Goal: Task Accomplishment & Management: Use online tool/utility

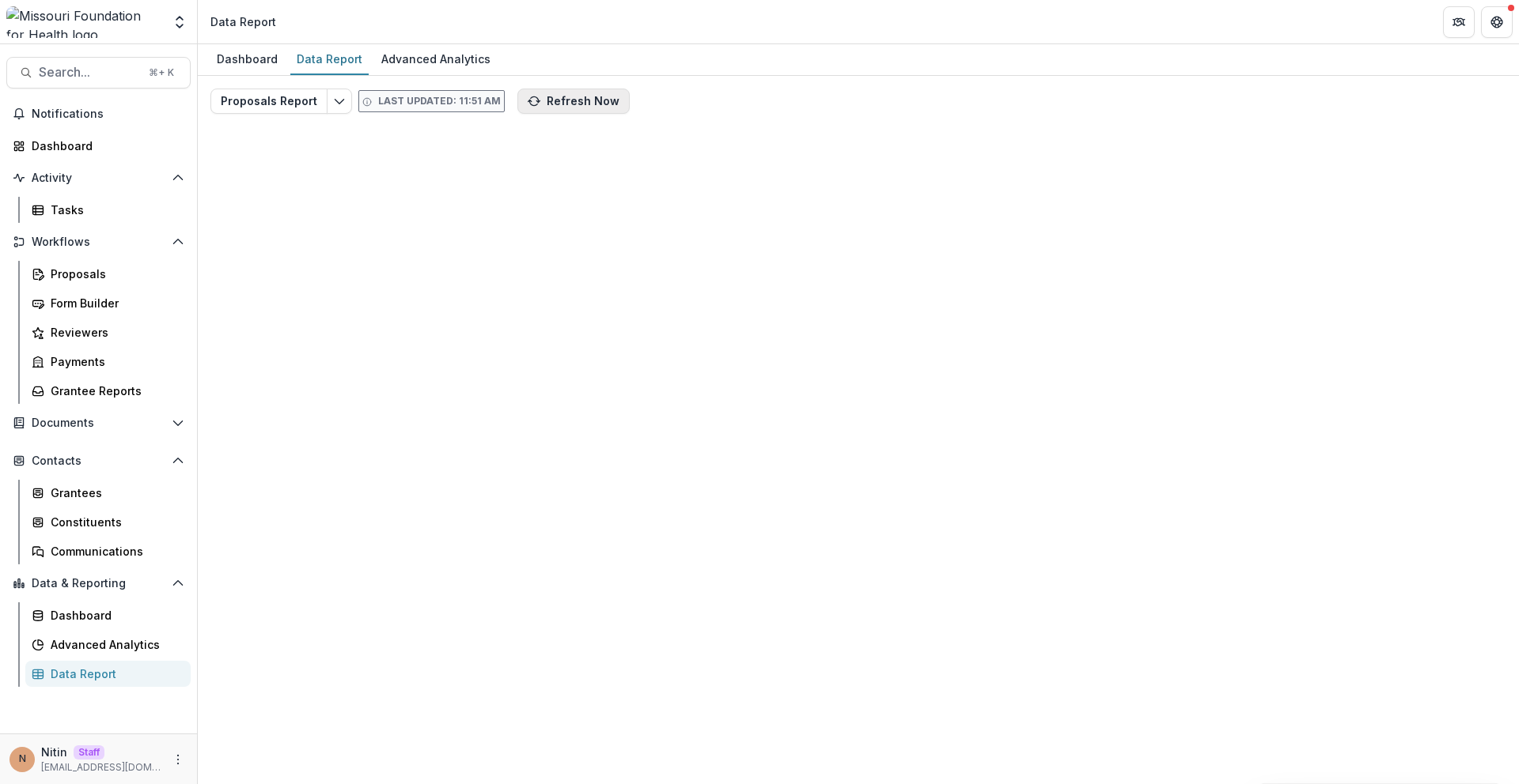
click at [555, 98] on button "Refresh Now" at bounding box center [573, 101] width 112 height 25
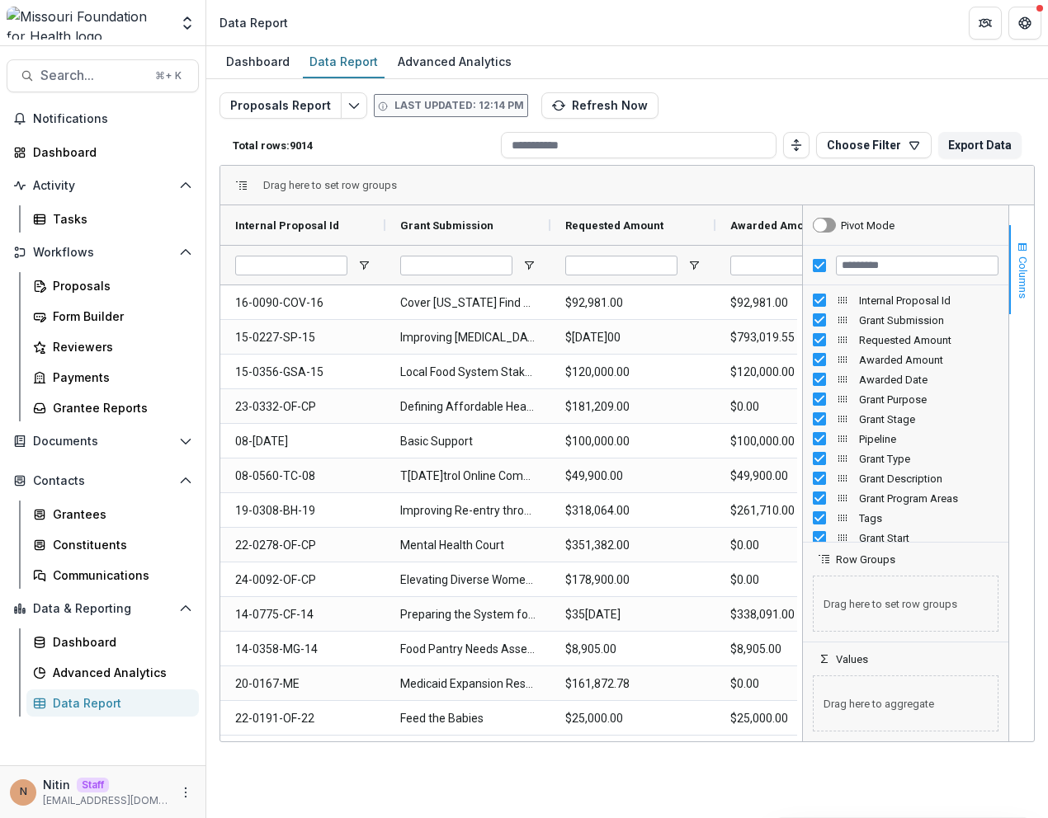
click at [1021, 276] on span "Columns" at bounding box center [1022, 278] width 12 height 42
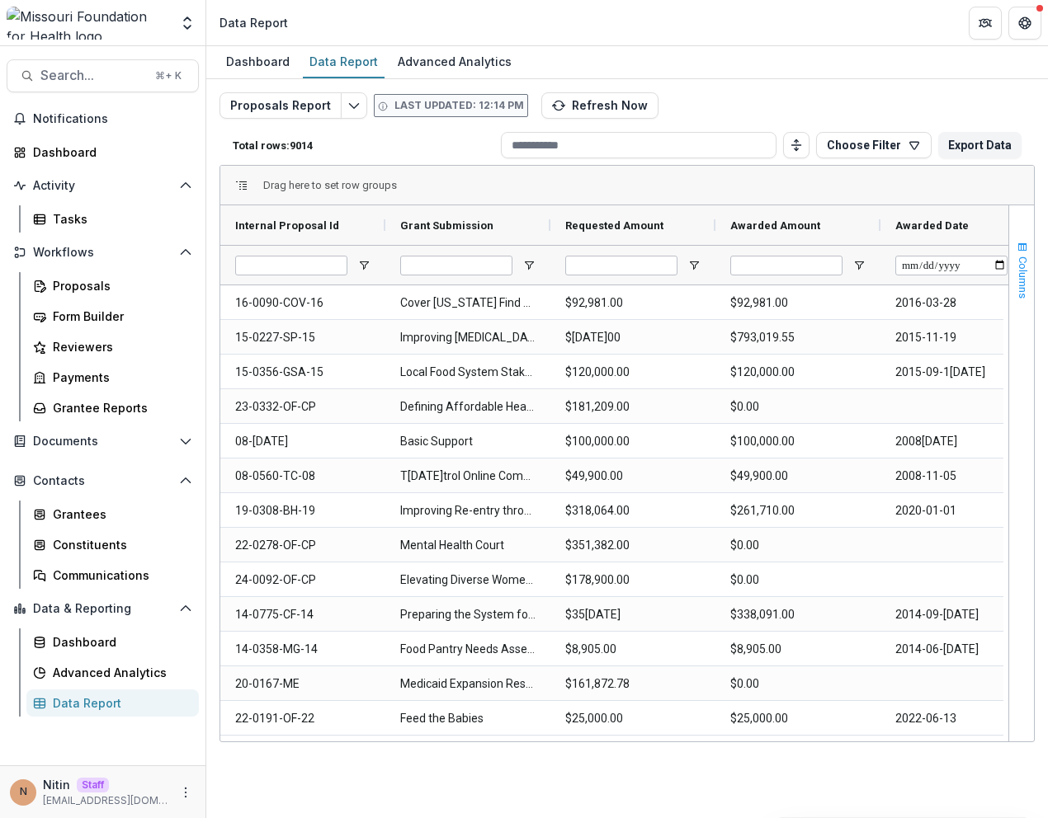
click at [1021, 277] on span "Columns" at bounding box center [1022, 278] width 12 height 42
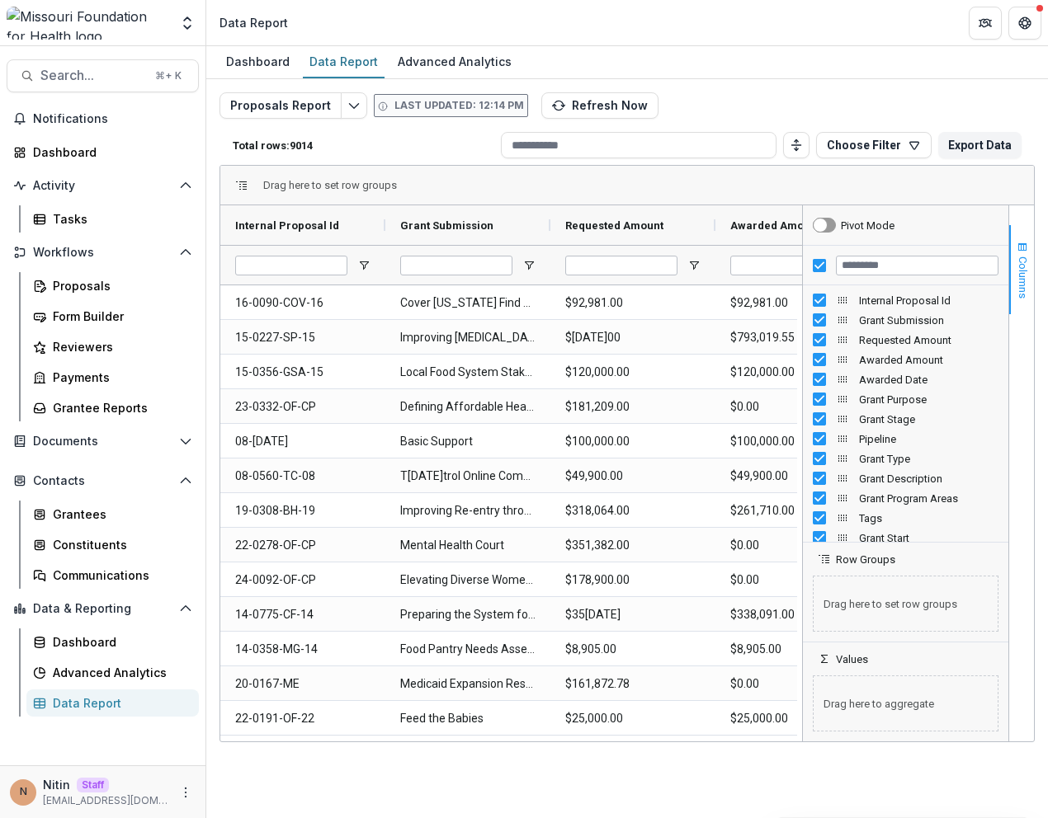
click at [1021, 277] on span "Columns" at bounding box center [1022, 278] width 12 height 42
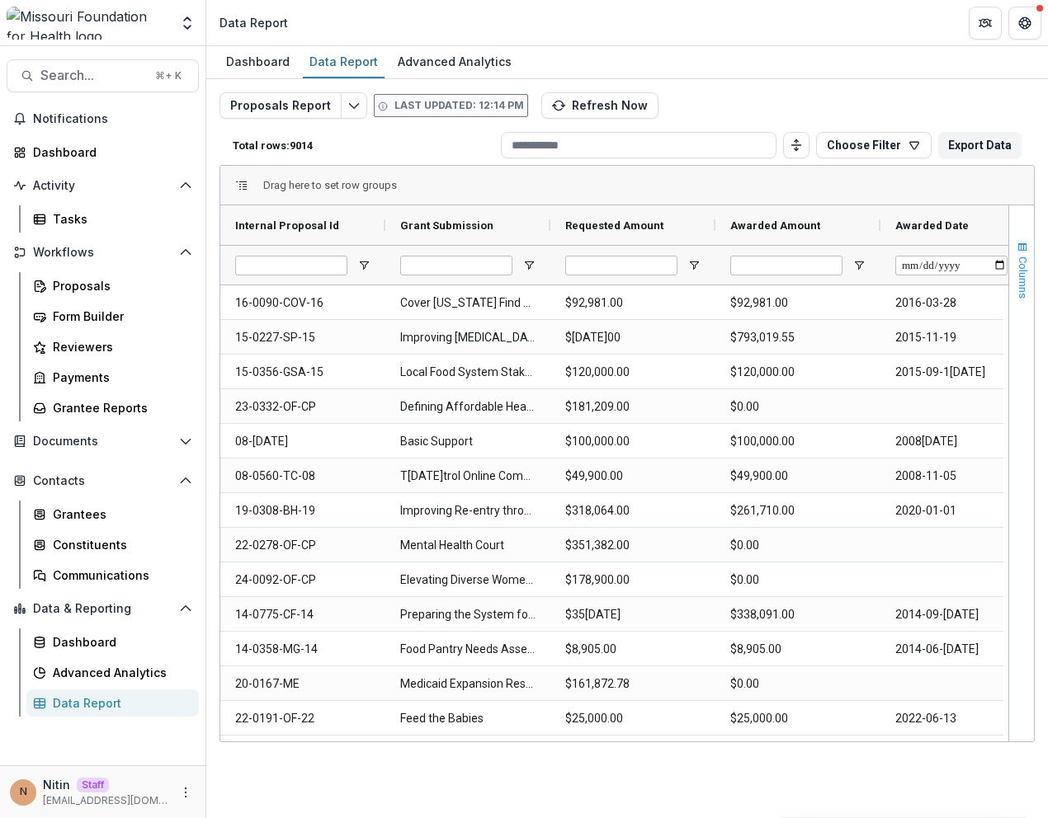
click at [1019, 287] on span "Columns" at bounding box center [1022, 278] width 12 height 42
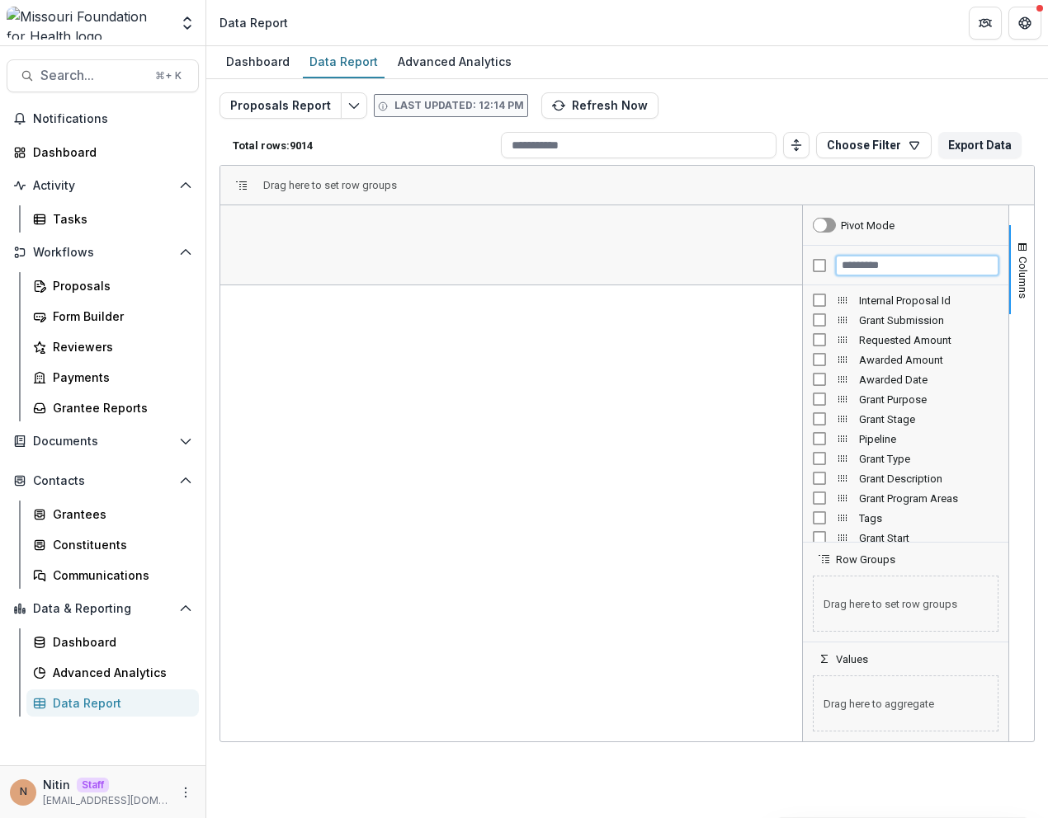
click at [862, 268] on input "Filter Columns Input" at bounding box center [917, 266] width 163 height 20
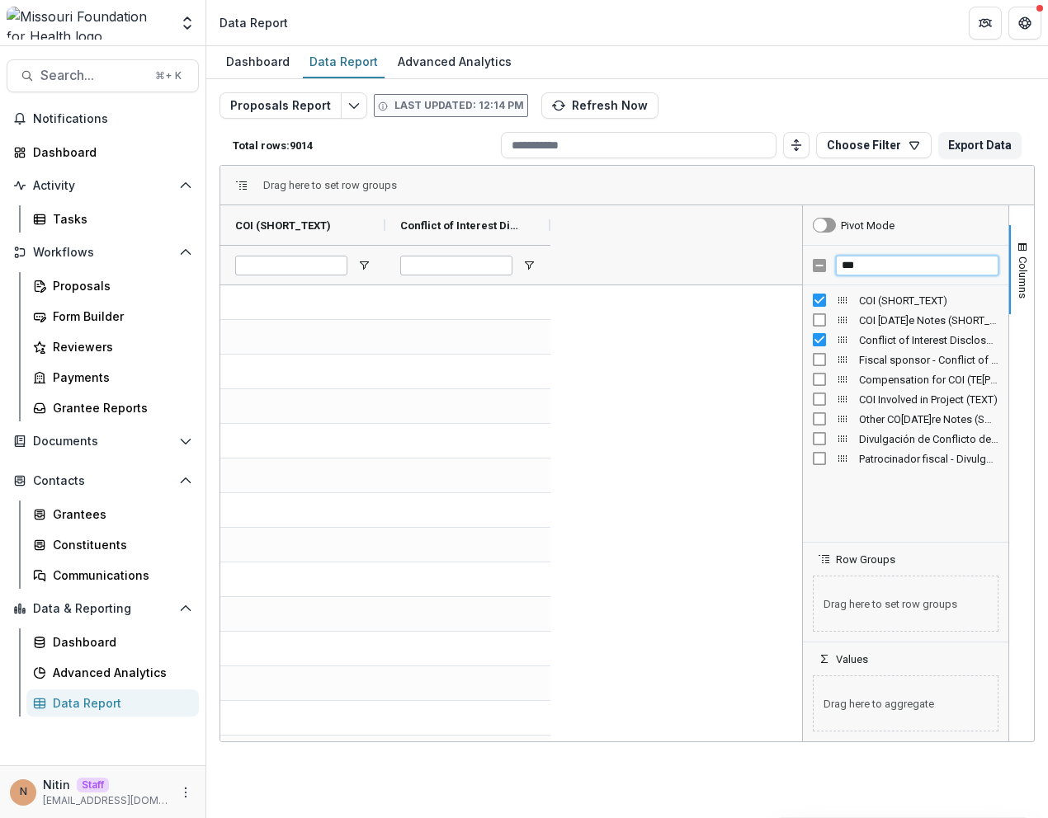
click at [880, 257] on input "***" at bounding box center [917, 266] width 163 height 20
type input "*"
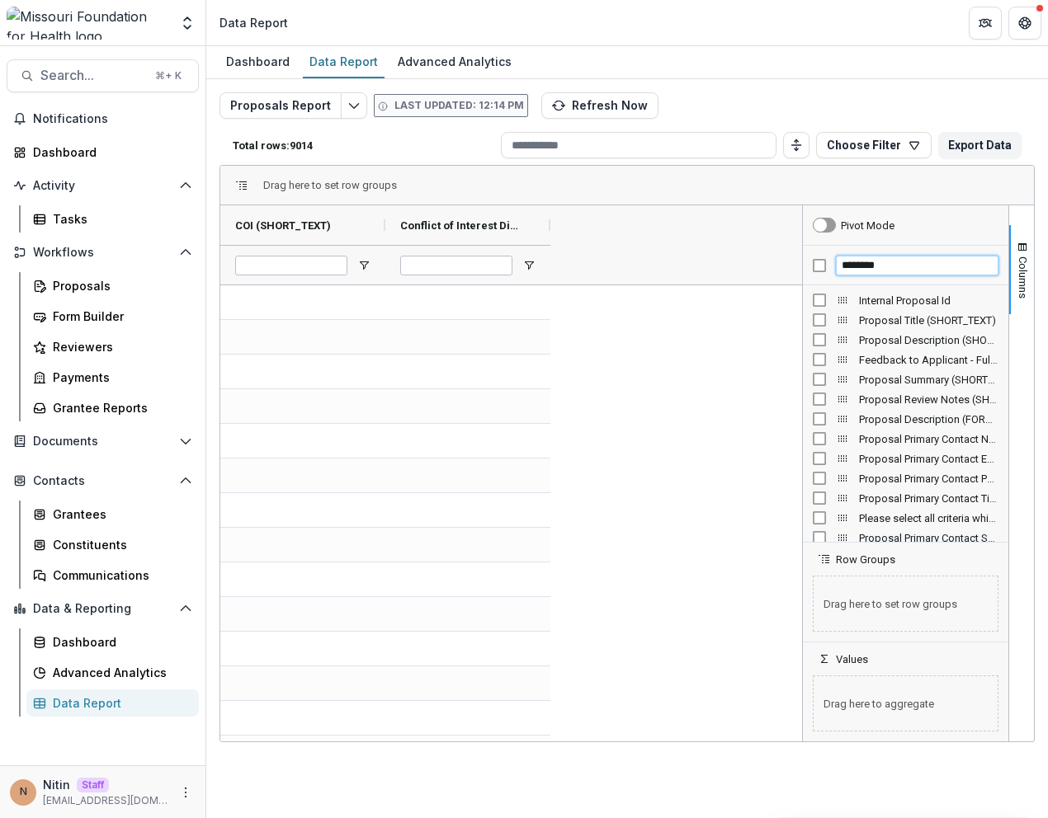
type input "********"
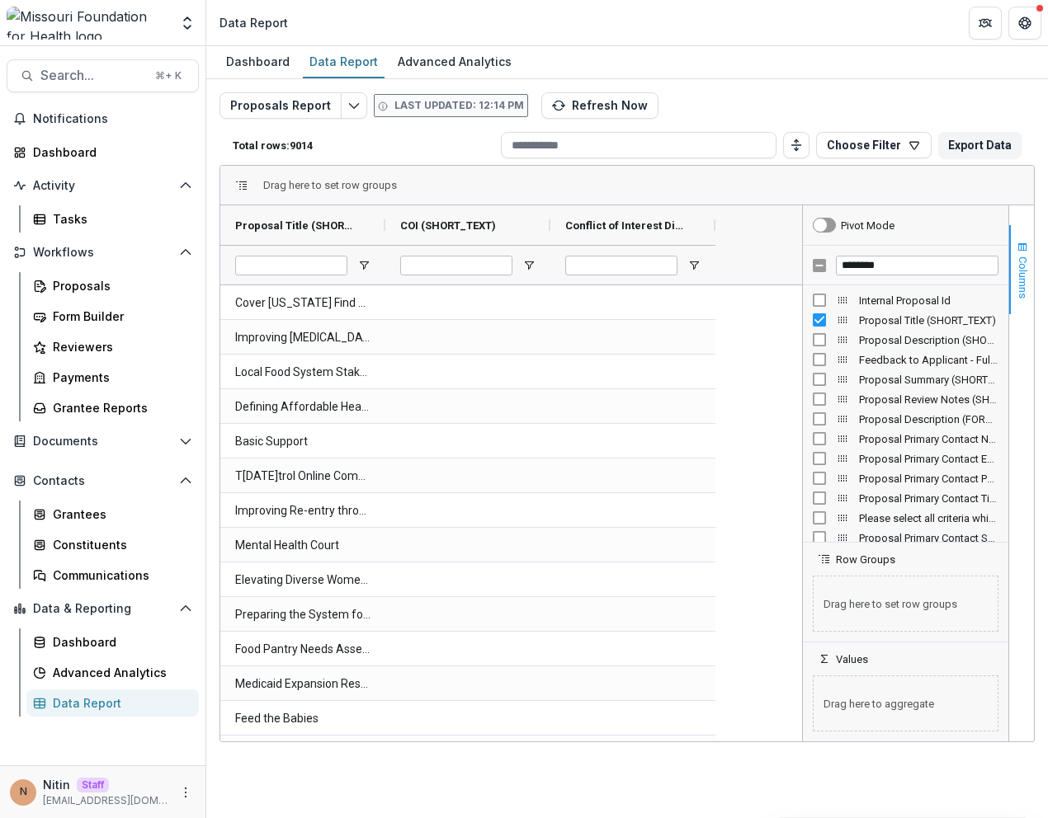
click at [1026, 273] on span "Columns" at bounding box center [1022, 278] width 12 height 42
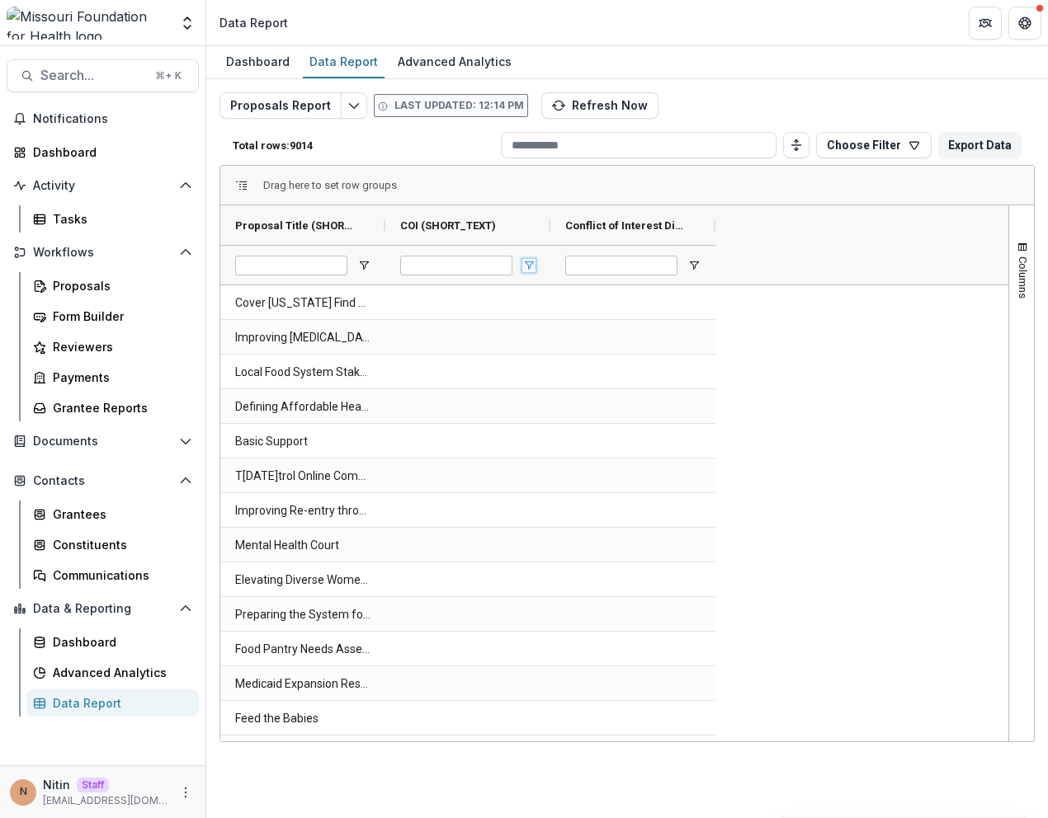
click at [523, 265] on span "Open Filter Menu" at bounding box center [528, 265] width 13 height 13
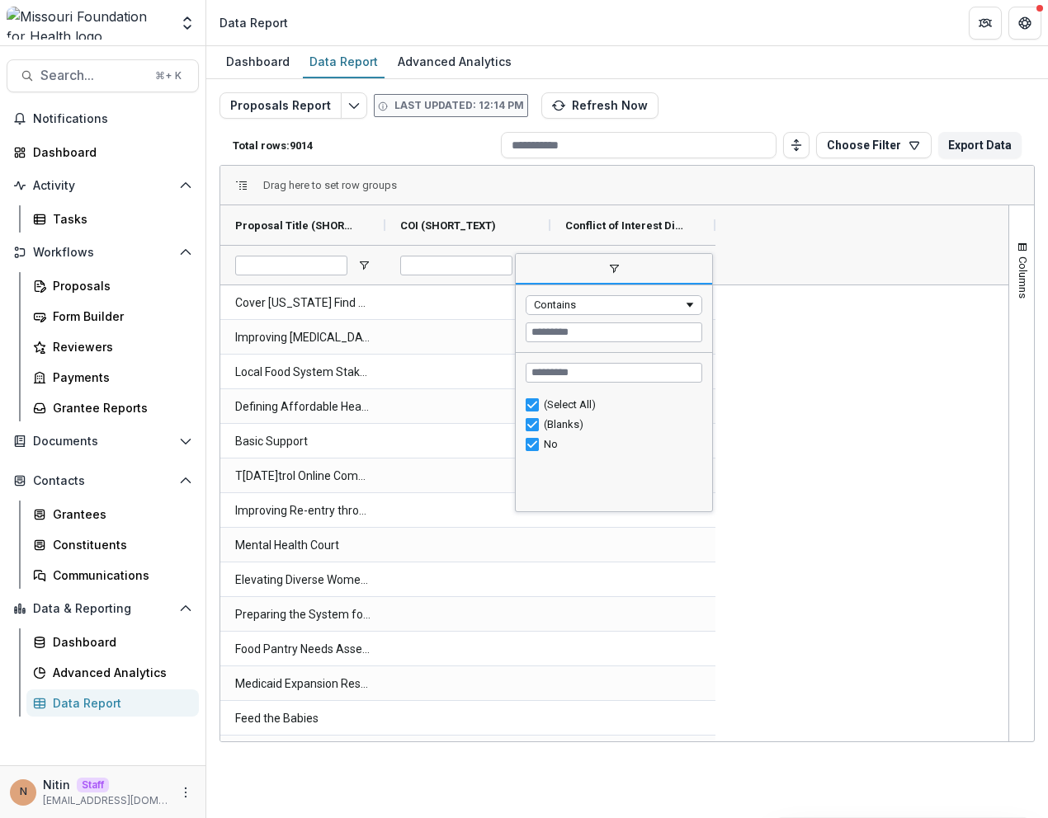
click at [545, 404] on div "(Select All)" at bounding box center [620, 404] width 153 height 12
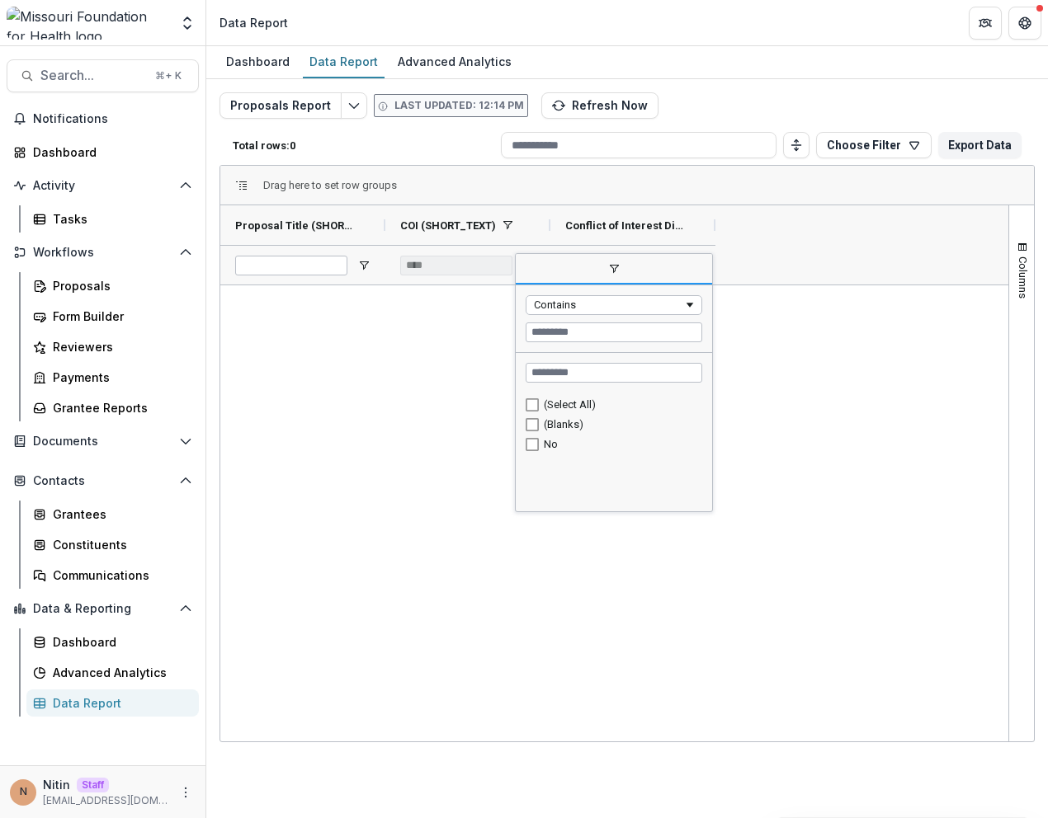
click at [542, 444] on div "No" at bounding box center [613, 445] width 177 height 20
type input "******"
click at [781, 336] on div "The Asthma and Allergy Foundation of America  St. Louis Chapter's Healthy Scho…" at bounding box center [614, 513] width 788 height 456
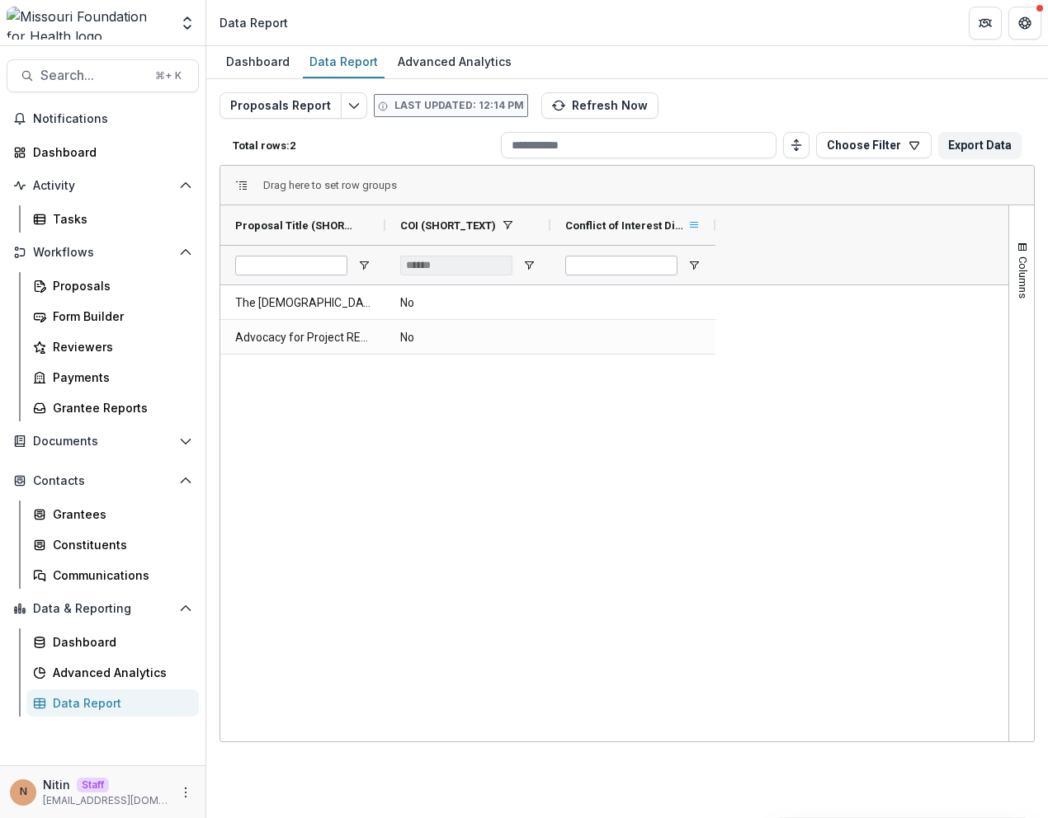
click at [695, 225] on span at bounding box center [693, 225] width 13 height 13
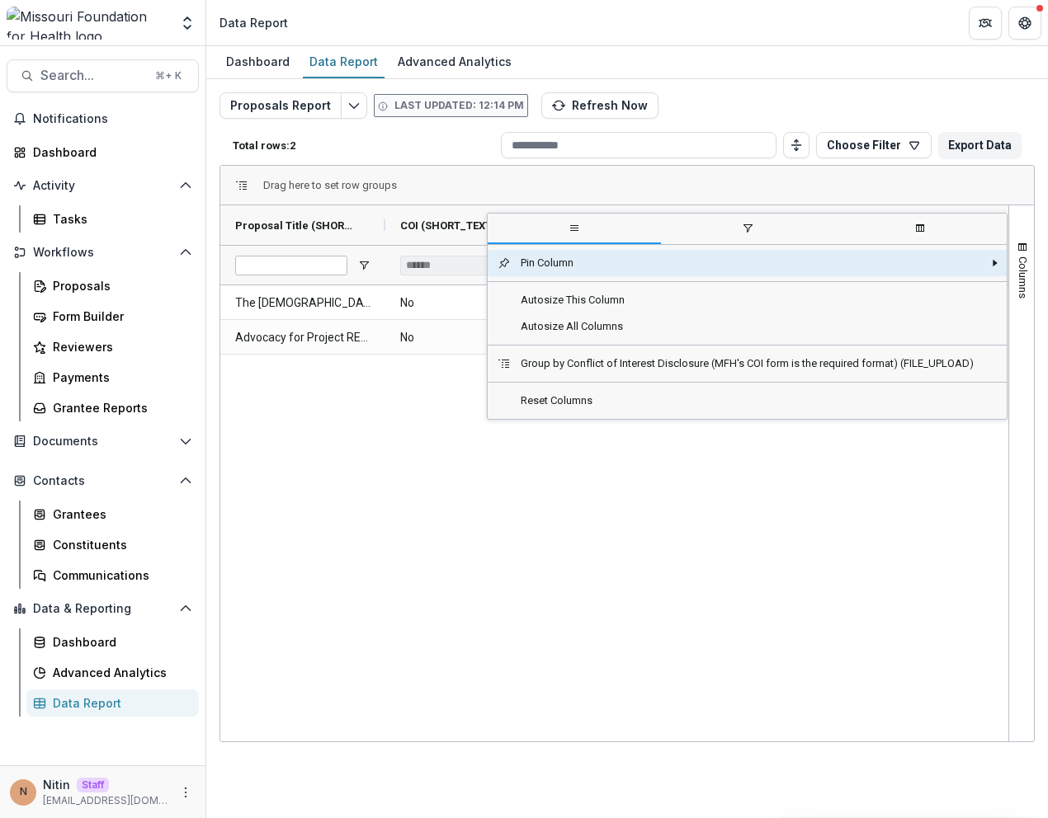
click at [695, 225] on span "filter" at bounding box center [747, 229] width 173 height 30
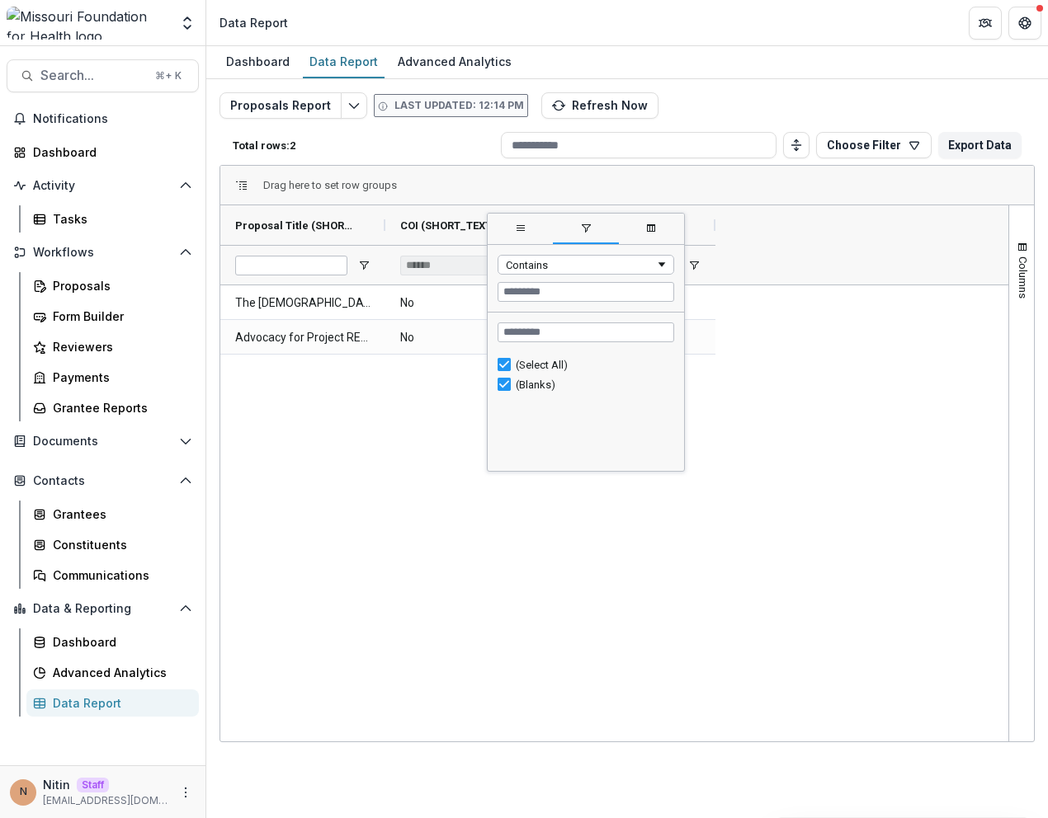
click at [440, 427] on div "The Asthma and Allergy Foundation of America  St. Louis Chapter's Healthy Scho…" at bounding box center [614, 513] width 788 height 456
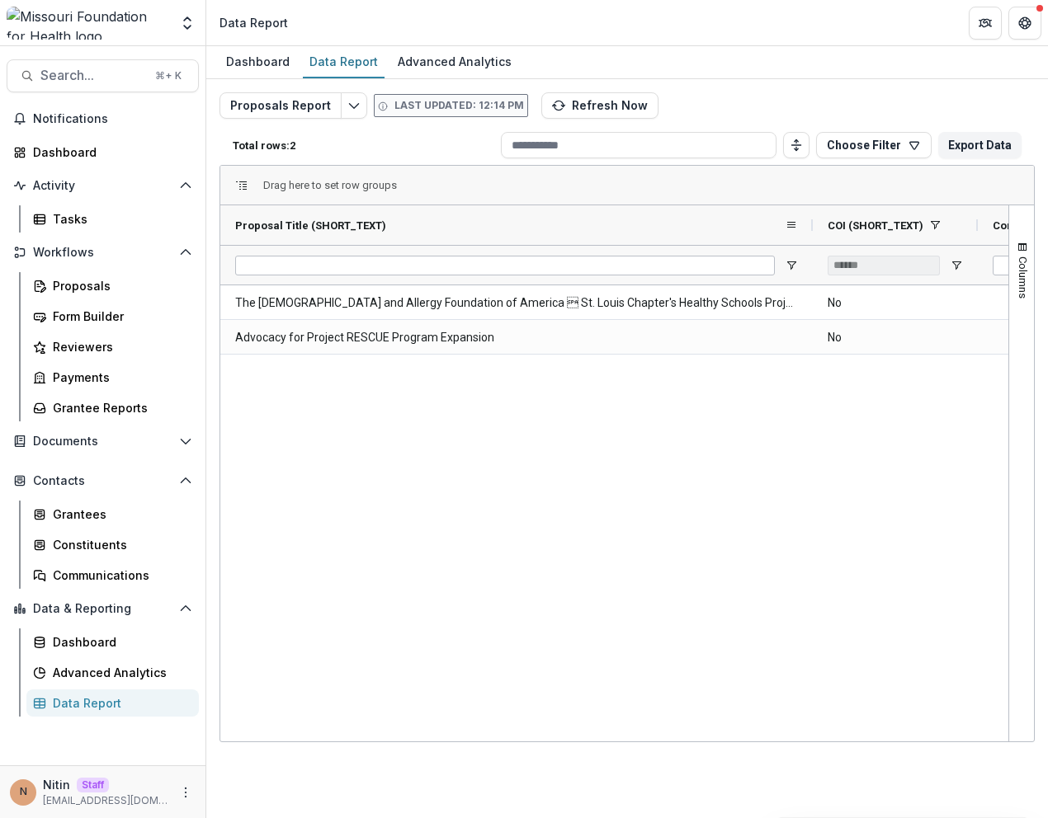
drag, startPoint x: 388, startPoint y: 225, endPoint x: 811, endPoint y: 228, distance: 423.2
click at [811, 228] on div at bounding box center [812, 225] width 7 height 40
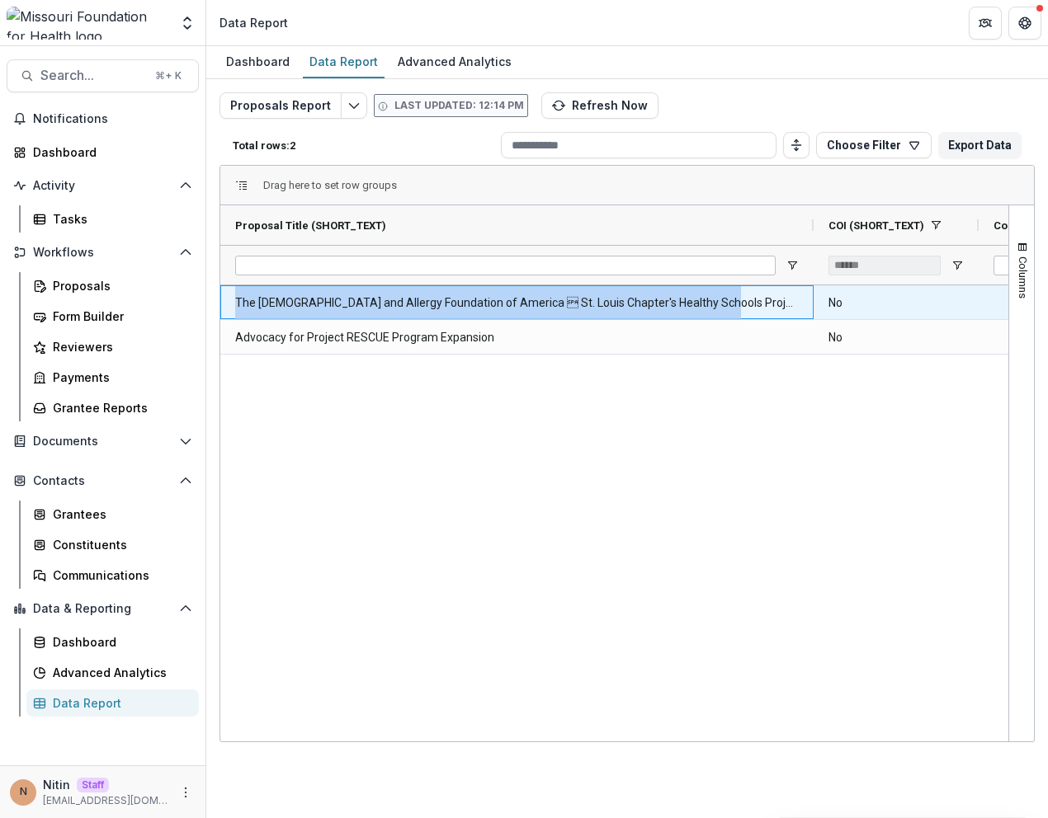
drag, startPoint x: 761, startPoint y: 308, endPoint x: 235, endPoint y: 304, distance: 525.5
click at [235, 304] on \(SHORT_TEXT\)-522 "The [DEMOGRAPHIC_DATA] and Allergy Foundation of America  St. Louis Chapter's …" at bounding box center [516, 303] width 563 height 34
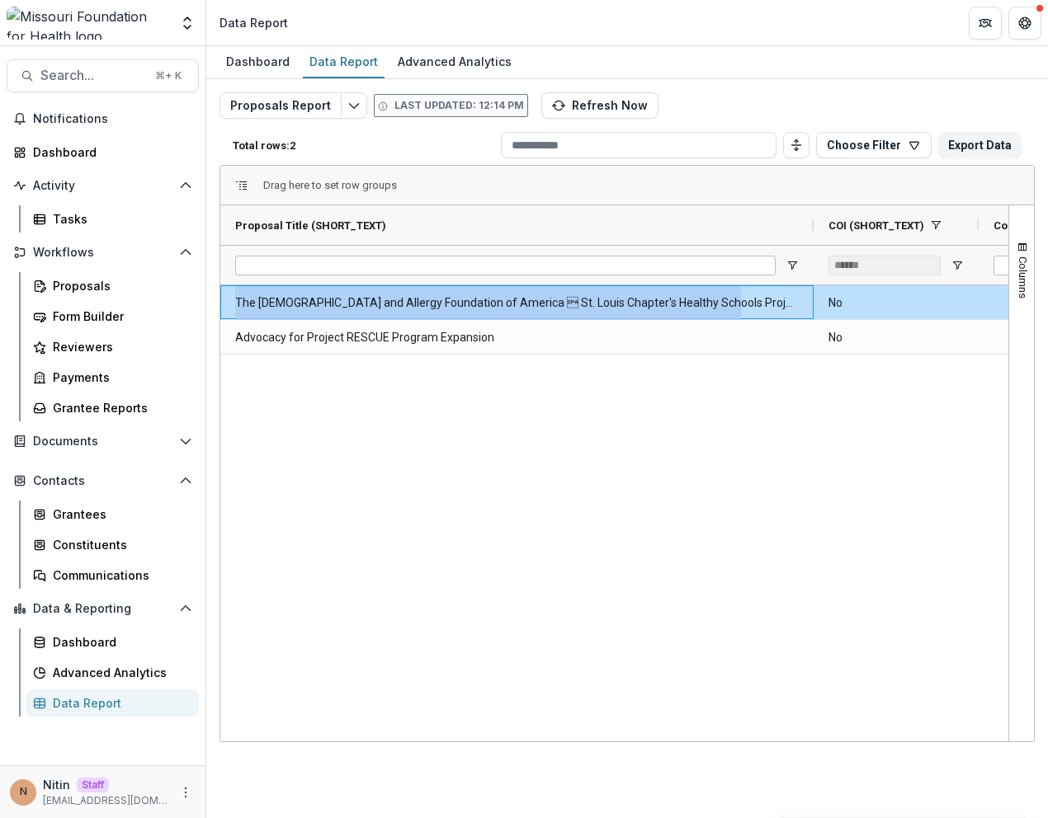
copy \(SHORT_TEXT\)-522 "The [DEMOGRAPHIC_DATA] and Allergy Foundation of America  St. Louis Chapter's …"
click at [147, 73] on button "Search... ⌘ + K" at bounding box center [103, 75] width 192 height 33
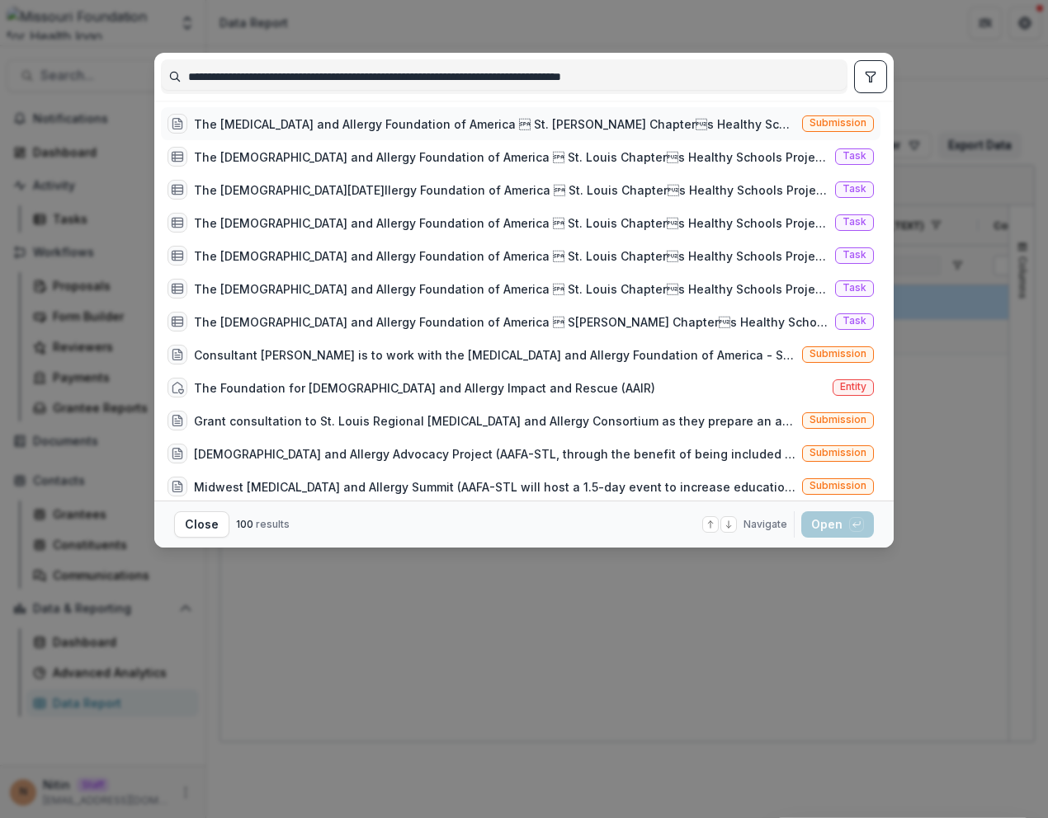
type input "**********"
click at [769, 119] on div "The Asthma and Allergy Foundation of America  St. Louis Chapters Healthy Scho…" at bounding box center [494, 123] width 601 height 17
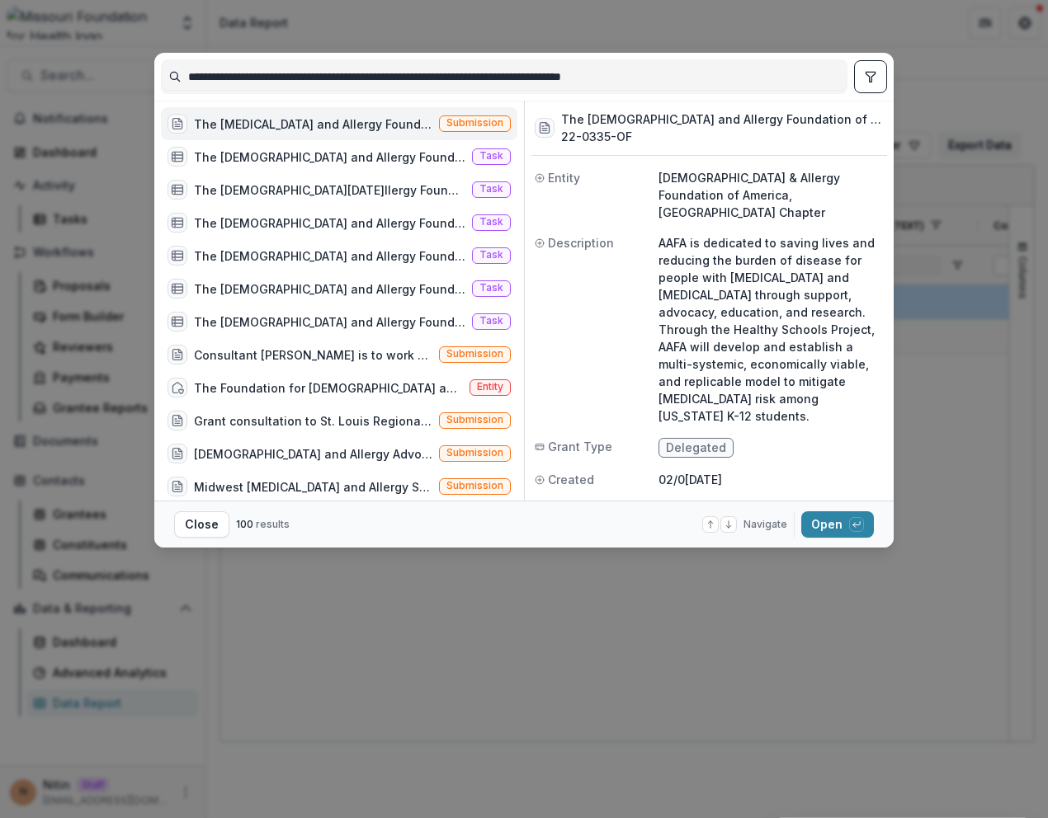
click at [753, 610] on div "**********" at bounding box center [524, 409] width 1048 height 818
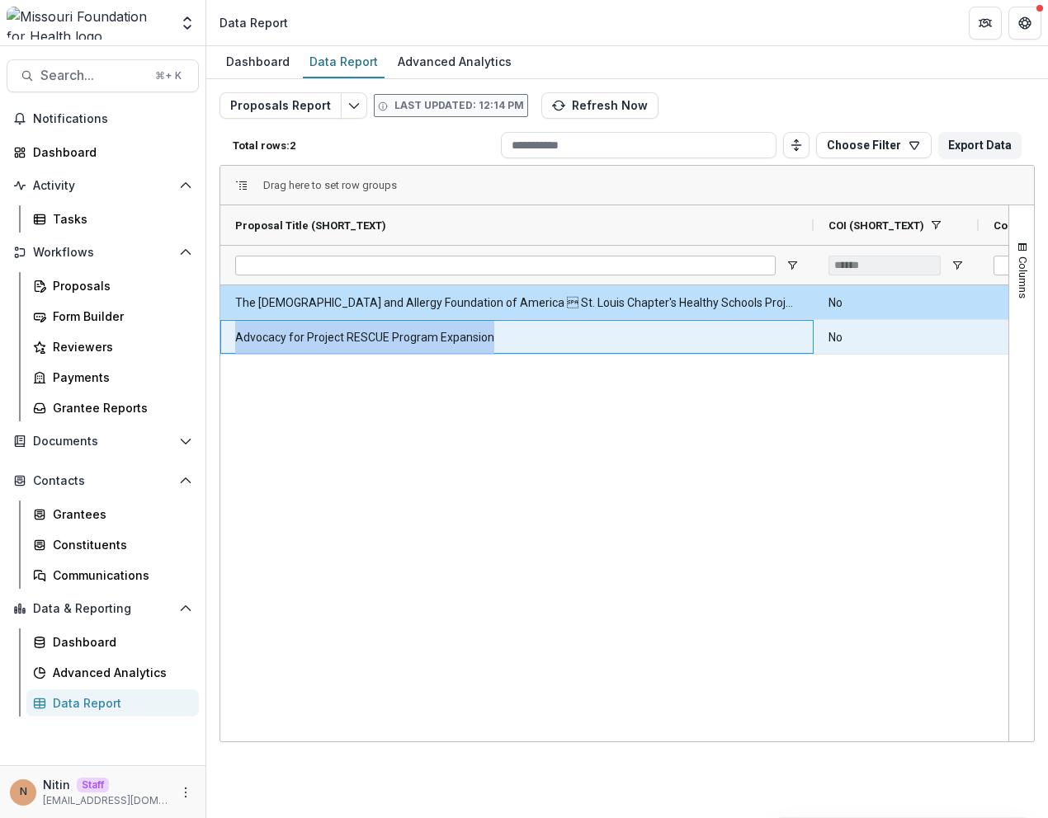
drag, startPoint x: 508, startPoint y: 343, endPoint x: 235, endPoint y: 340, distance: 273.1
click at [235, 340] on \(SHORT_TEXT\)-525 "Advocacy for Project RESCUE Program Expansion" at bounding box center [516, 338] width 563 height 34
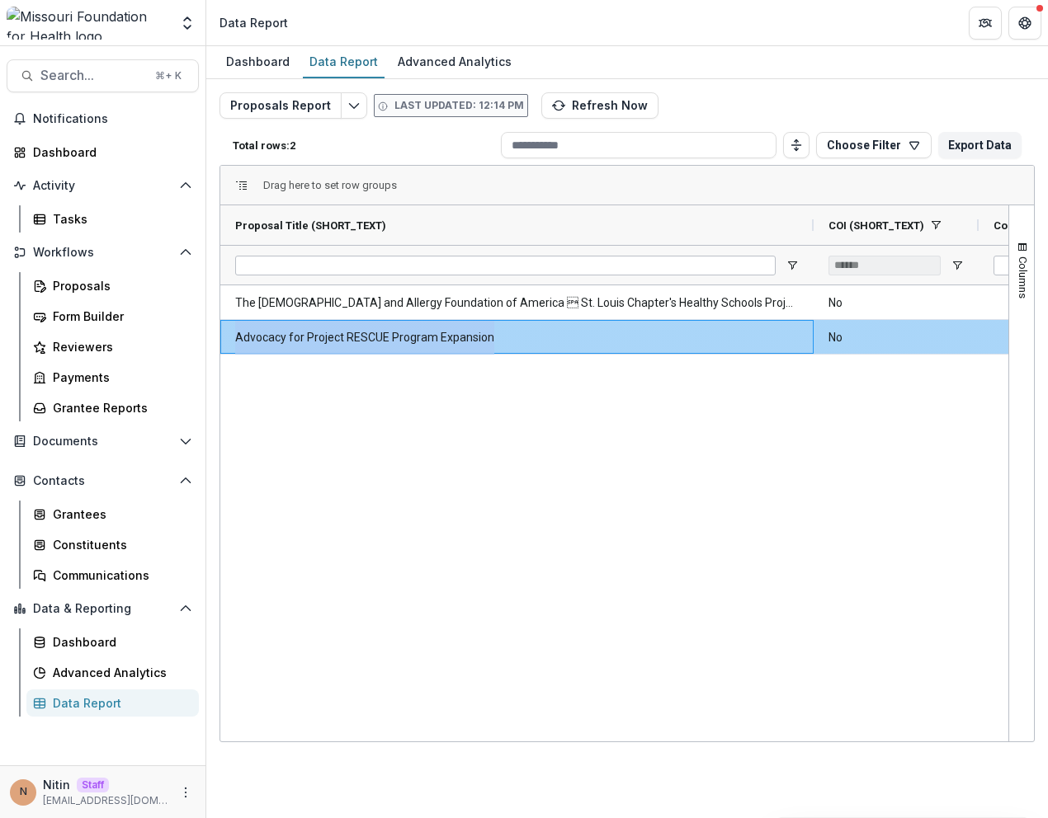
copy \(SHORT_TEXT\)-525 "Advocacy for Project RESCUE Program Expansion"
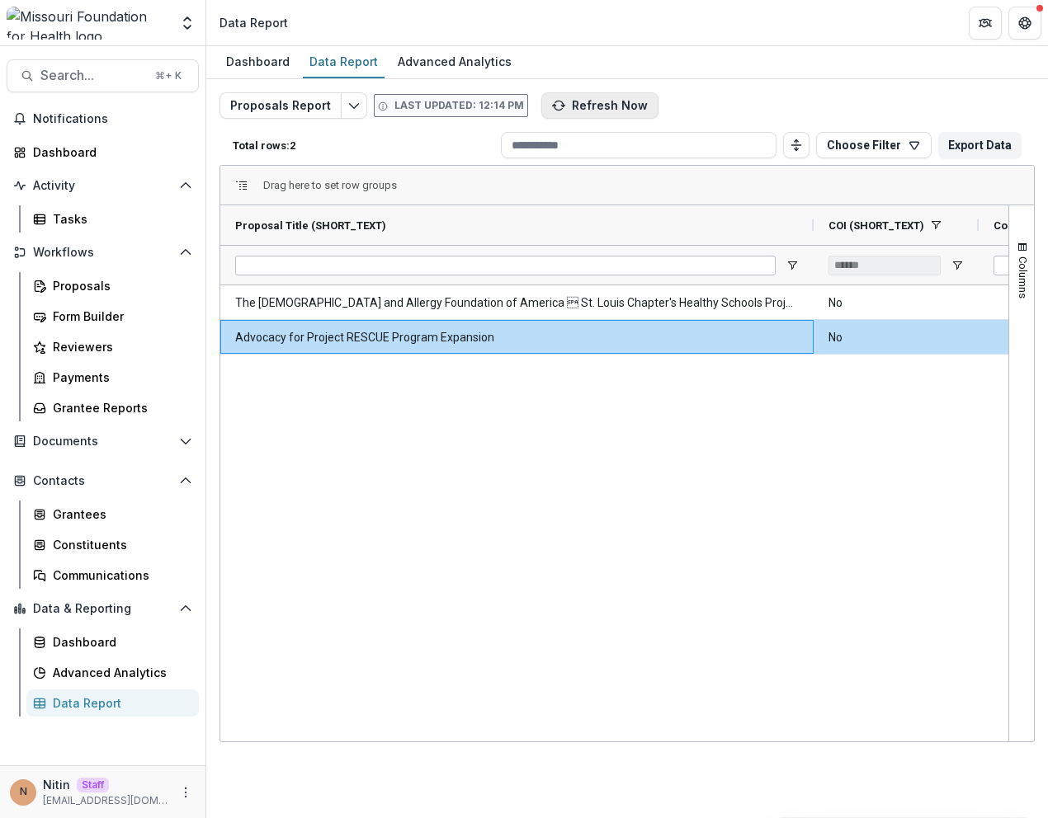
click at [621, 95] on button "Refresh Now" at bounding box center [599, 105] width 117 height 26
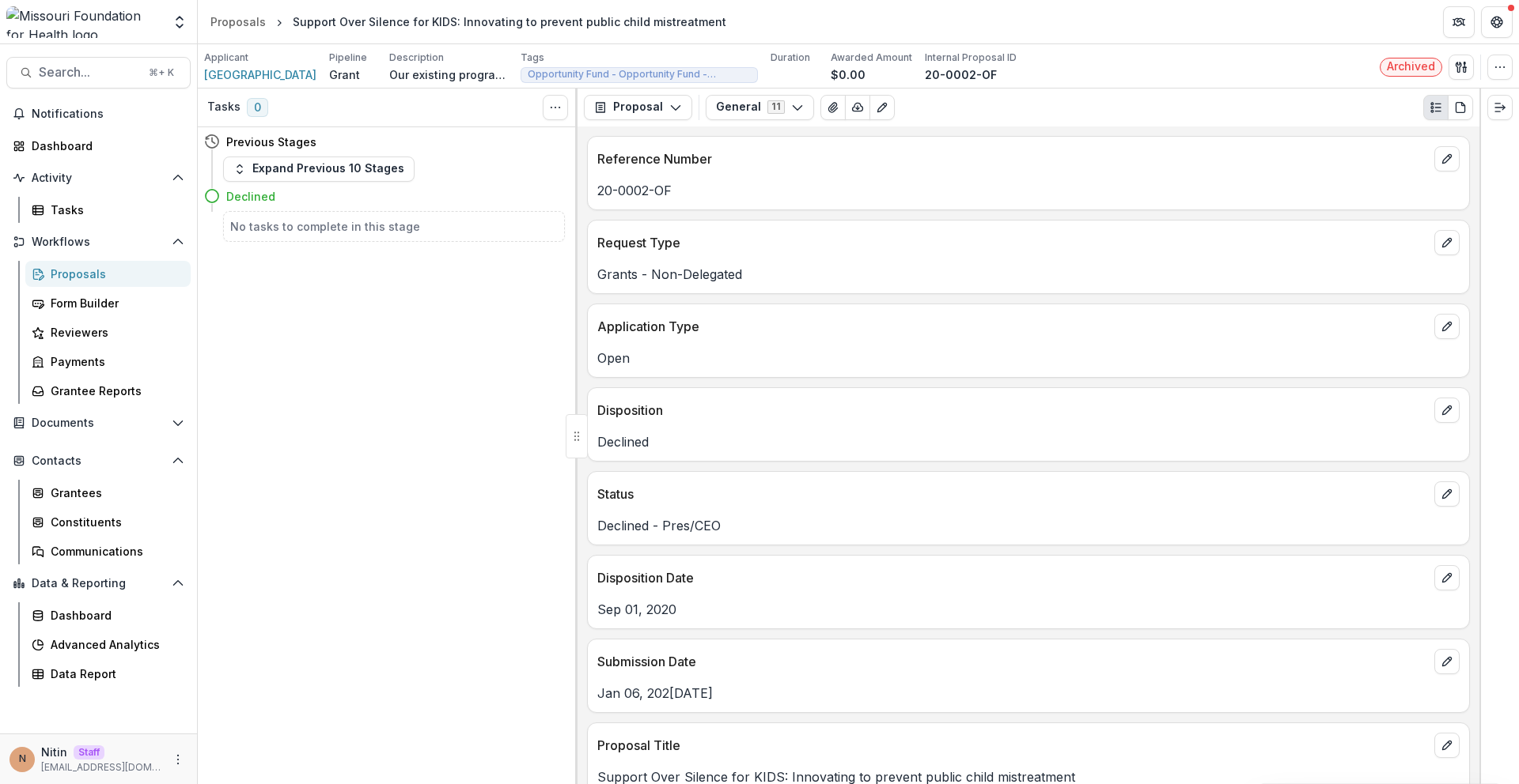
scroll to position [2187, 0]
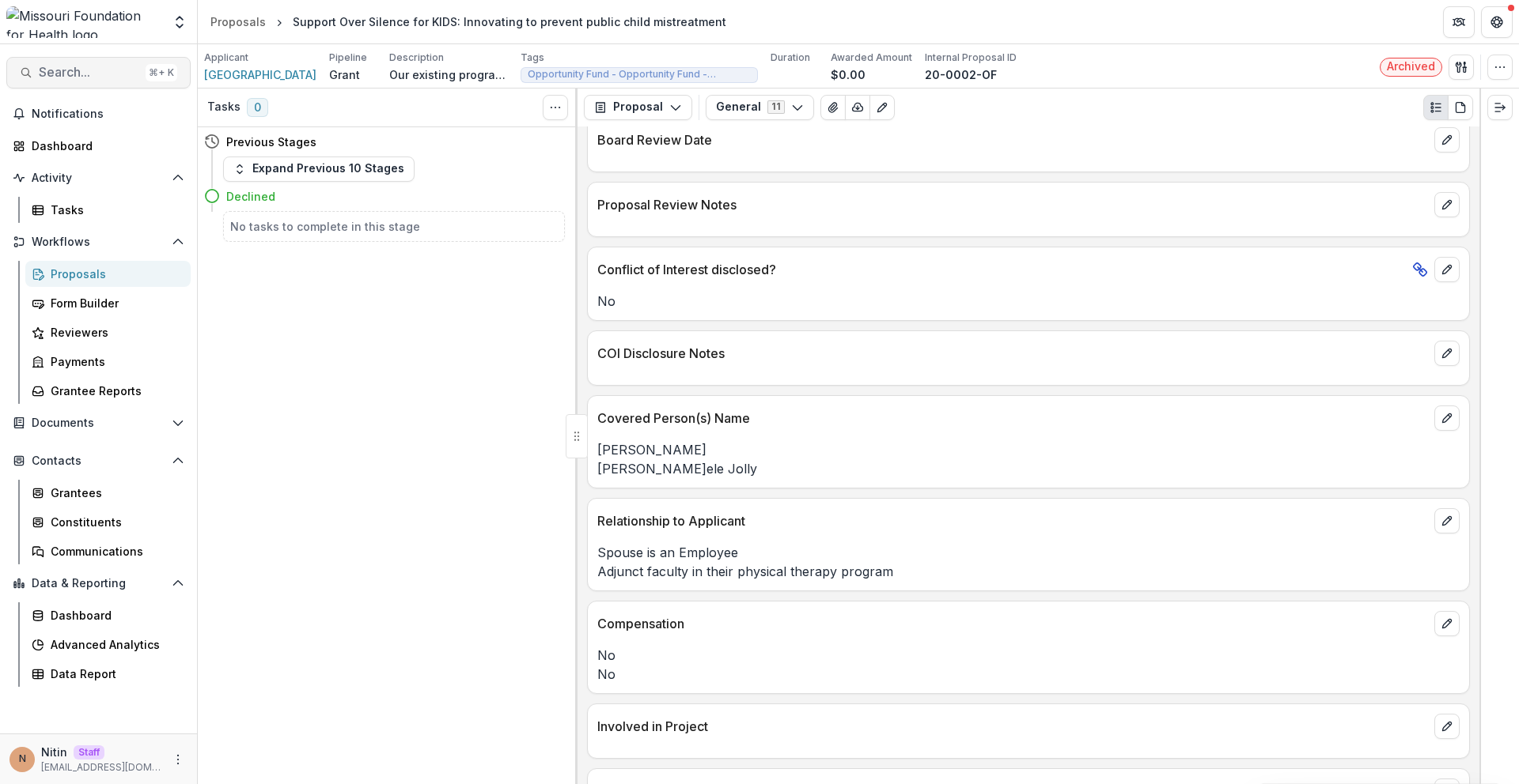
click at [133, 84] on button "Search... ⌘ + K" at bounding box center [99, 72] width 184 height 32
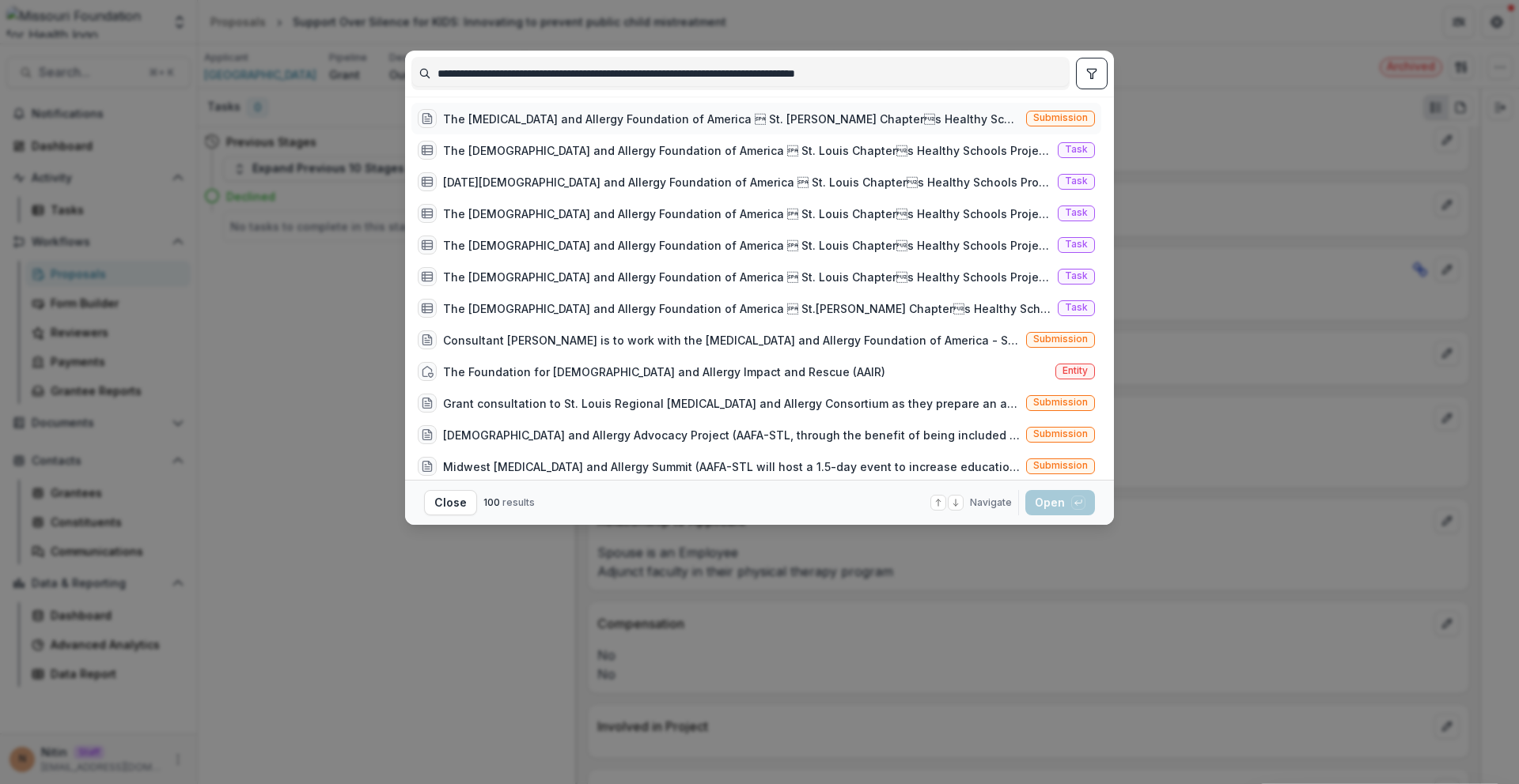
type input "**********"
click at [1077, 119] on span "Submission" at bounding box center [1060, 118] width 55 height 12
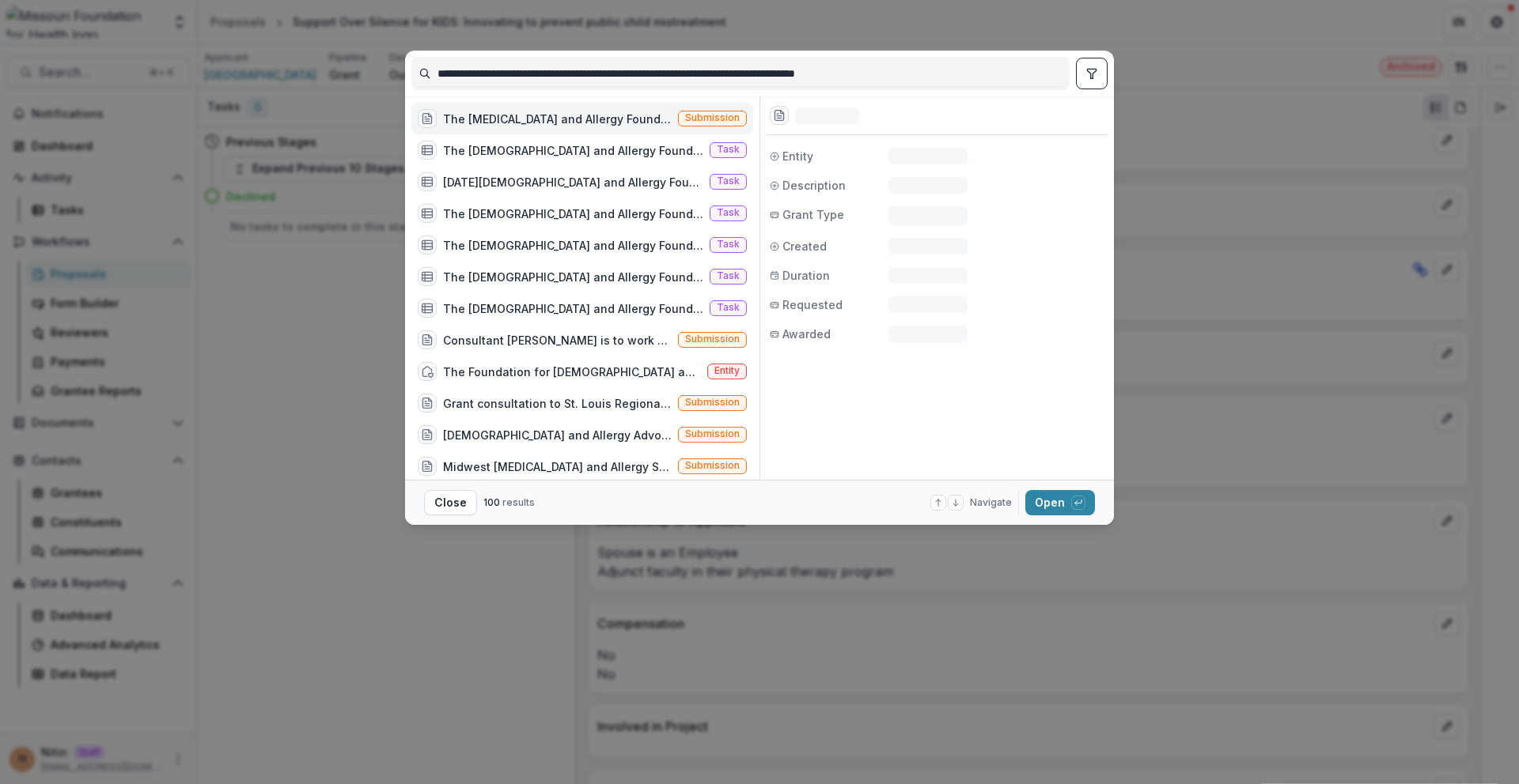
click at [712, 122] on span "Submission" at bounding box center [712, 118] width 55 height 12
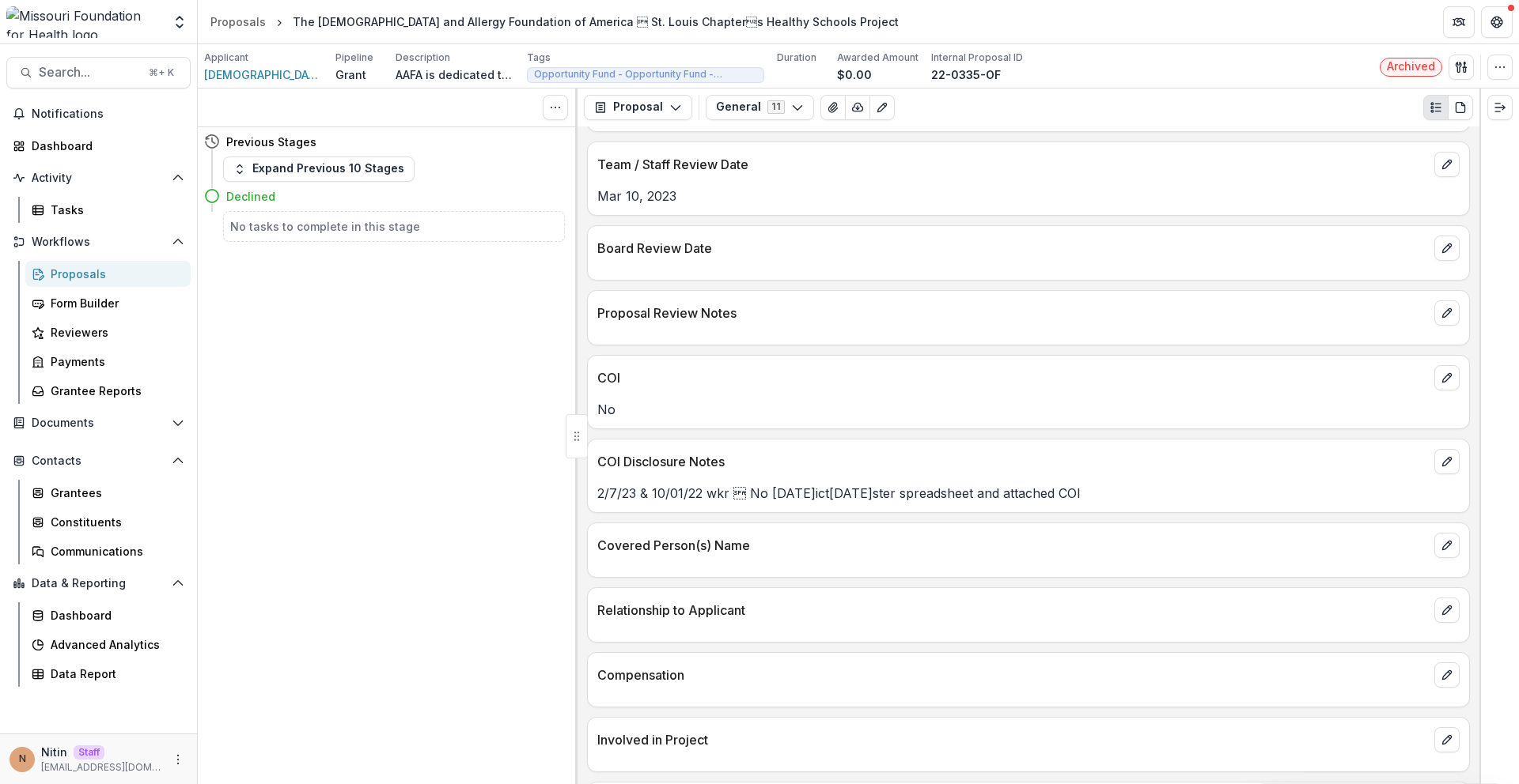
scroll to position [2062, 0]
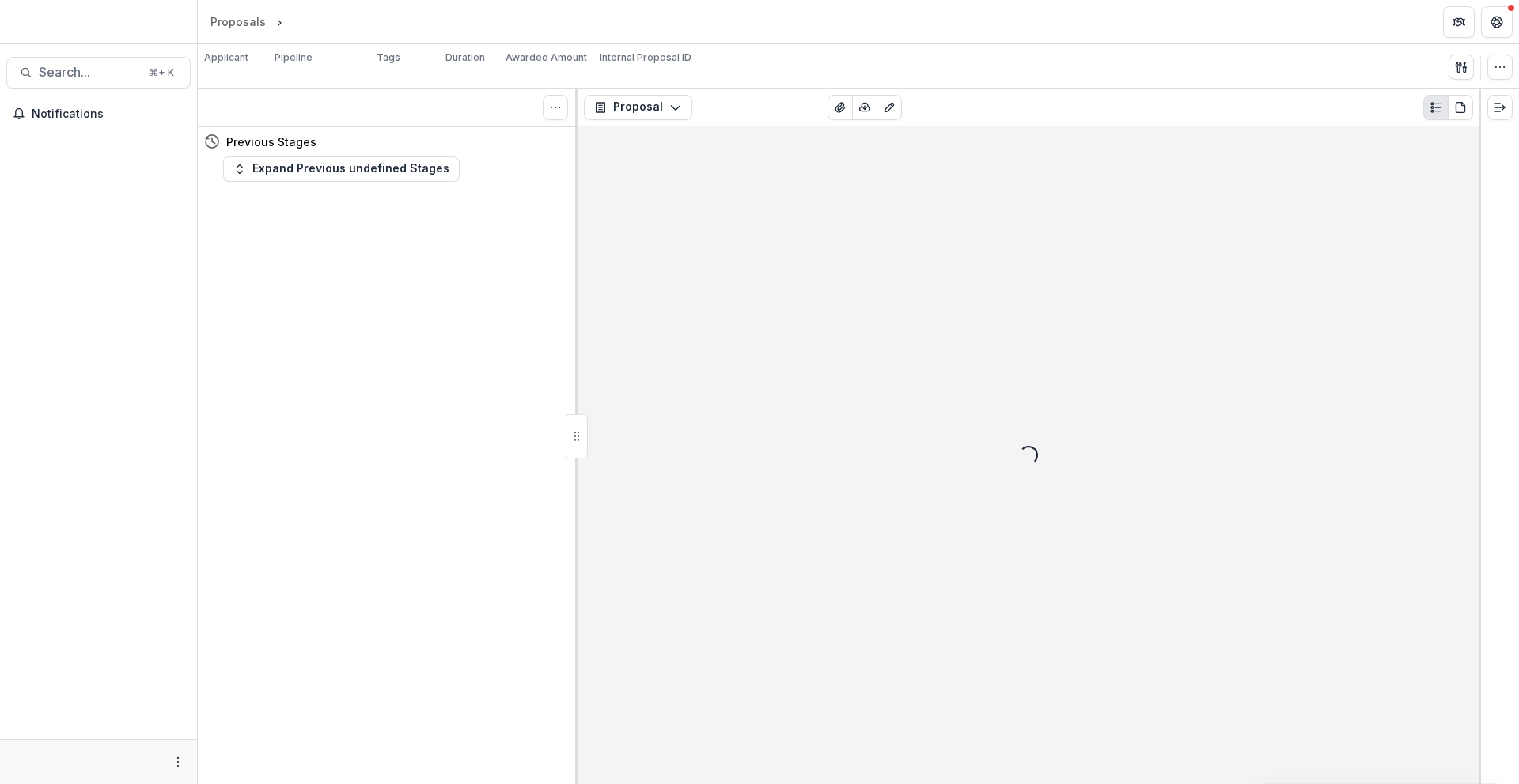
click at [93, 25] on div at bounding box center [98, 25] width 197 height 37
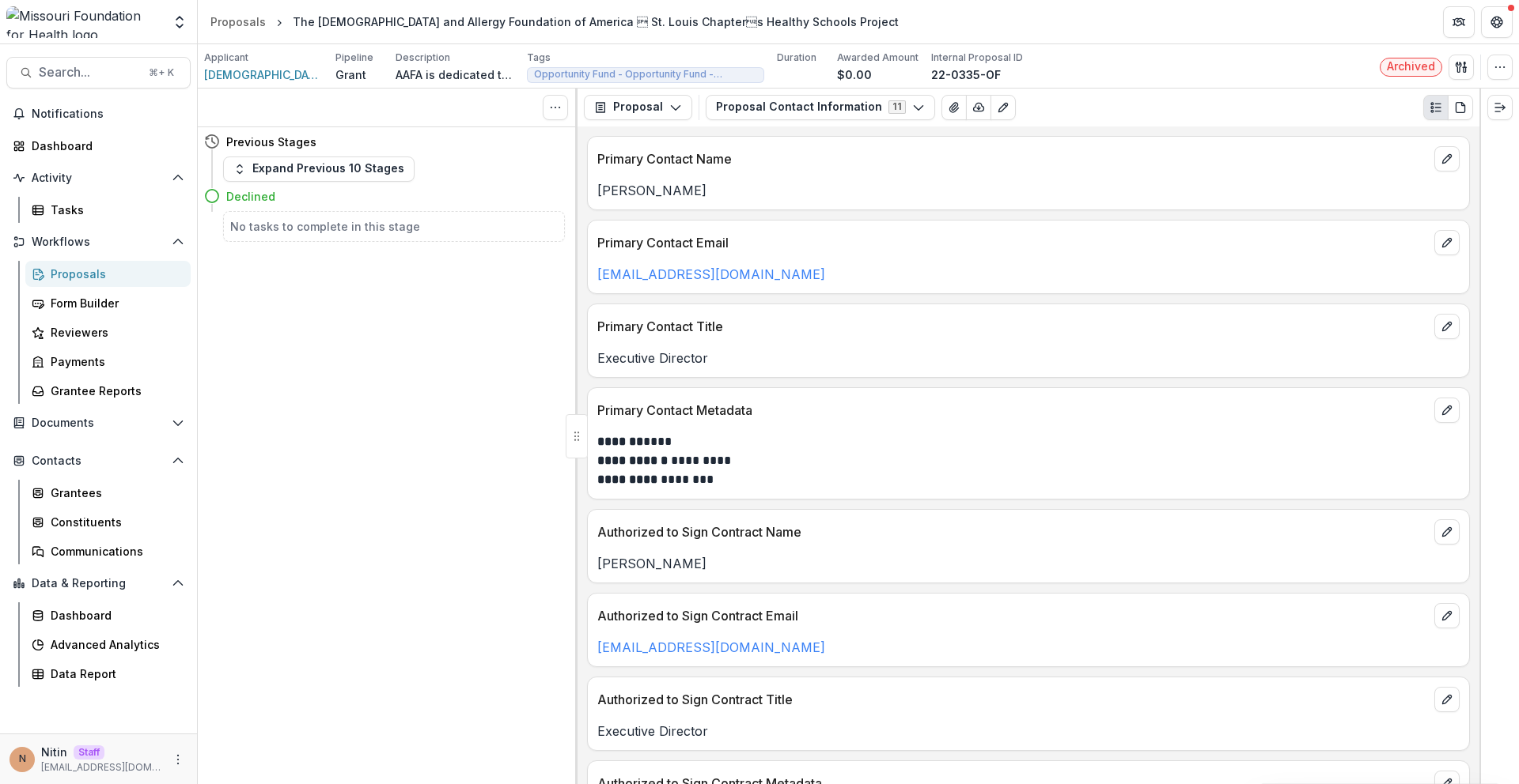
click at [93, 25] on img at bounding box center [84, 22] width 156 height 32
click at [95, 70] on span "Search..." at bounding box center [88, 73] width 101 height 15
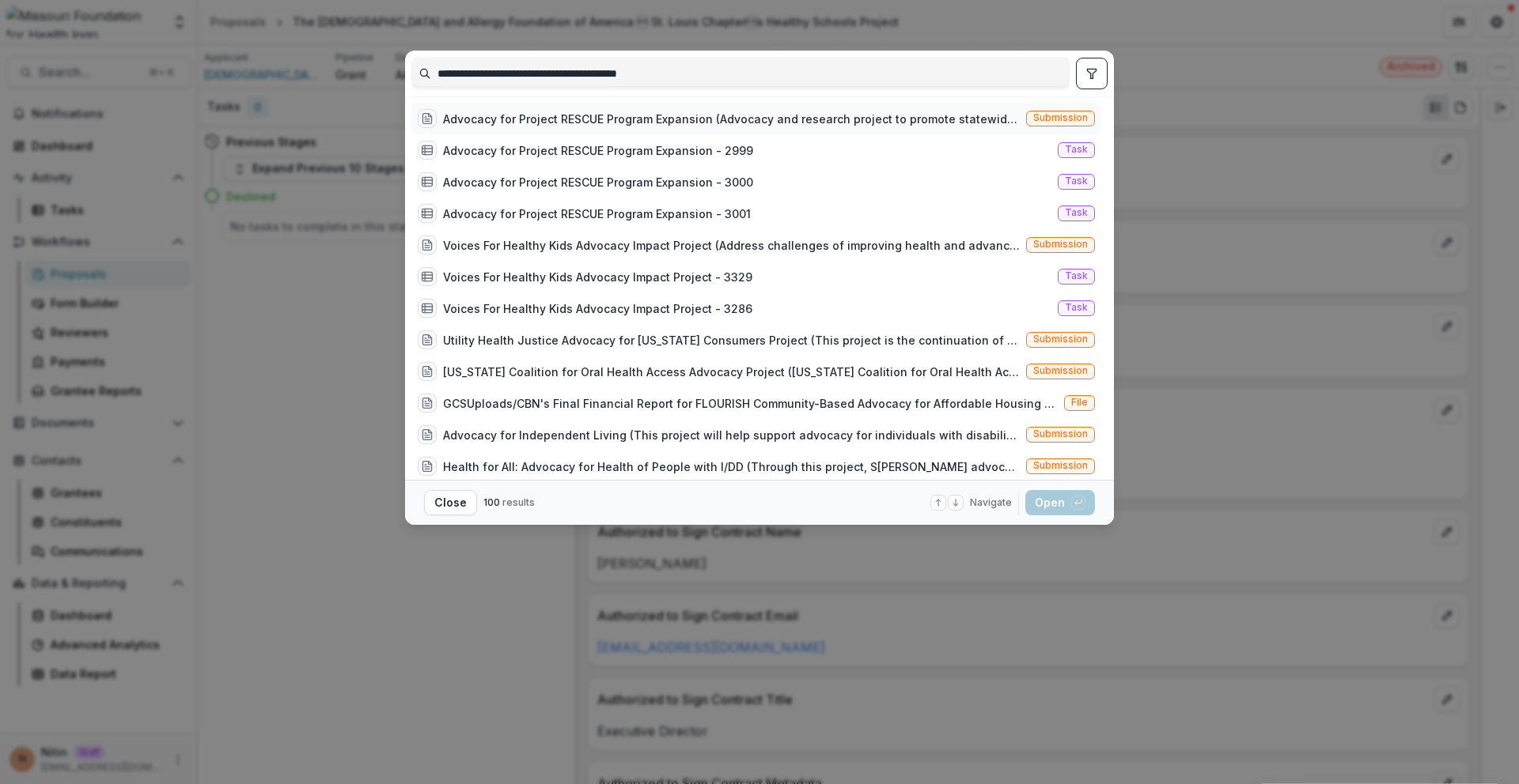
type input "**********"
click at [1063, 121] on span "Submission" at bounding box center [1060, 118] width 55 height 12
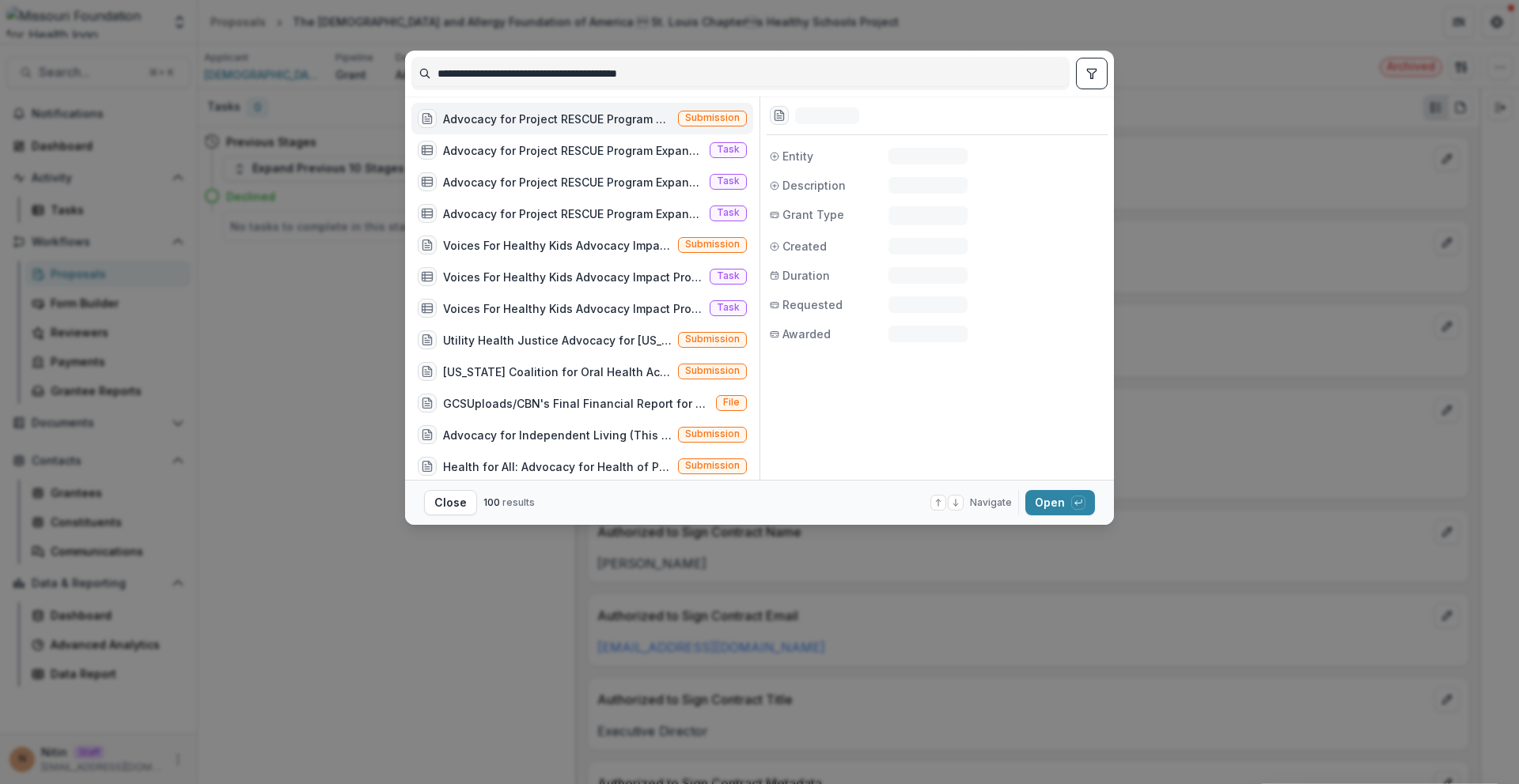
click at [716, 117] on span "Submission" at bounding box center [712, 118] width 55 height 12
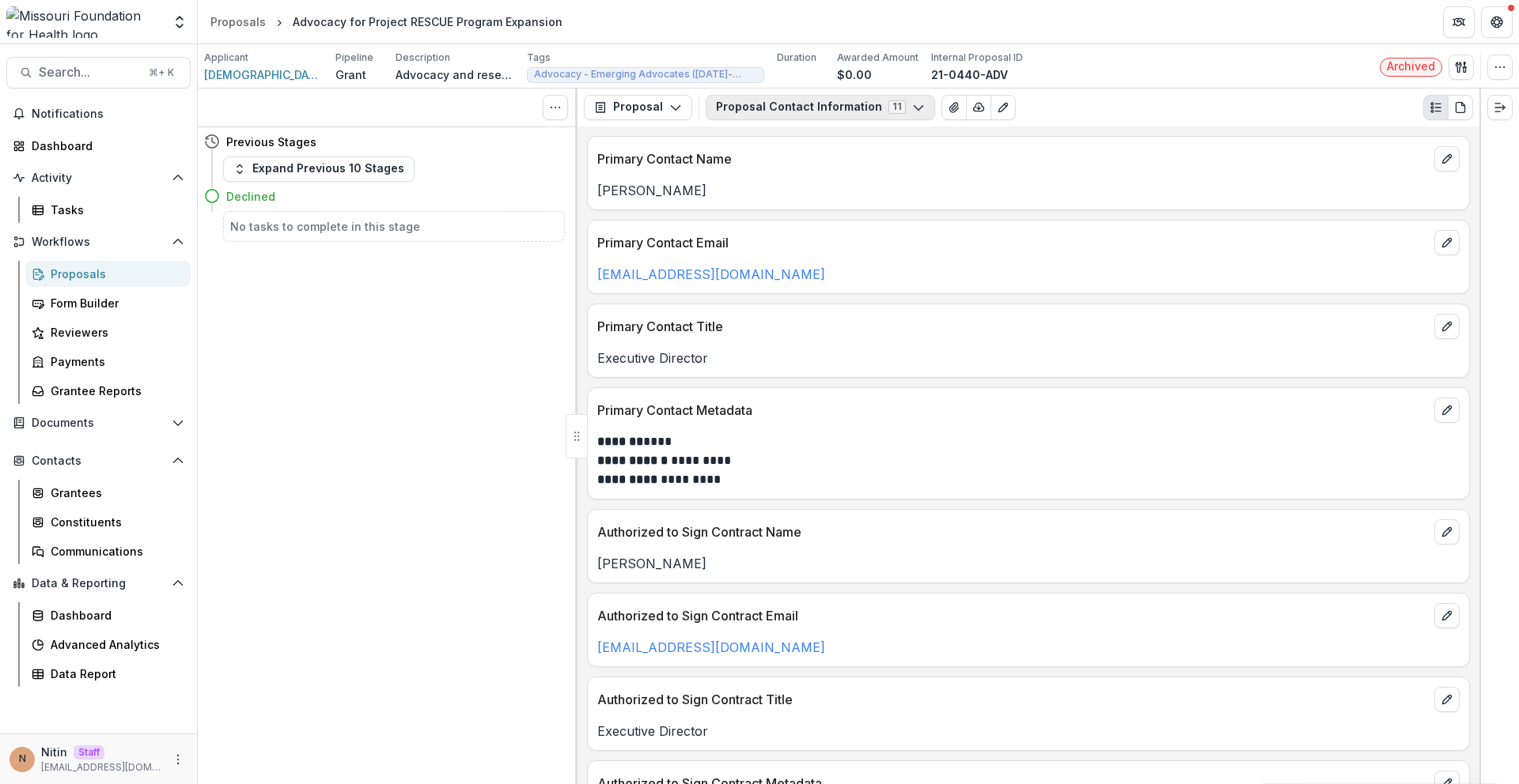
click at [806, 115] on button "Proposal Contact Information 11" at bounding box center [820, 107] width 229 height 25
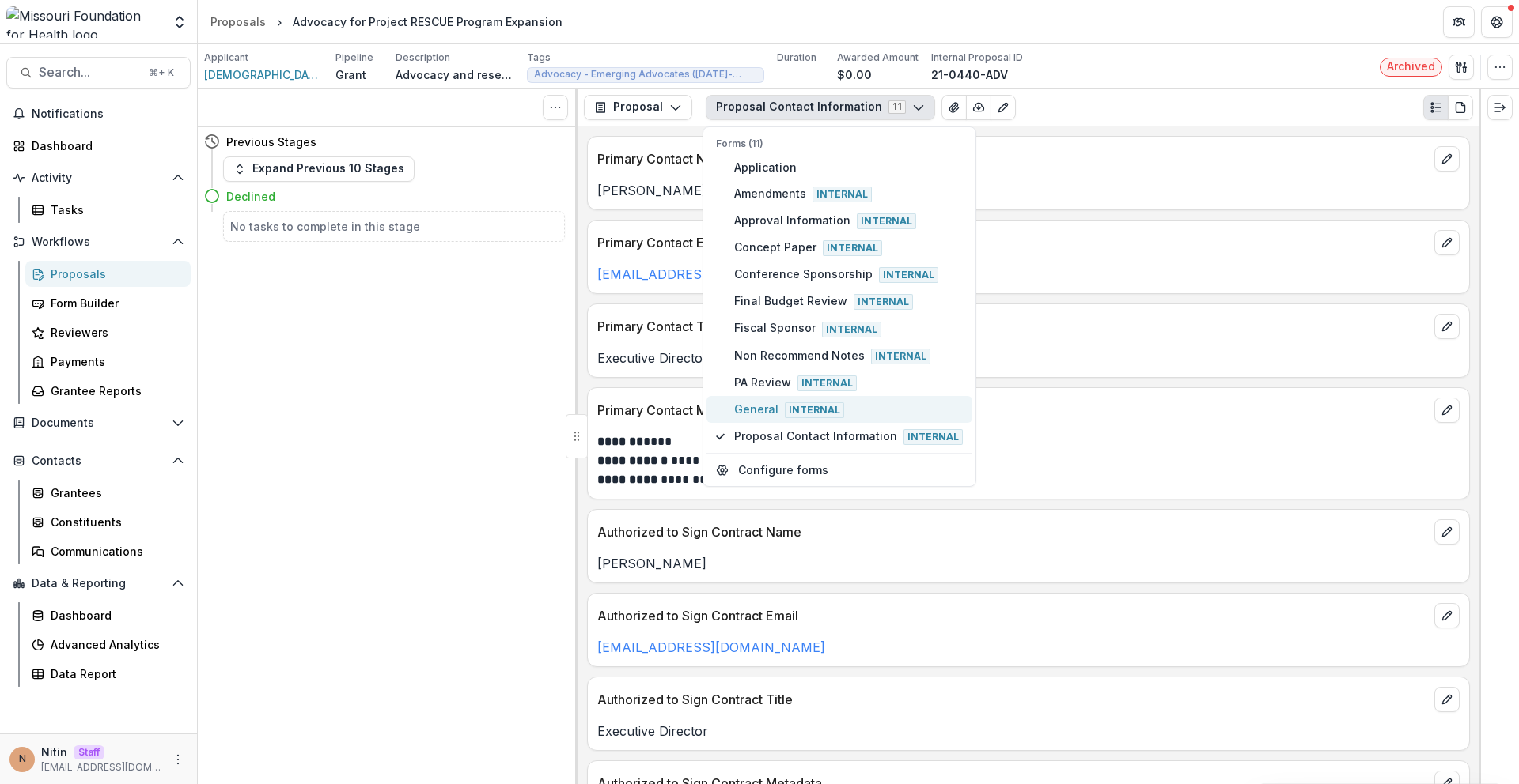
click at [757, 404] on span "General Internal" at bounding box center [848, 409] width 228 height 17
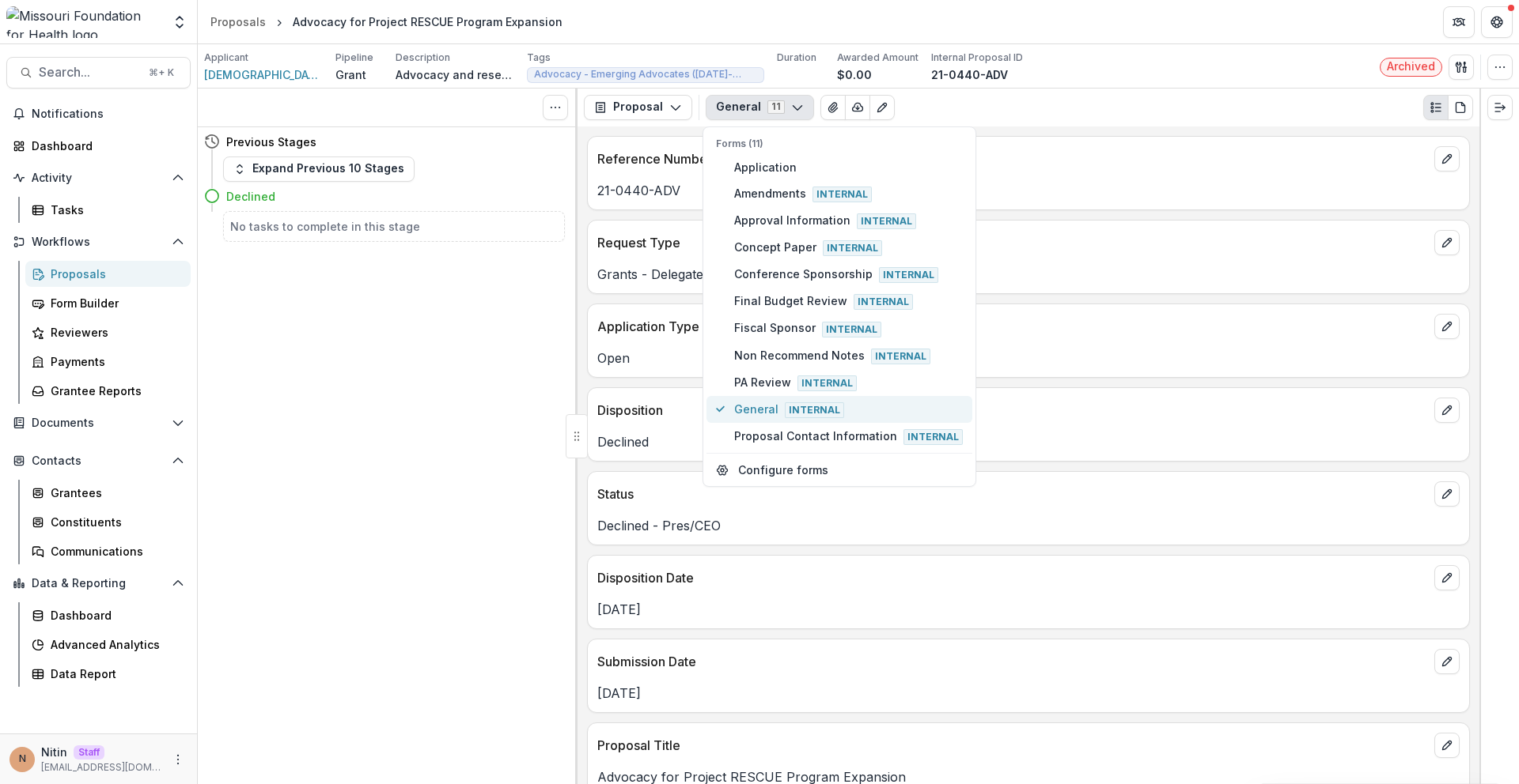
type button "9"
click at [707, 396] on button "General Internal" at bounding box center [839, 409] width 266 height 27
click at [640, 456] on div "Disposition Declined" at bounding box center [1028, 425] width 883 height 75
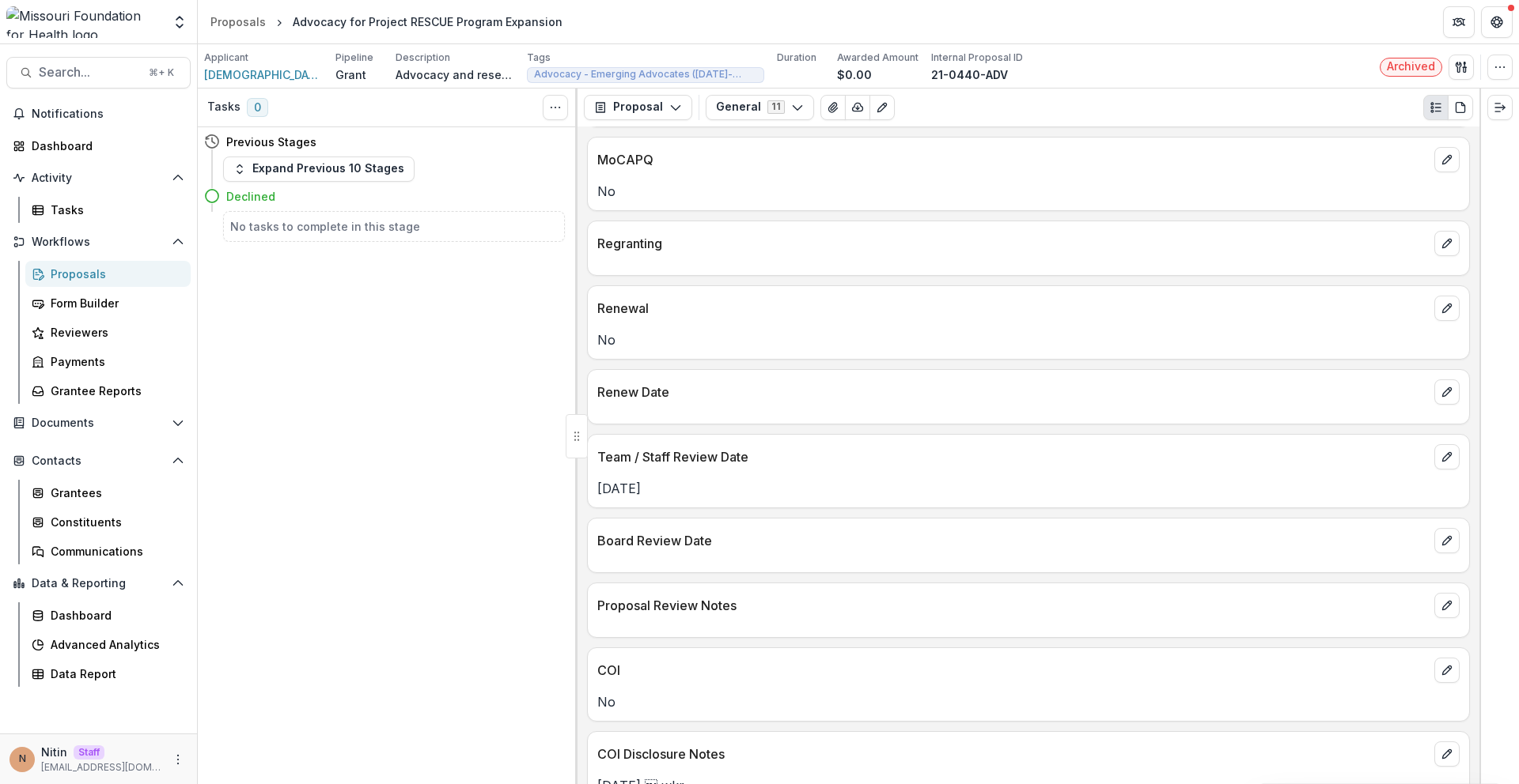
scroll to position [1849, 0]
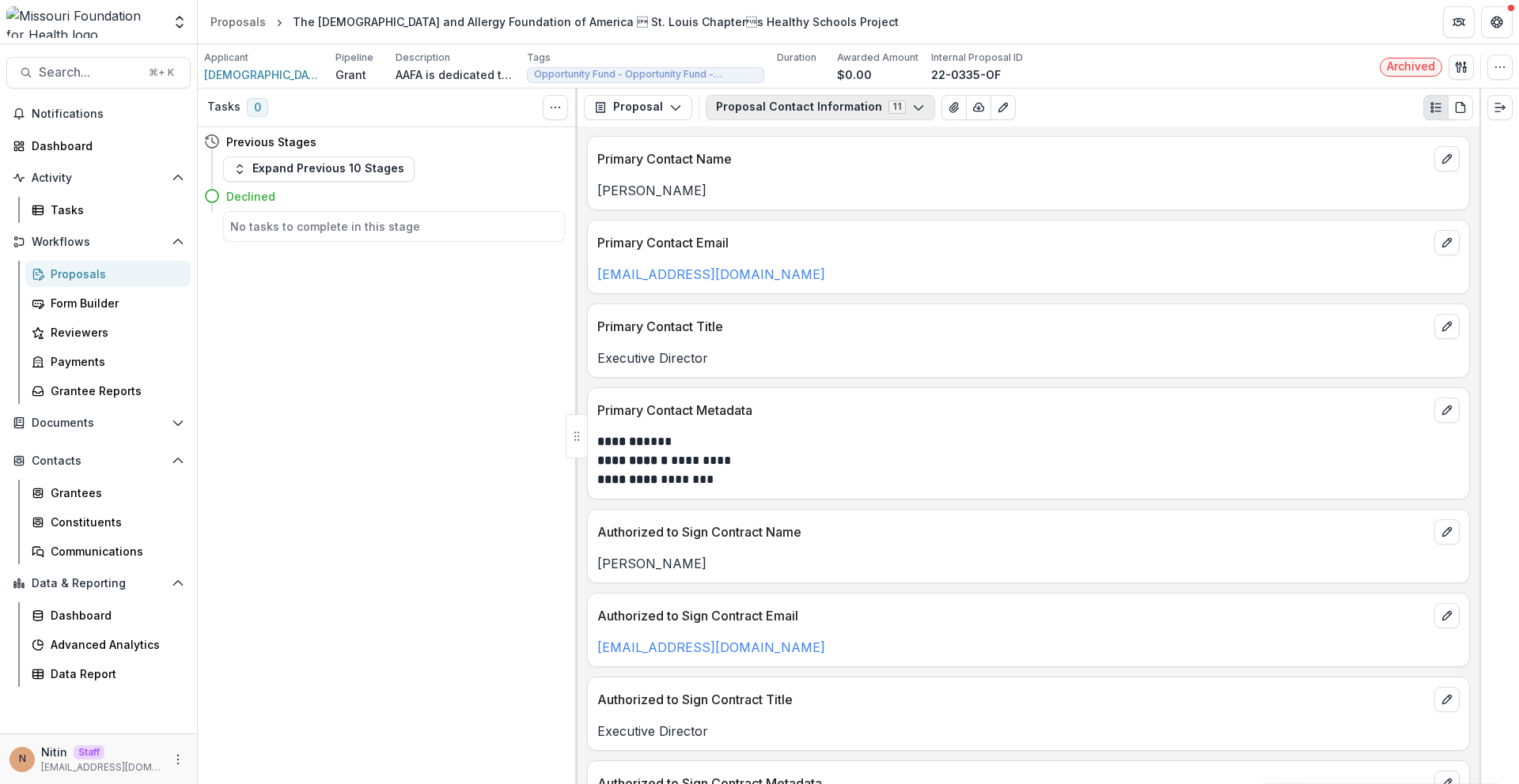
click at [817, 104] on button "Proposal Contact Information 11" at bounding box center [820, 107] width 229 height 25
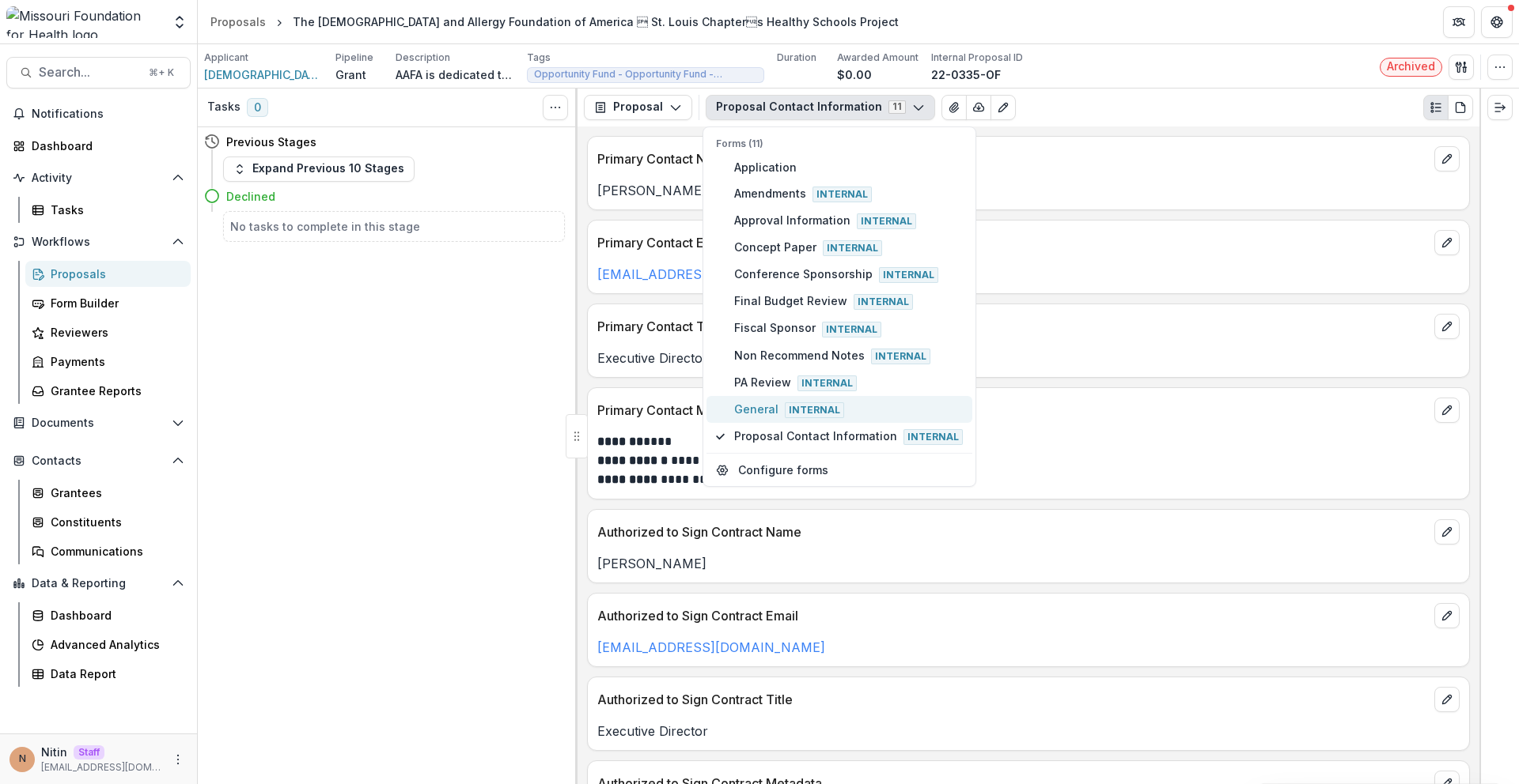
click at [765, 410] on span "General Internal" at bounding box center [848, 409] width 228 height 17
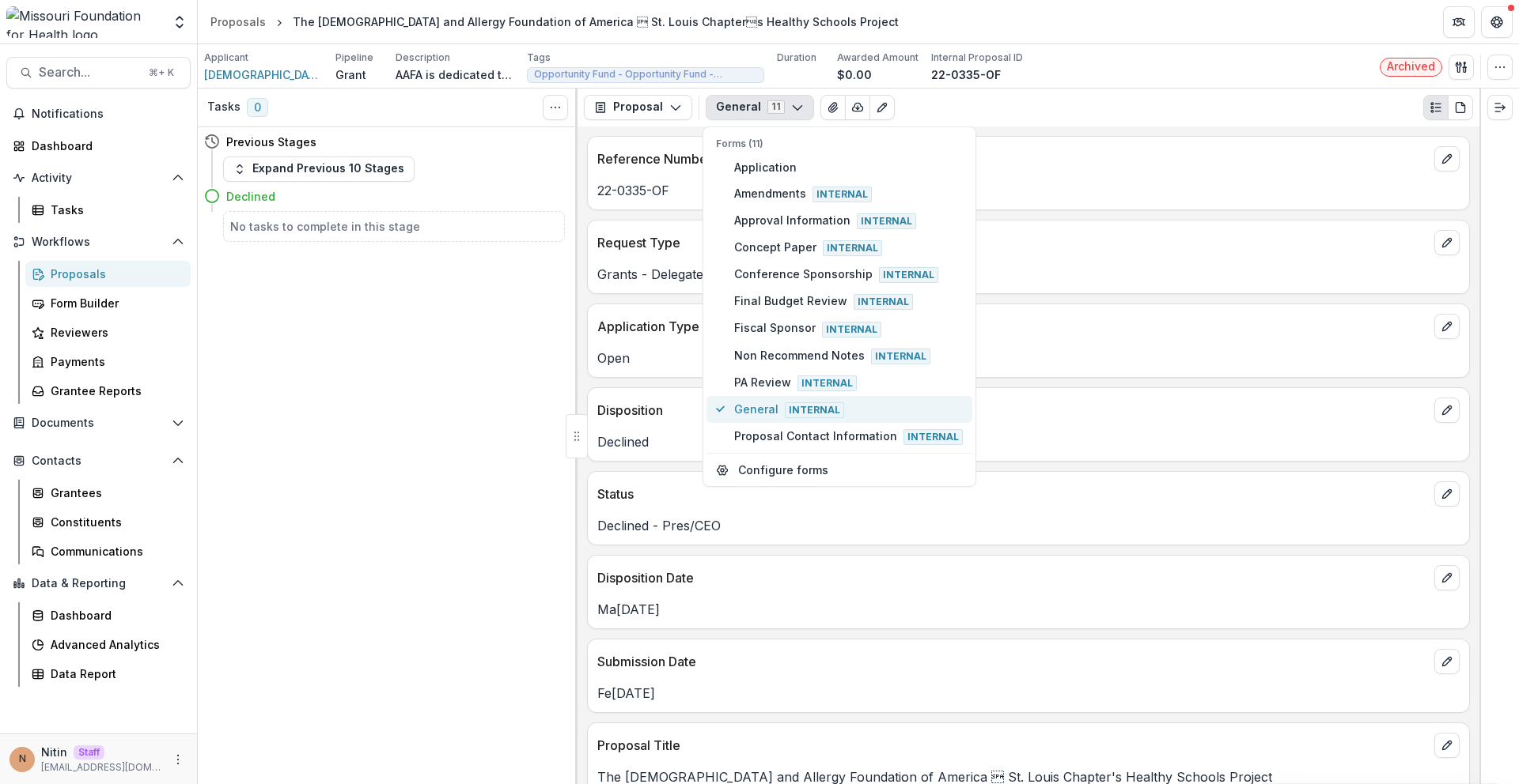
type button "9"
type button "5"
click at [1092, 590] on div "May 09, 2023" at bounding box center [1028, 605] width 881 height 29
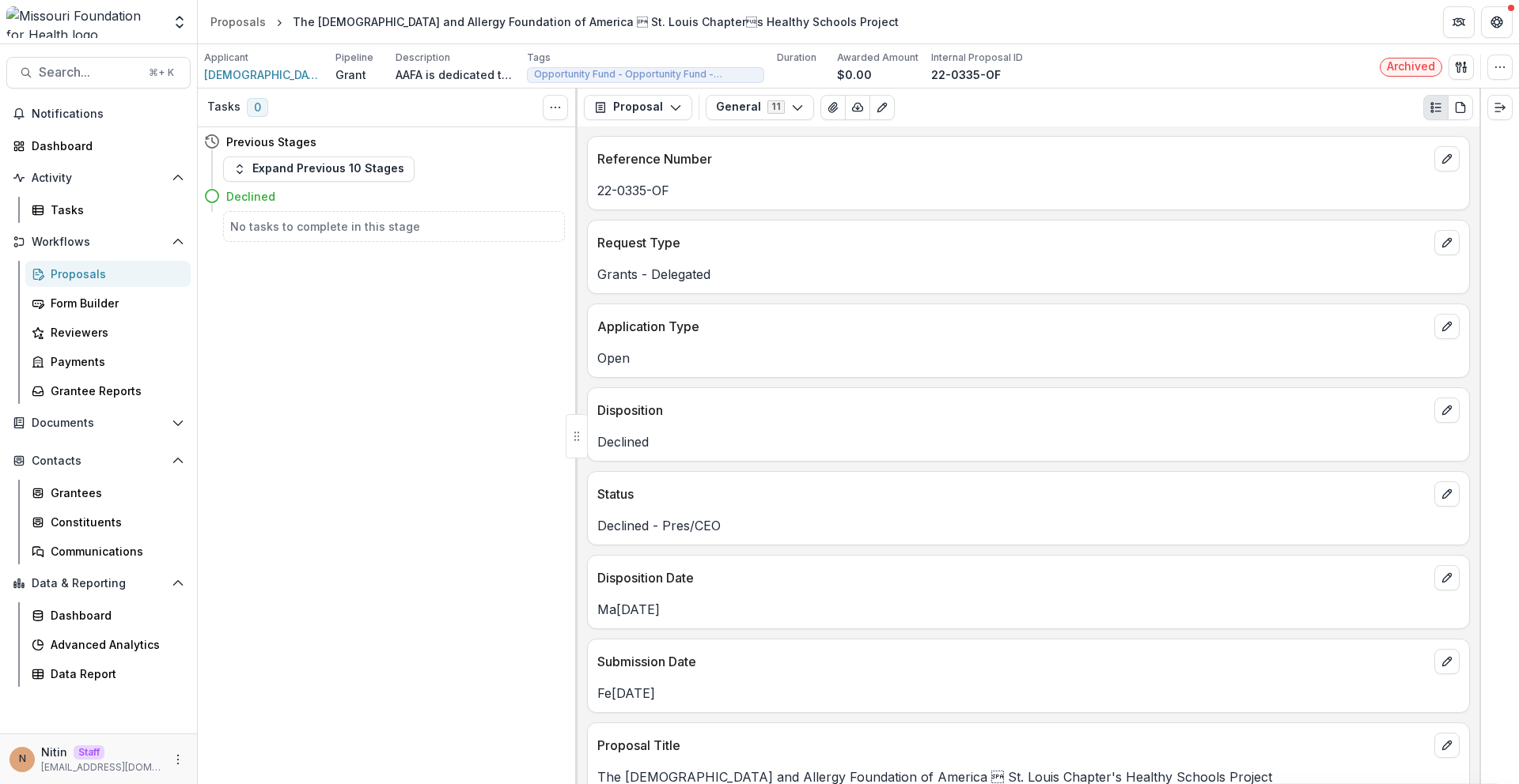
scroll to position [2096, 0]
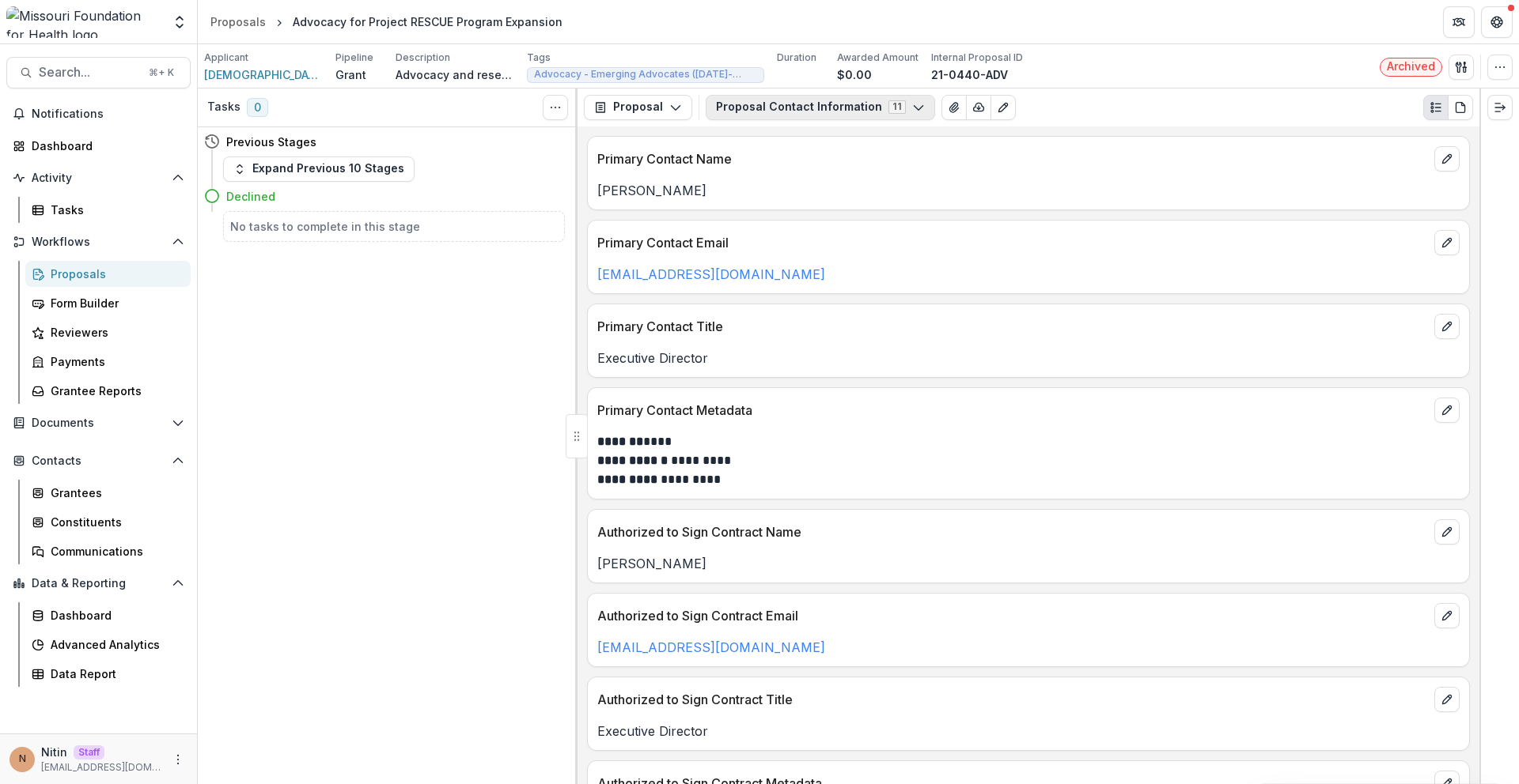
click at [810, 115] on button "Proposal Contact Information 11" at bounding box center [820, 107] width 229 height 25
click at [832, 102] on button "Proposal Contact Information 11" at bounding box center [820, 107] width 229 height 25
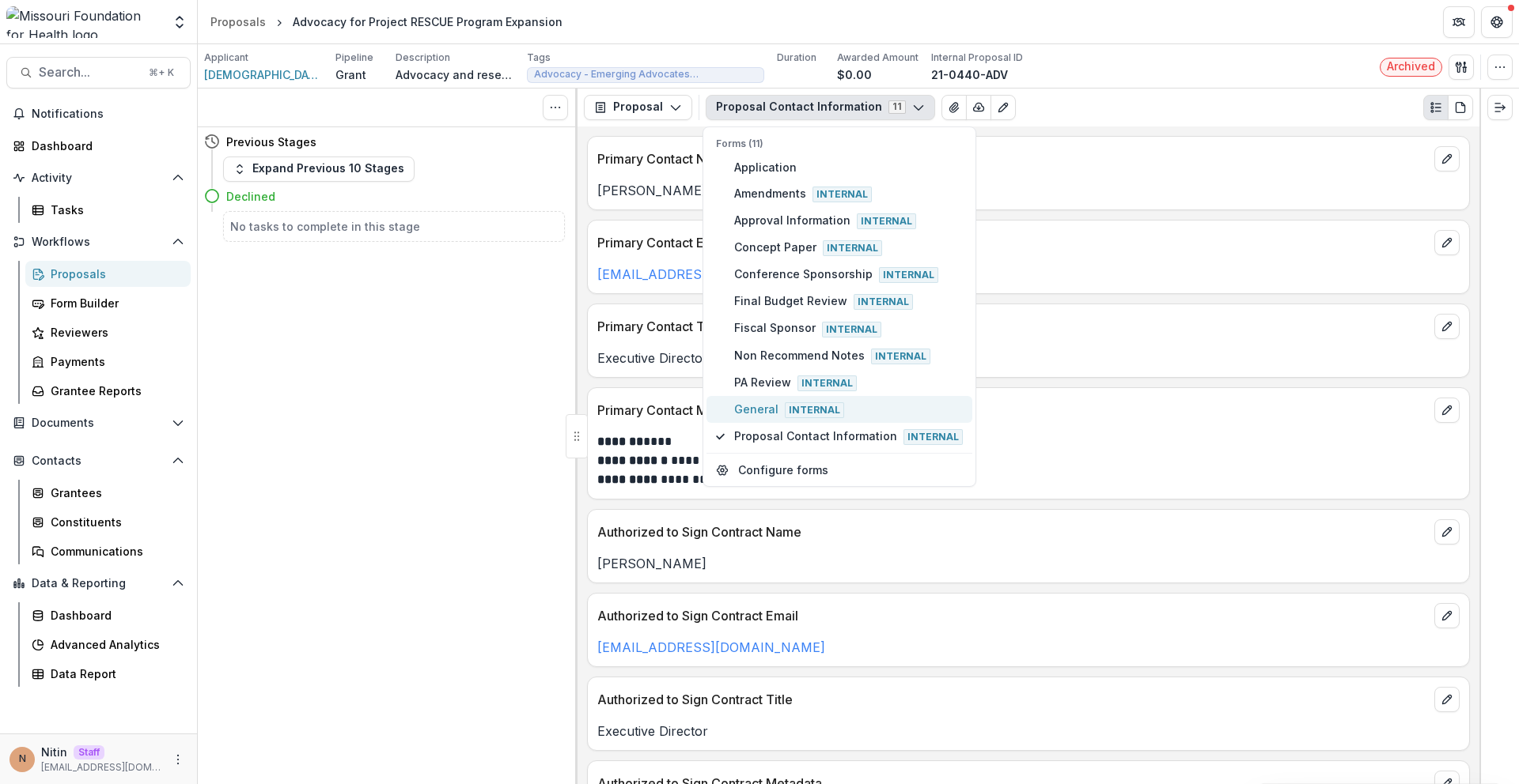
click at [730, 405] on button "General Internal" at bounding box center [839, 409] width 266 height 27
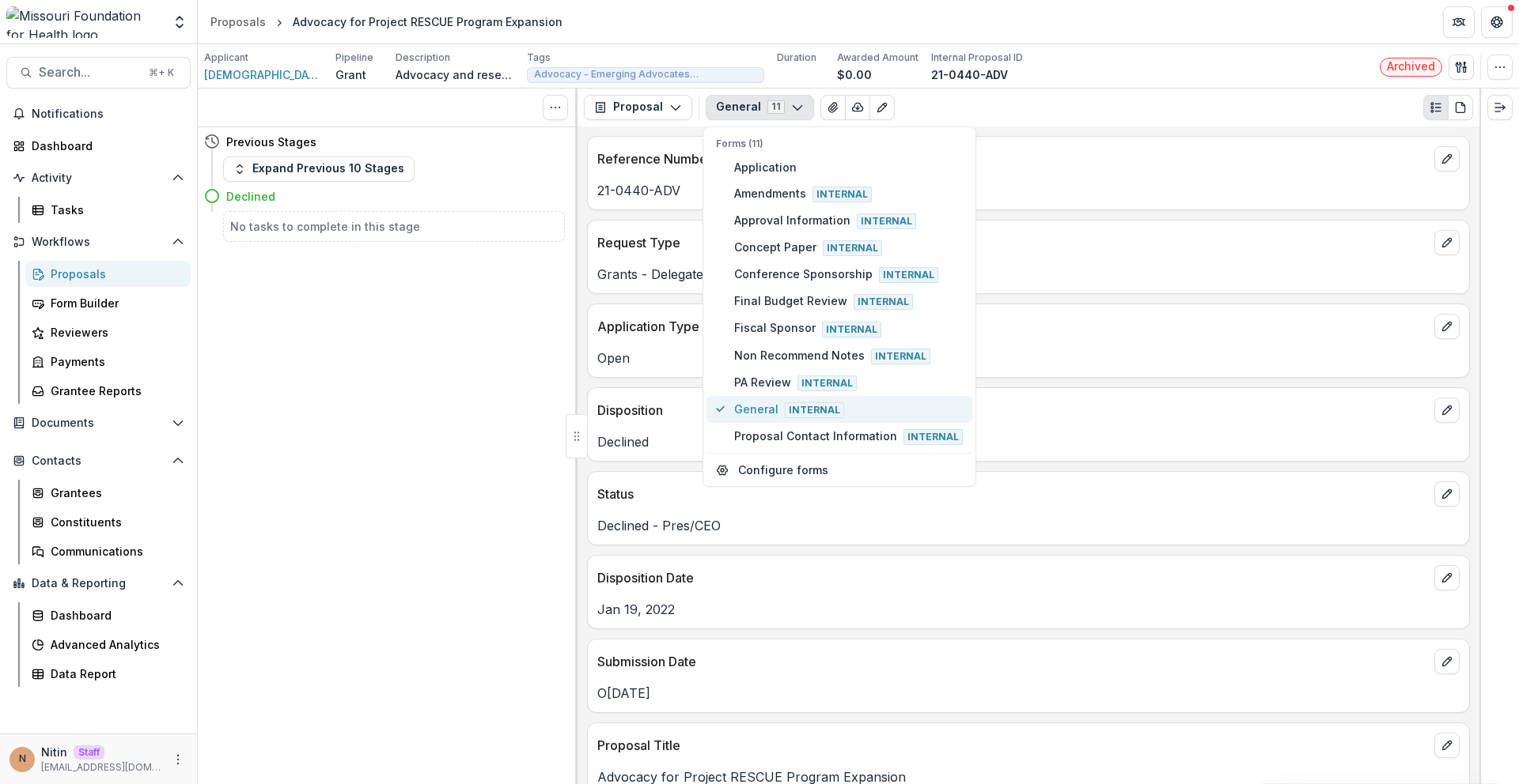
type button "9"
type button "5"
click at [710, 408] on button "General Internal" at bounding box center [839, 409] width 266 height 27
click at [630, 417] on p "Disposition" at bounding box center [1013, 410] width 830 height 19
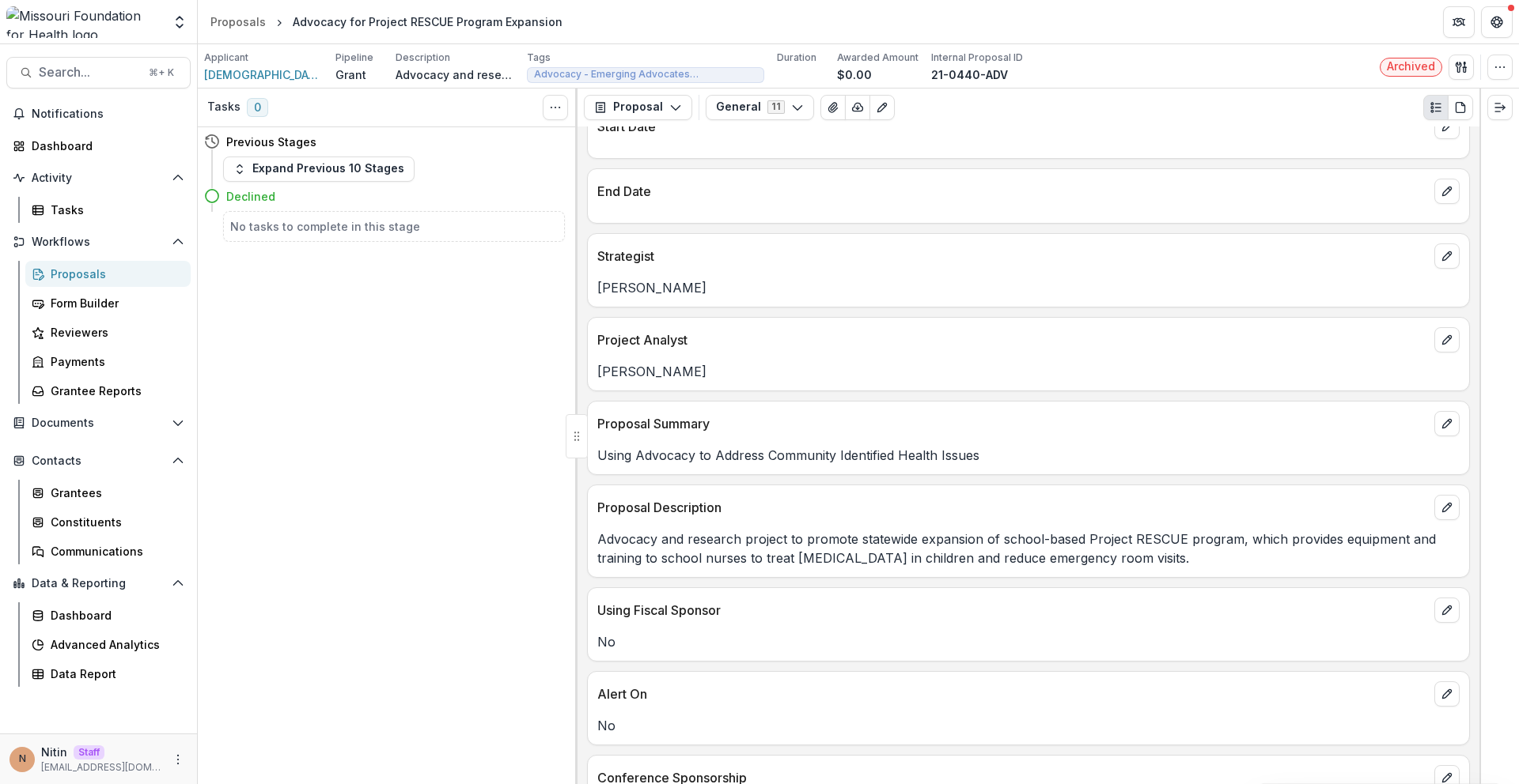
scroll to position [1982, 0]
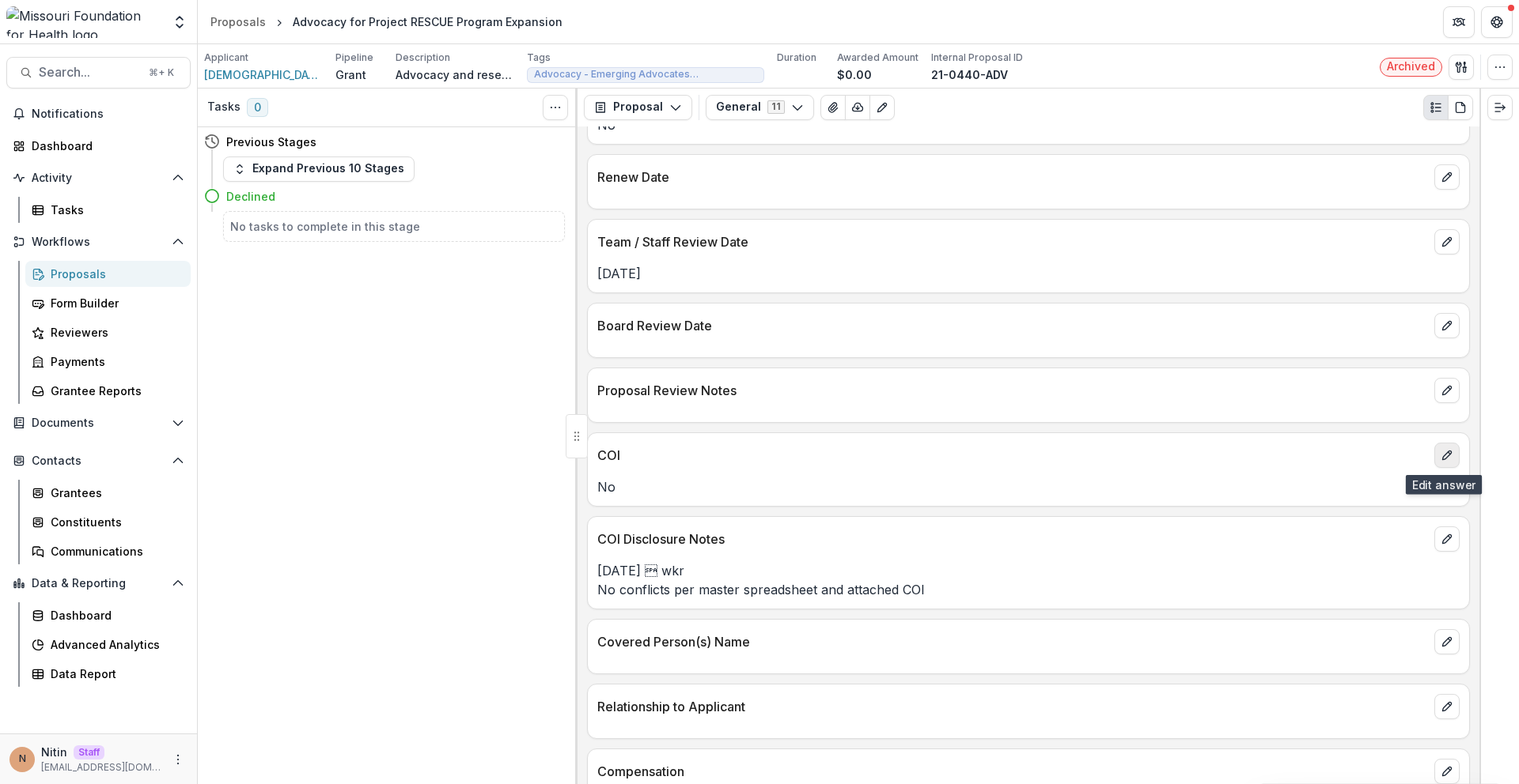
click at [1444, 460] on icon "edit" at bounding box center [1446, 455] width 12 height 12
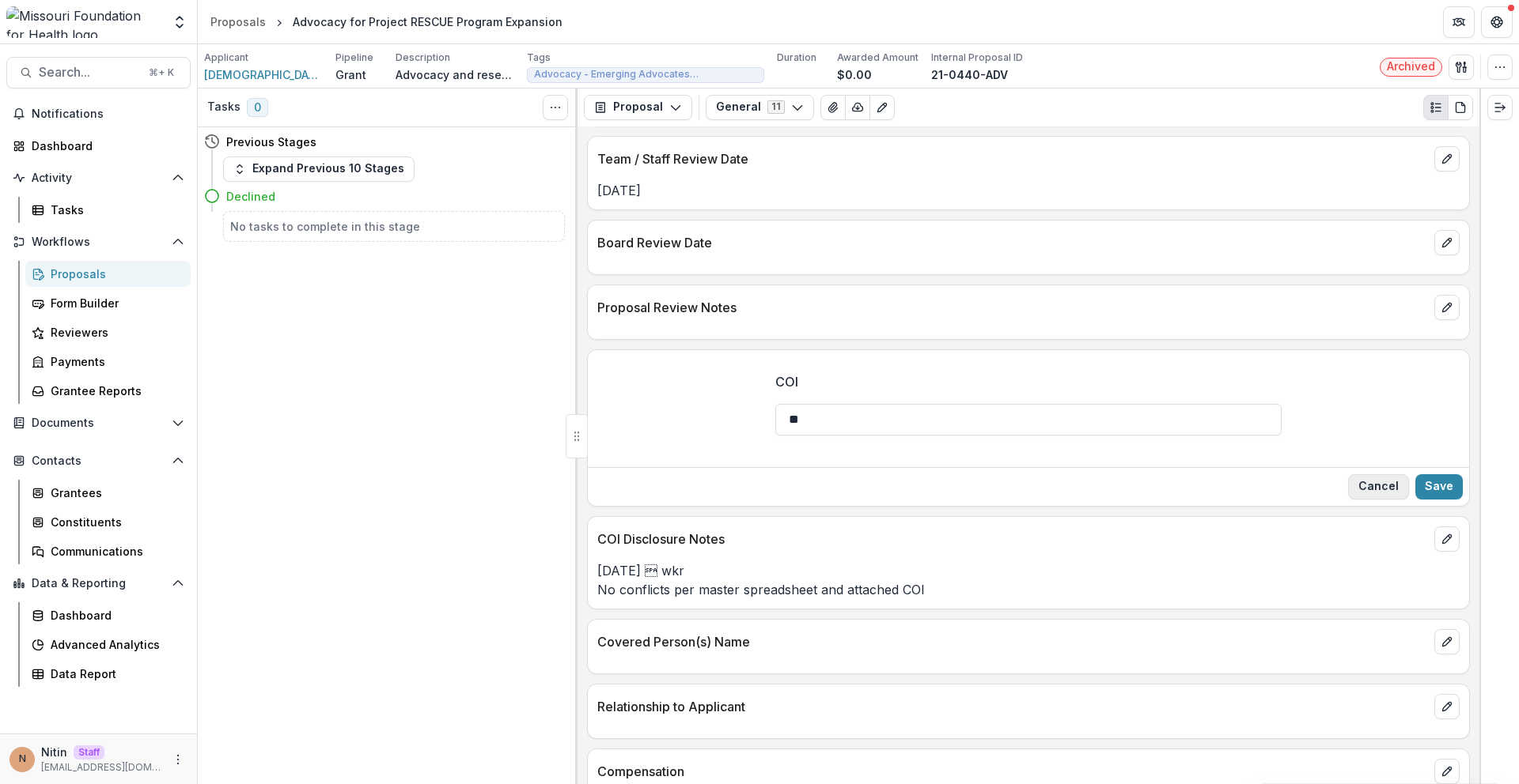
click at [1389, 490] on button "Cancel" at bounding box center [1379, 487] width 61 height 25
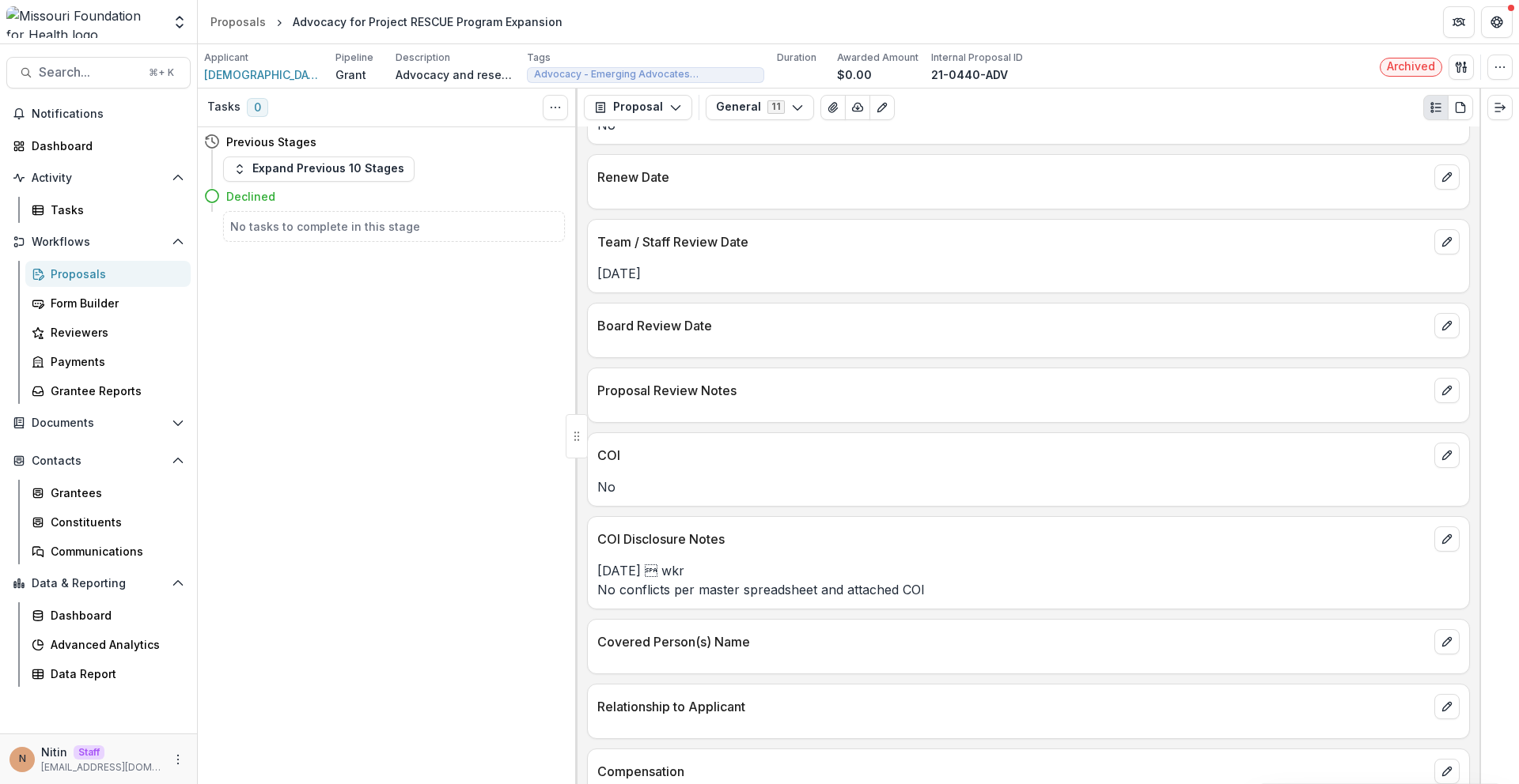
scroll to position [1982, 0]
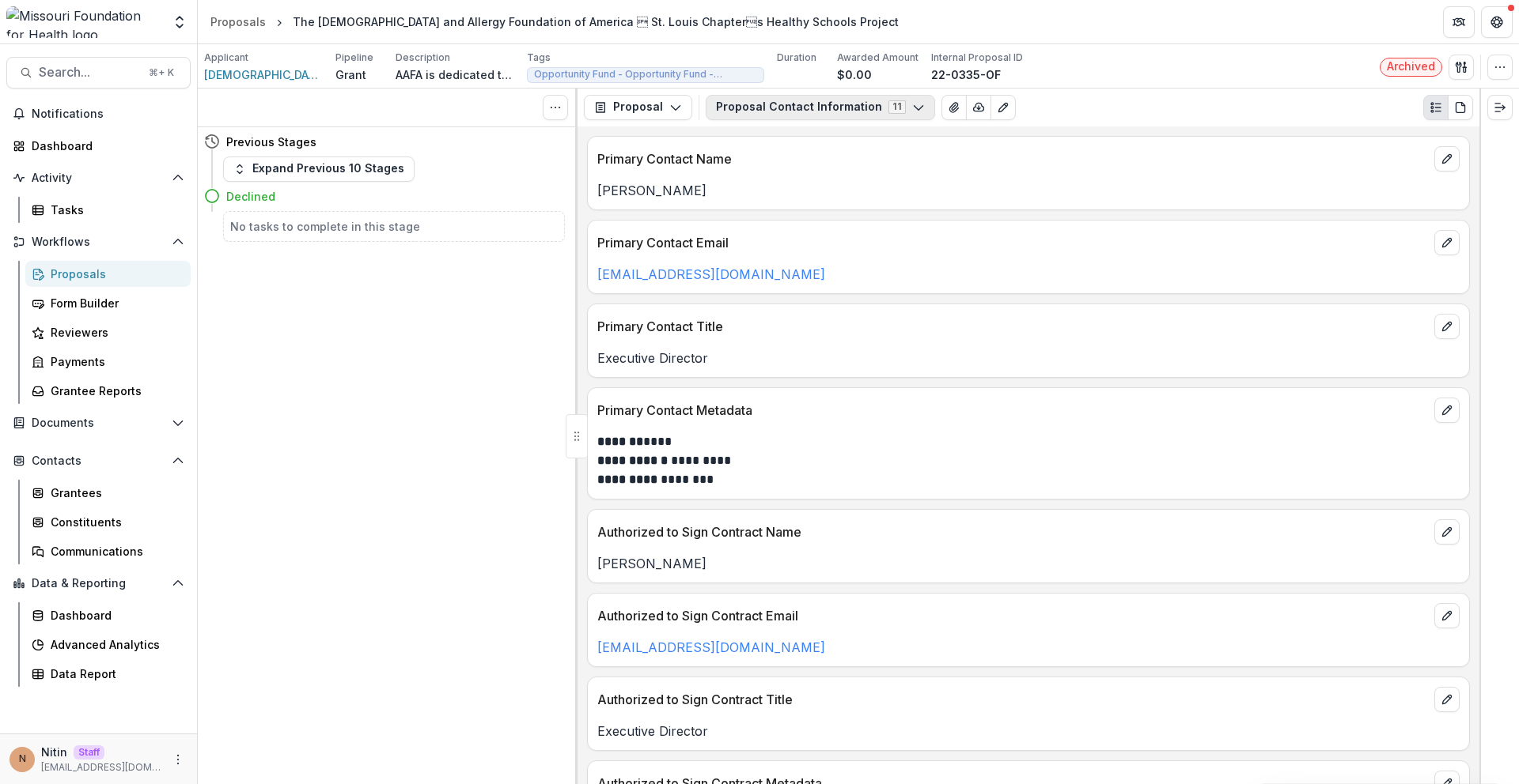
click at [755, 109] on button "Proposal Contact Information 11" at bounding box center [820, 107] width 229 height 25
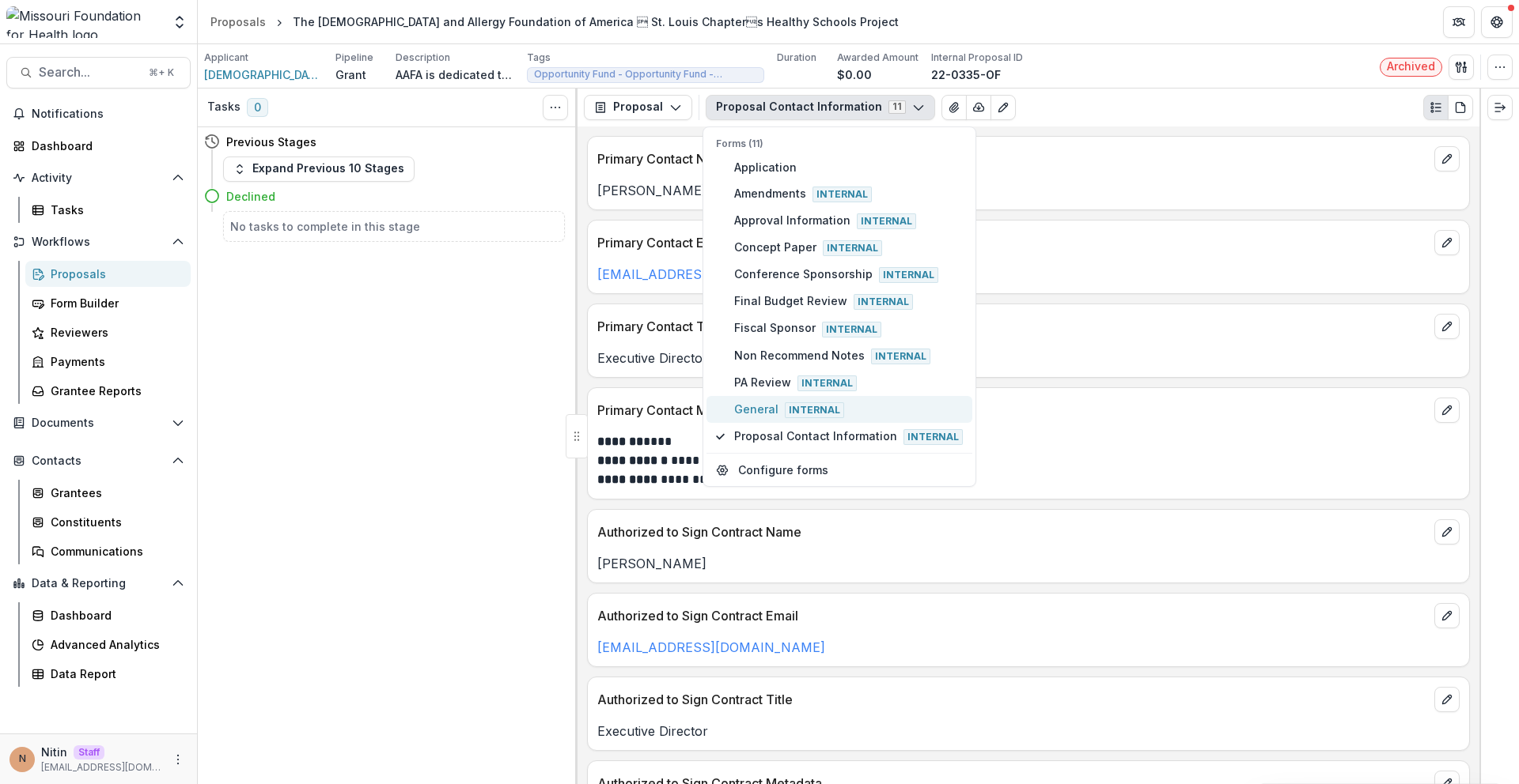
click at [752, 400] on button "General Internal" at bounding box center [839, 409] width 266 height 27
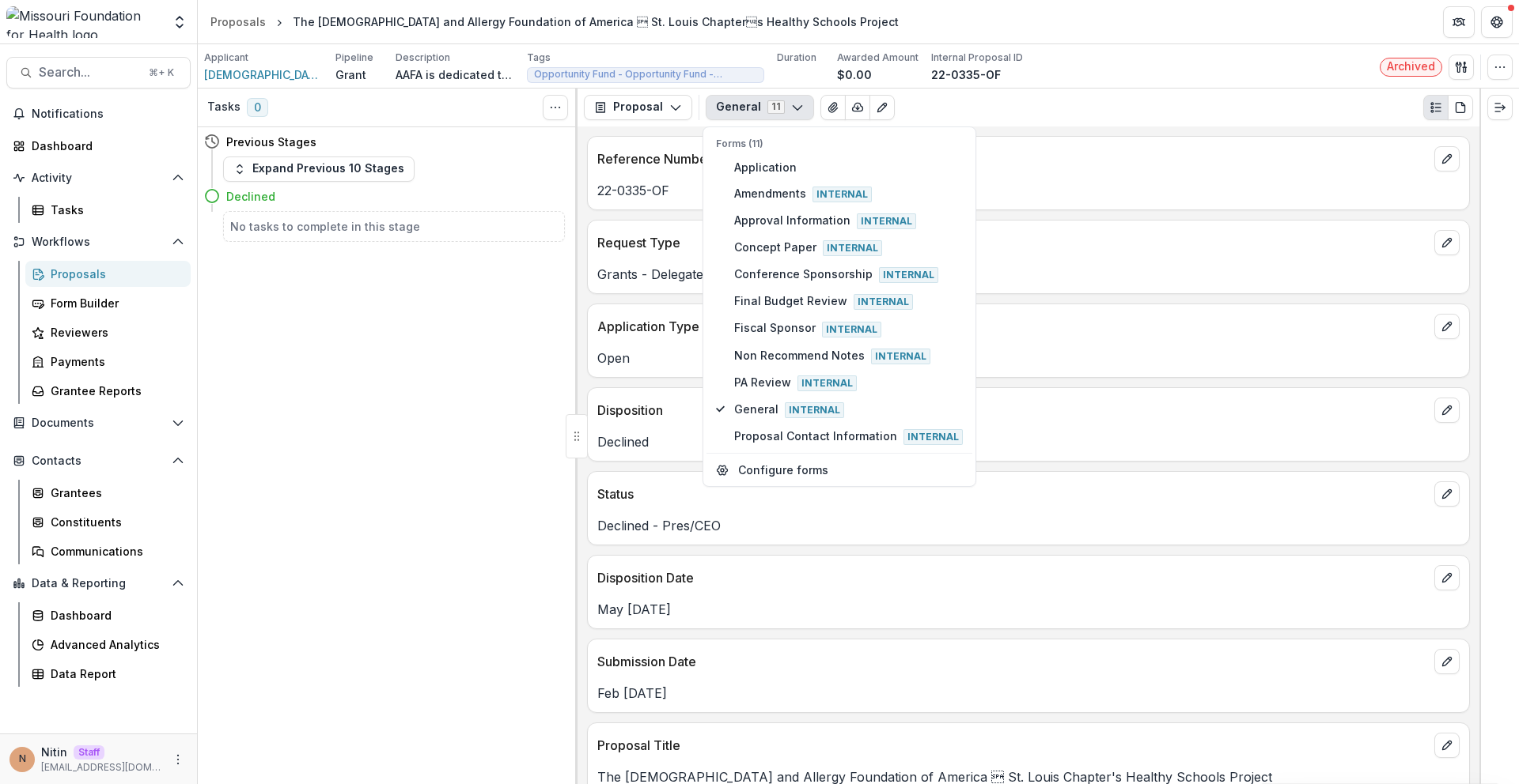
click at [619, 462] on div "Reference Number 22-0335-OF Request Type Grants - Delegated Application Type Op…" at bounding box center [1028, 455] width 901 height 657
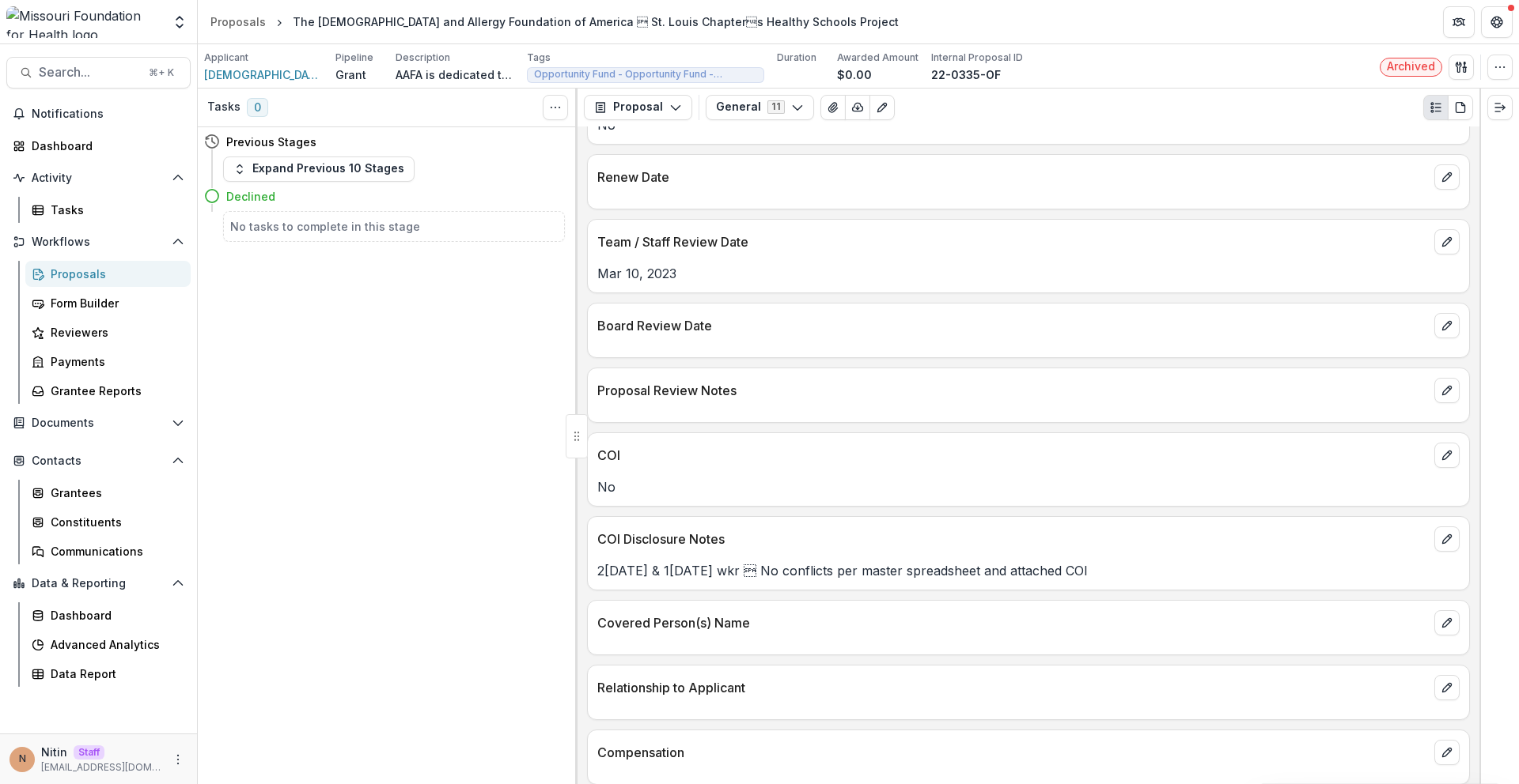
scroll to position [2096, 0]
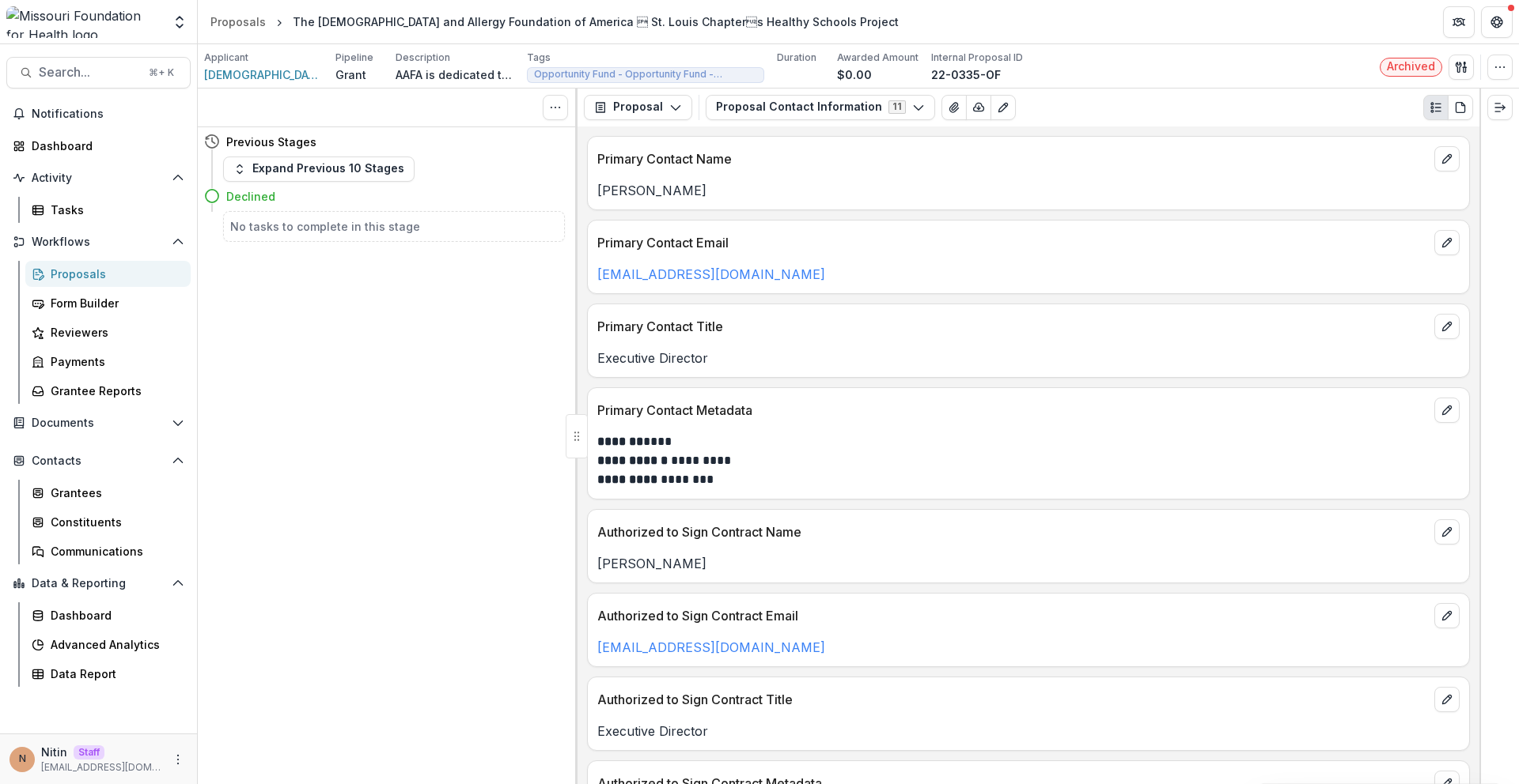
scroll to position [99, 0]
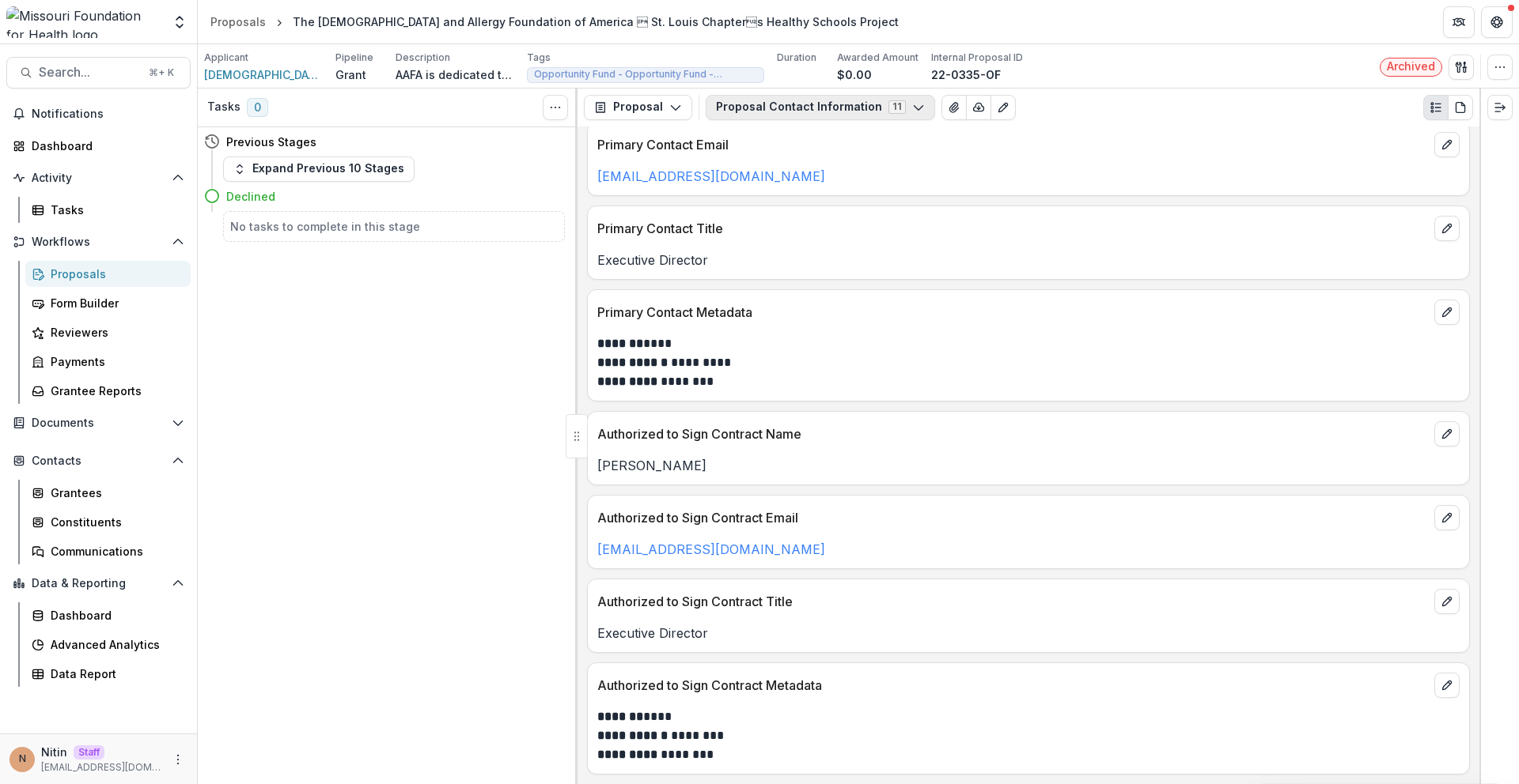
click at [842, 110] on button "Proposal Contact Information 11" at bounding box center [820, 107] width 229 height 25
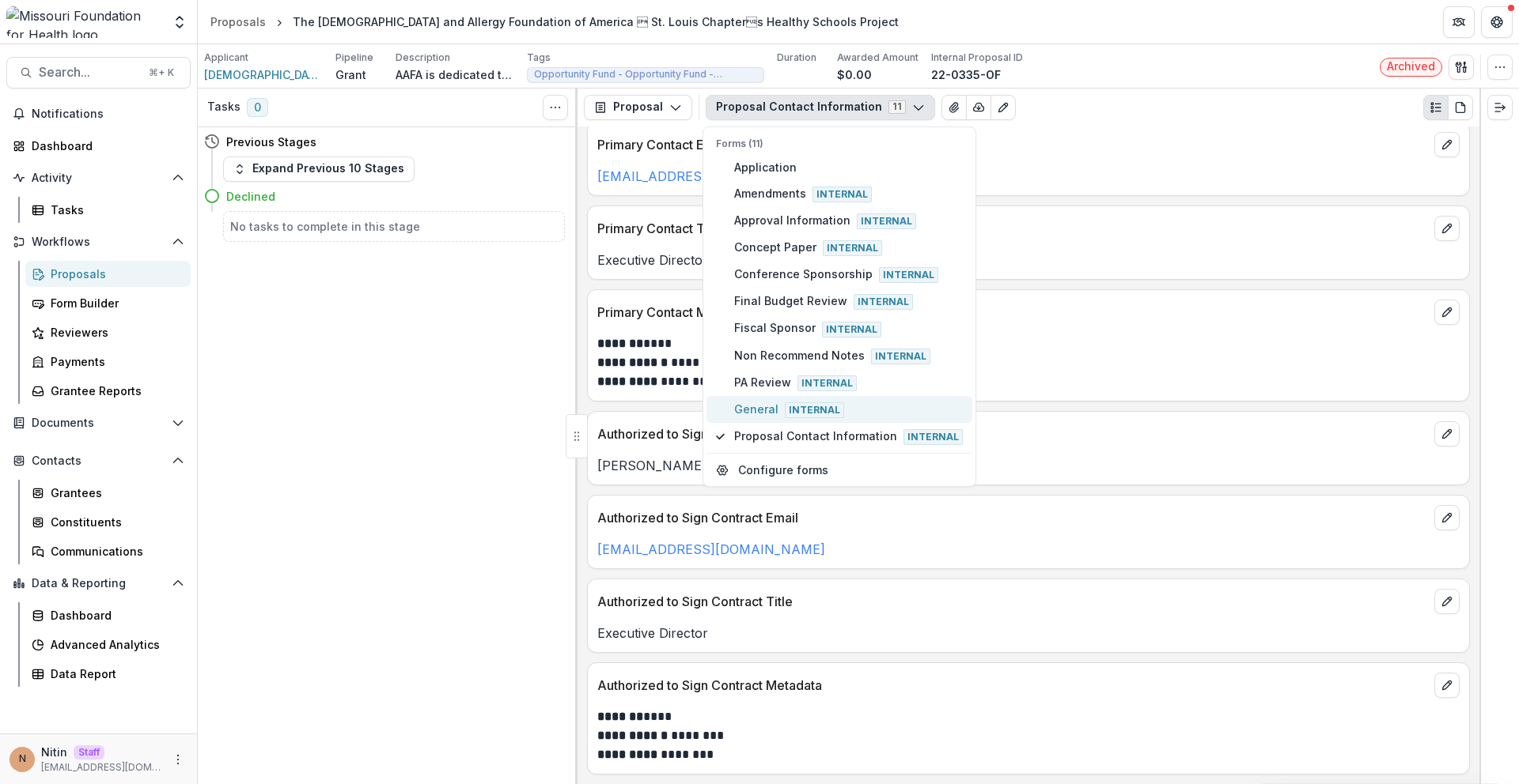
click at [757, 404] on span "General Internal" at bounding box center [848, 409] width 228 height 17
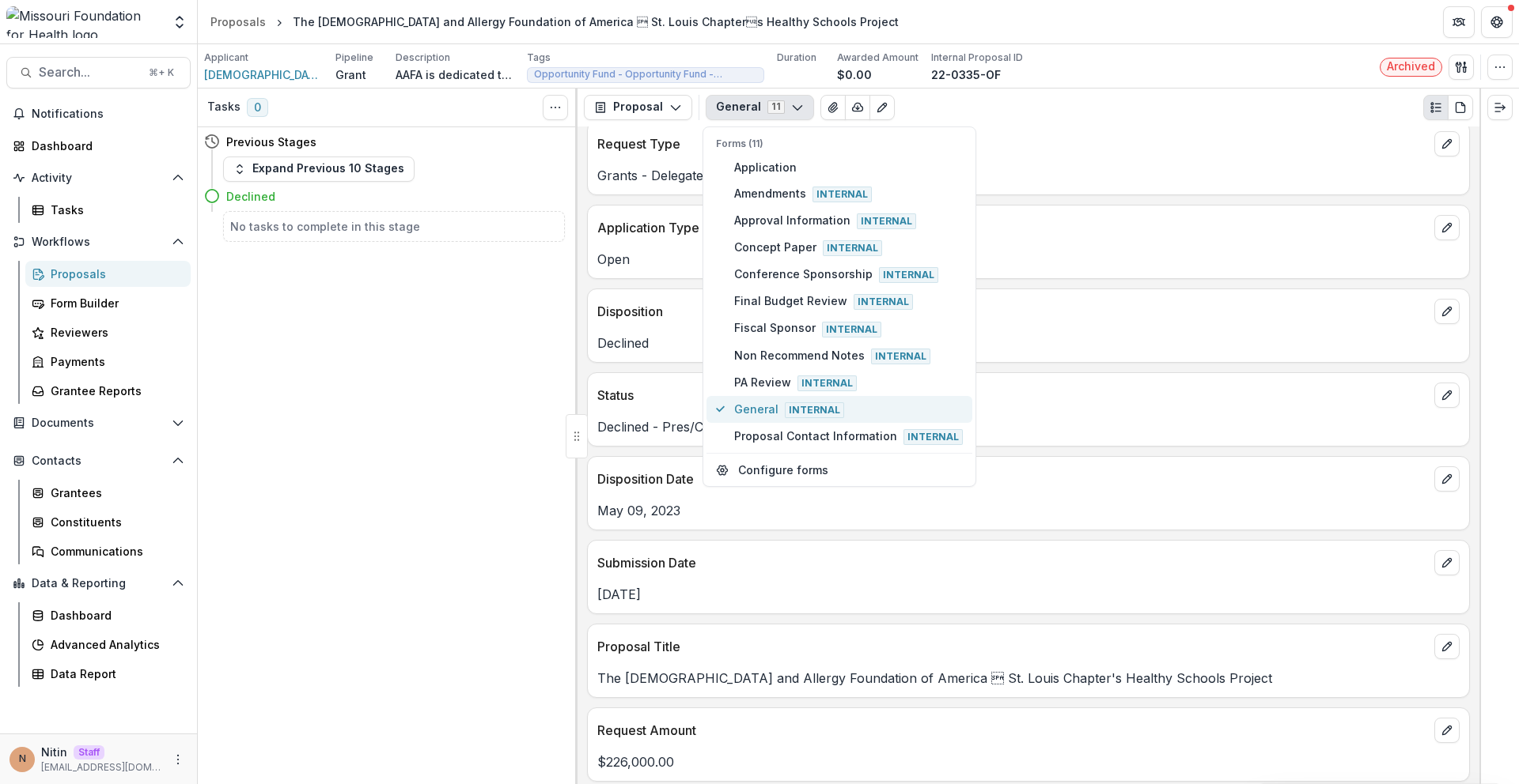
type button "9"
type button "5"
click at [712, 510] on p "May 09, 2023" at bounding box center [1028, 511] width 862 height 19
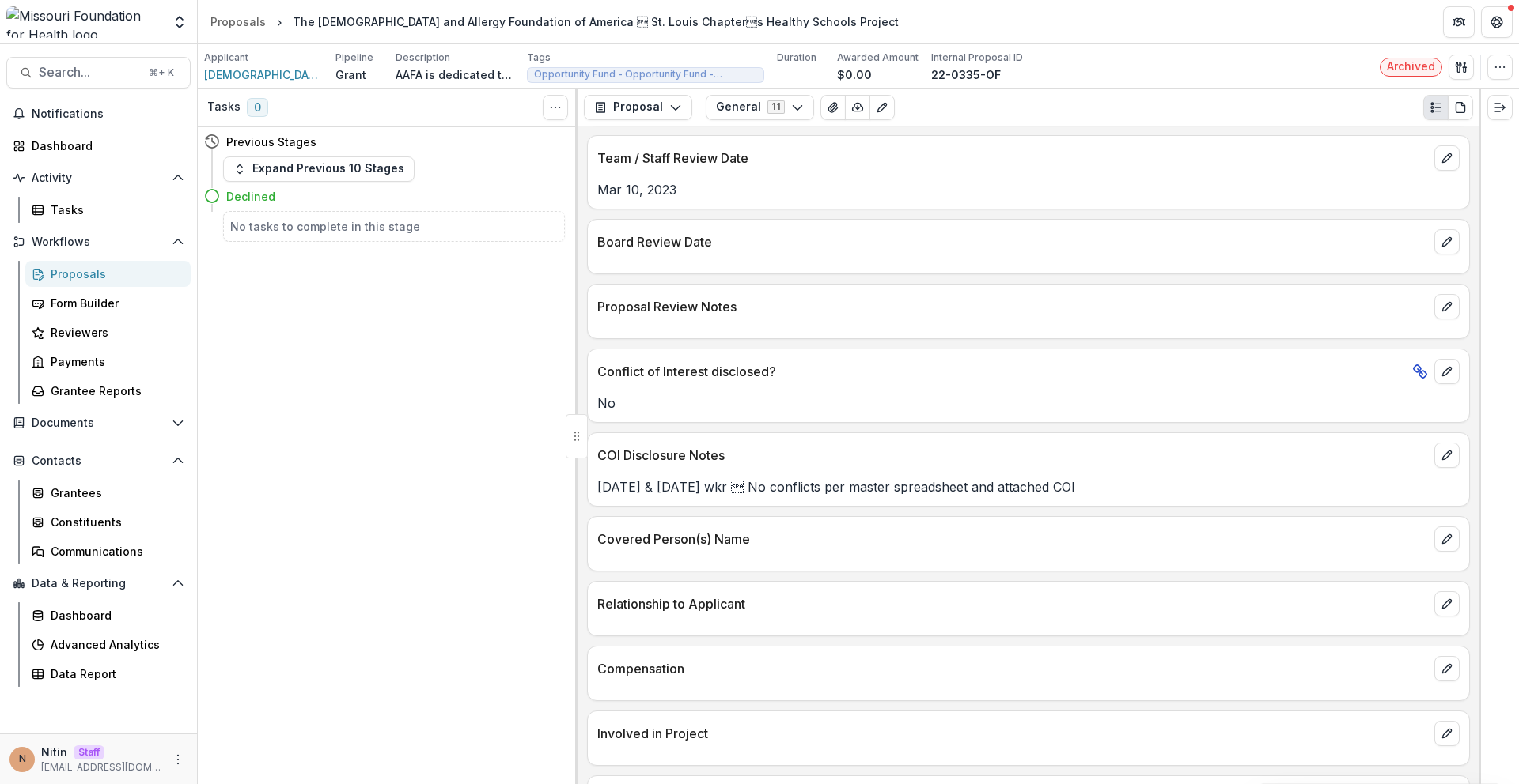
scroll to position [2179, 0]
click at [767, 109] on button "General 11" at bounding box center [760, 107] width 108 height 25
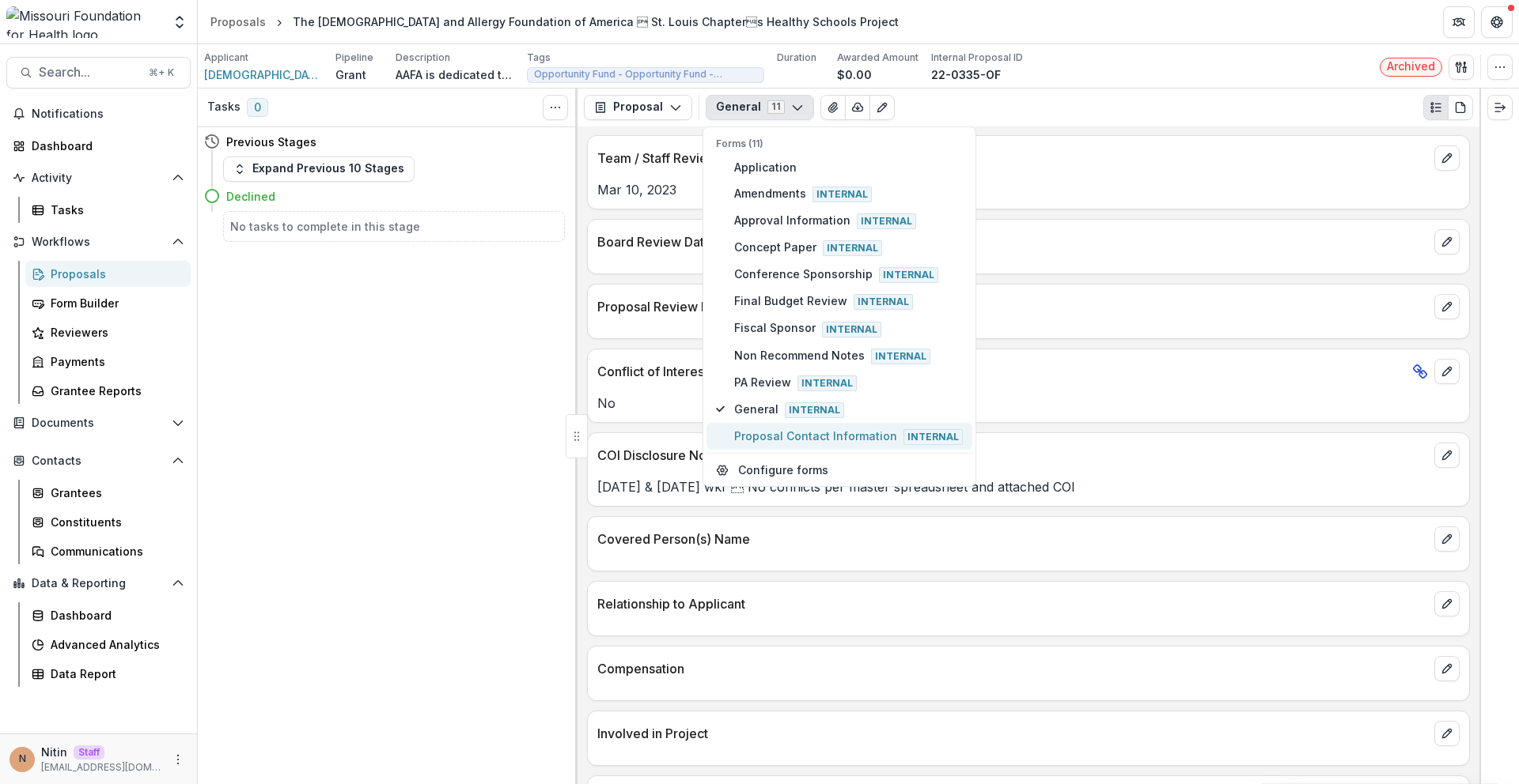
click at [781, 435] on span "Proposal Contact Information Internal" at bounding box center [848, 436] width 228 height 17
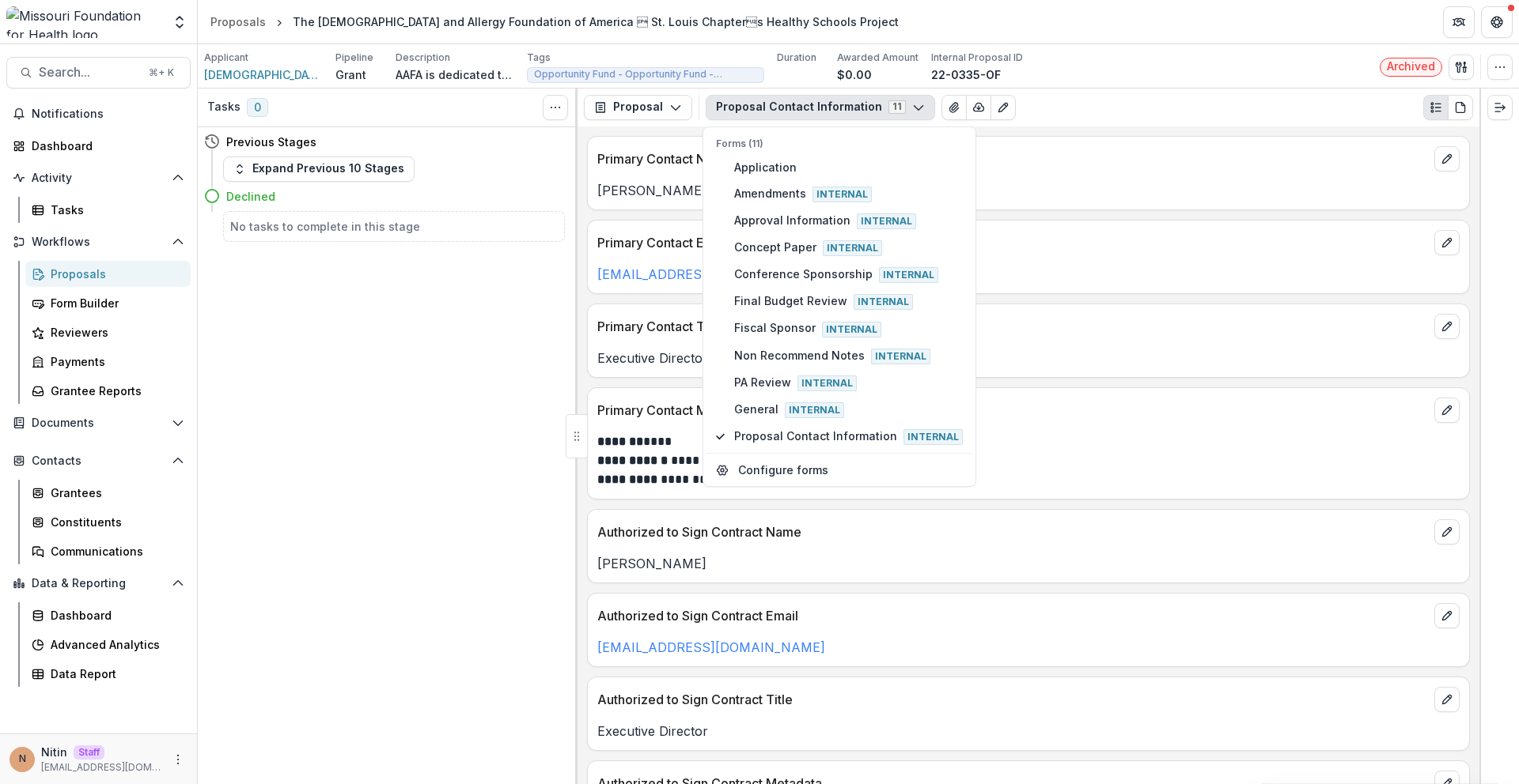
click at [1052, 93] on div "Proposal Proposal Payments Reports Grant Agreements Board Summaries Bank Detail…" at bounding box center [1028, 107] width 901 height 38
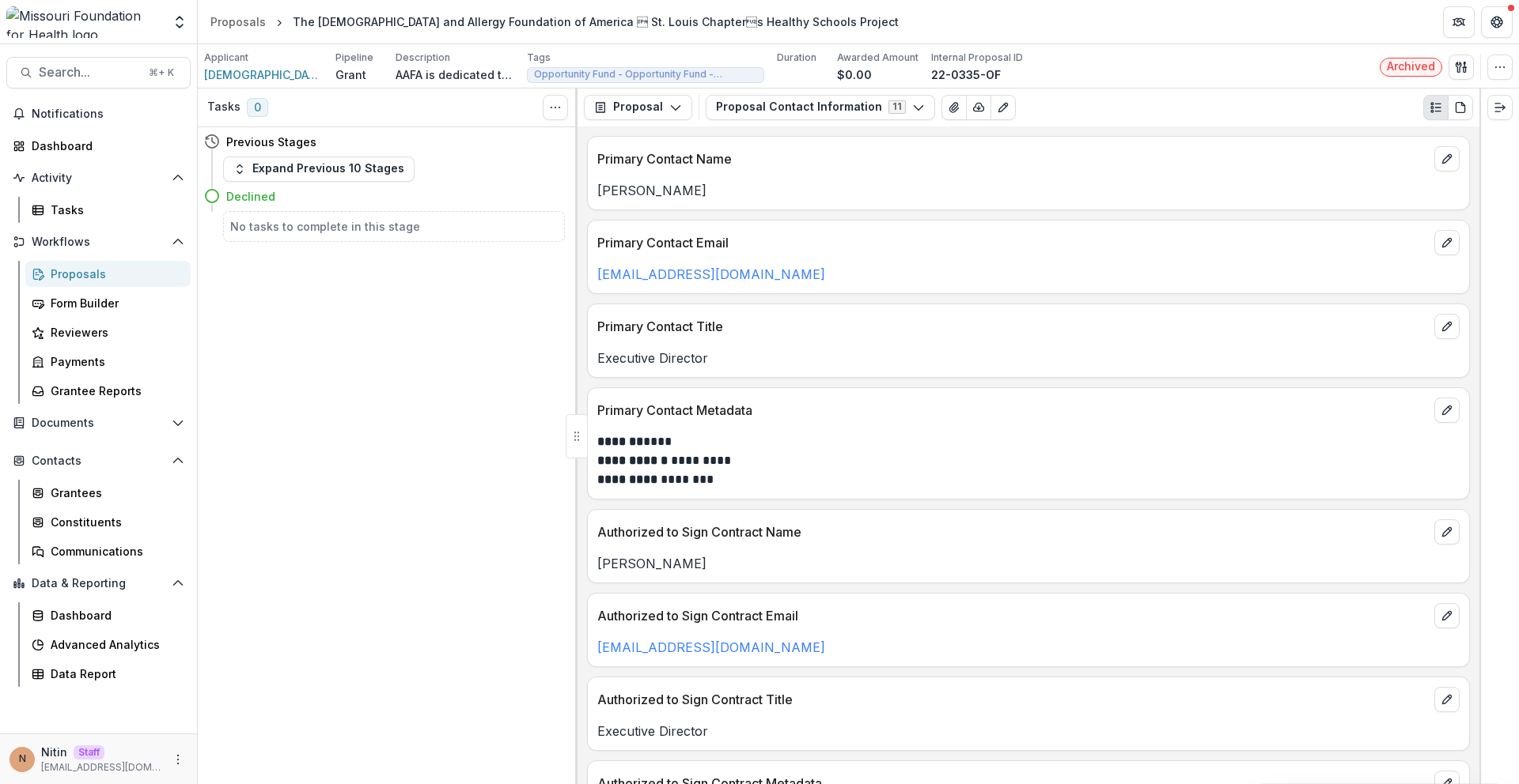
click at [790, 140] on div "Primary Contact Name" at bounding box center [1028, 154] width 881 height 35
click at [790, 120] on div "Proposal Proposal Payments Reports Grant Agreements Board Summaries Bank Detail…" at bounding box center [1028, 107] width 901 height 38
click at [797, 113] on button "Proposal Contact Information 11" at bounding box center [820, 107] width 229 height 25
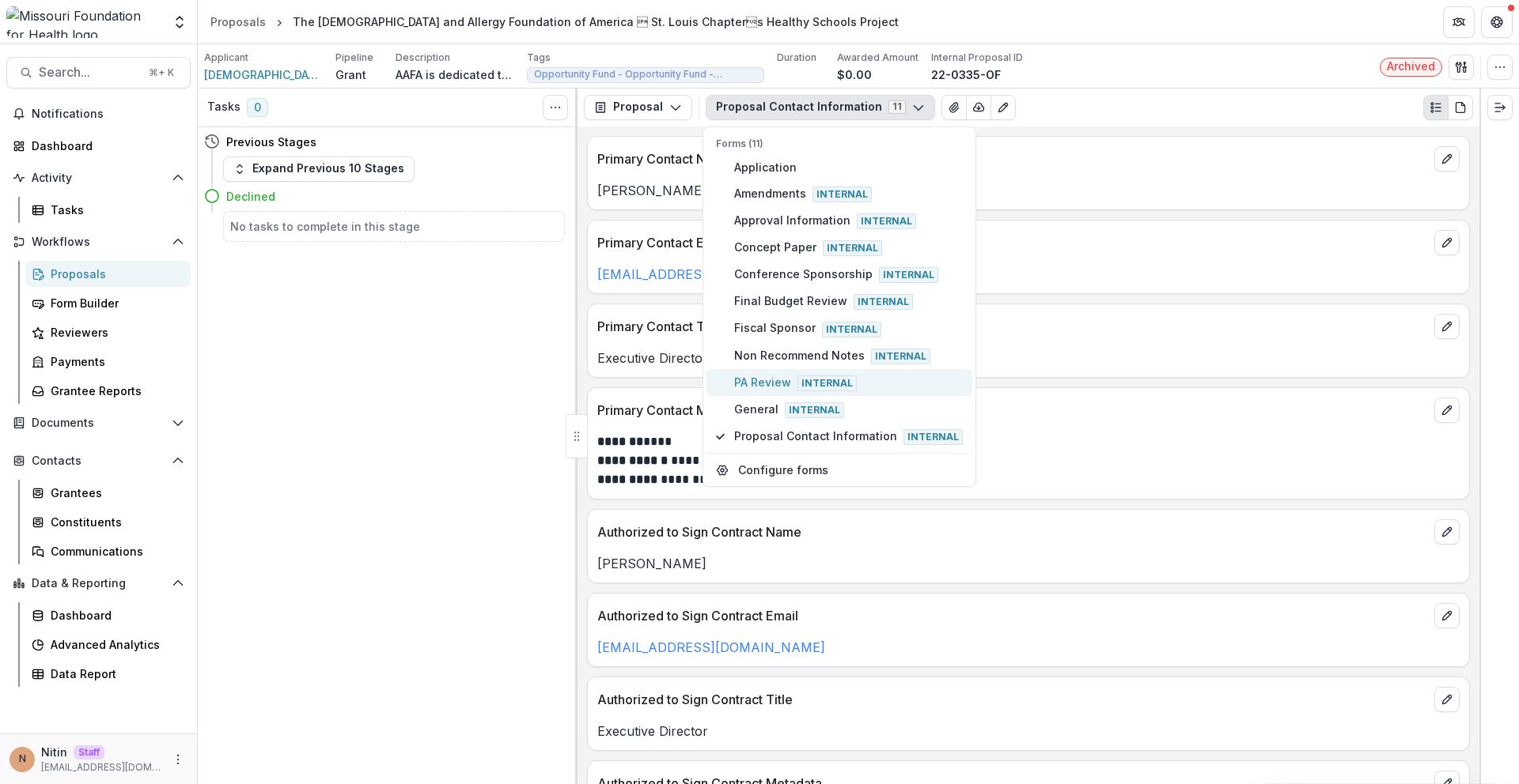
click at [777, 387] on span "PA Review Internal" at bounding box center [848, 382] width 228 height 17
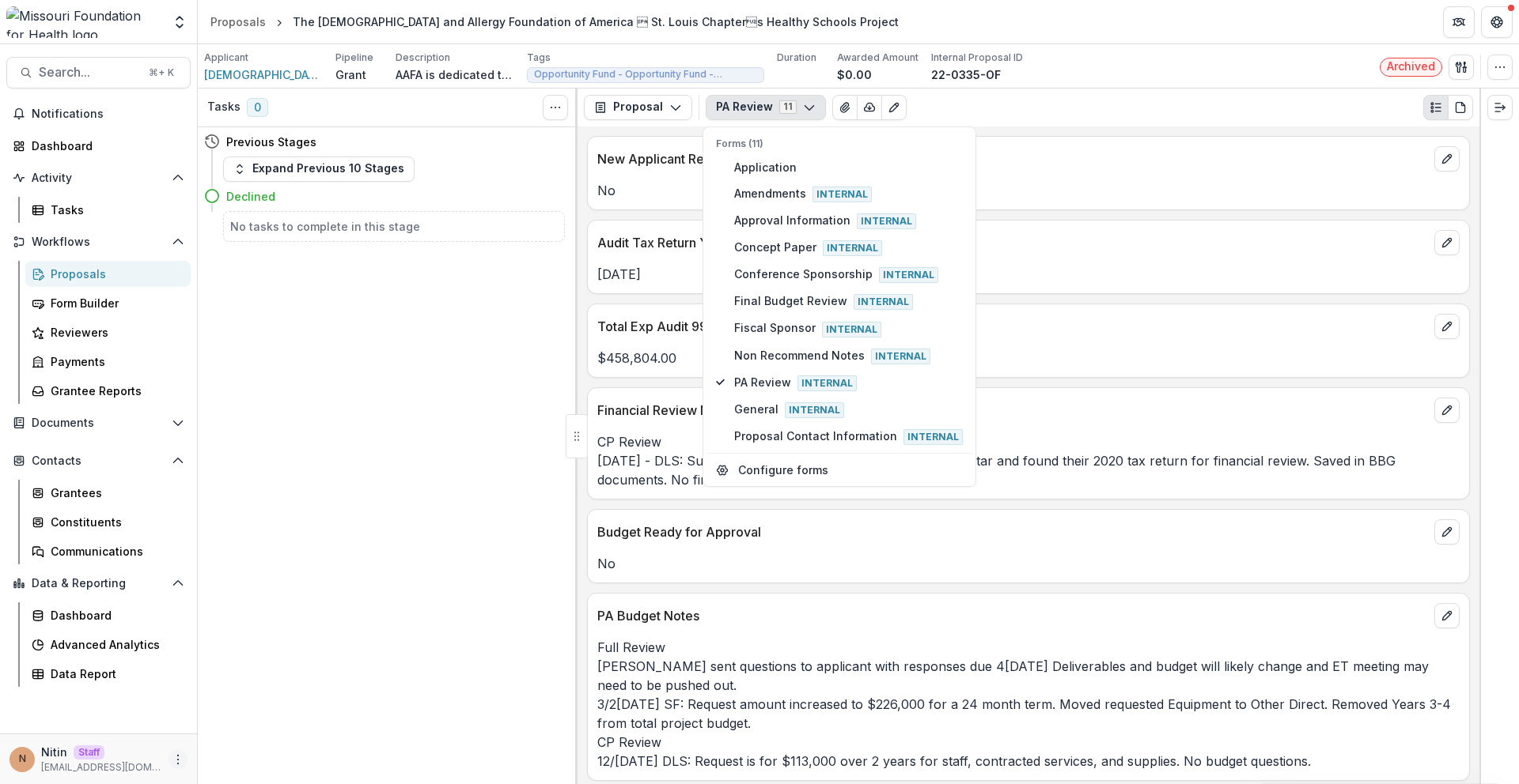
click at [175, 757] on icon "More" at bounding box center [177, 759] width 12 height 12
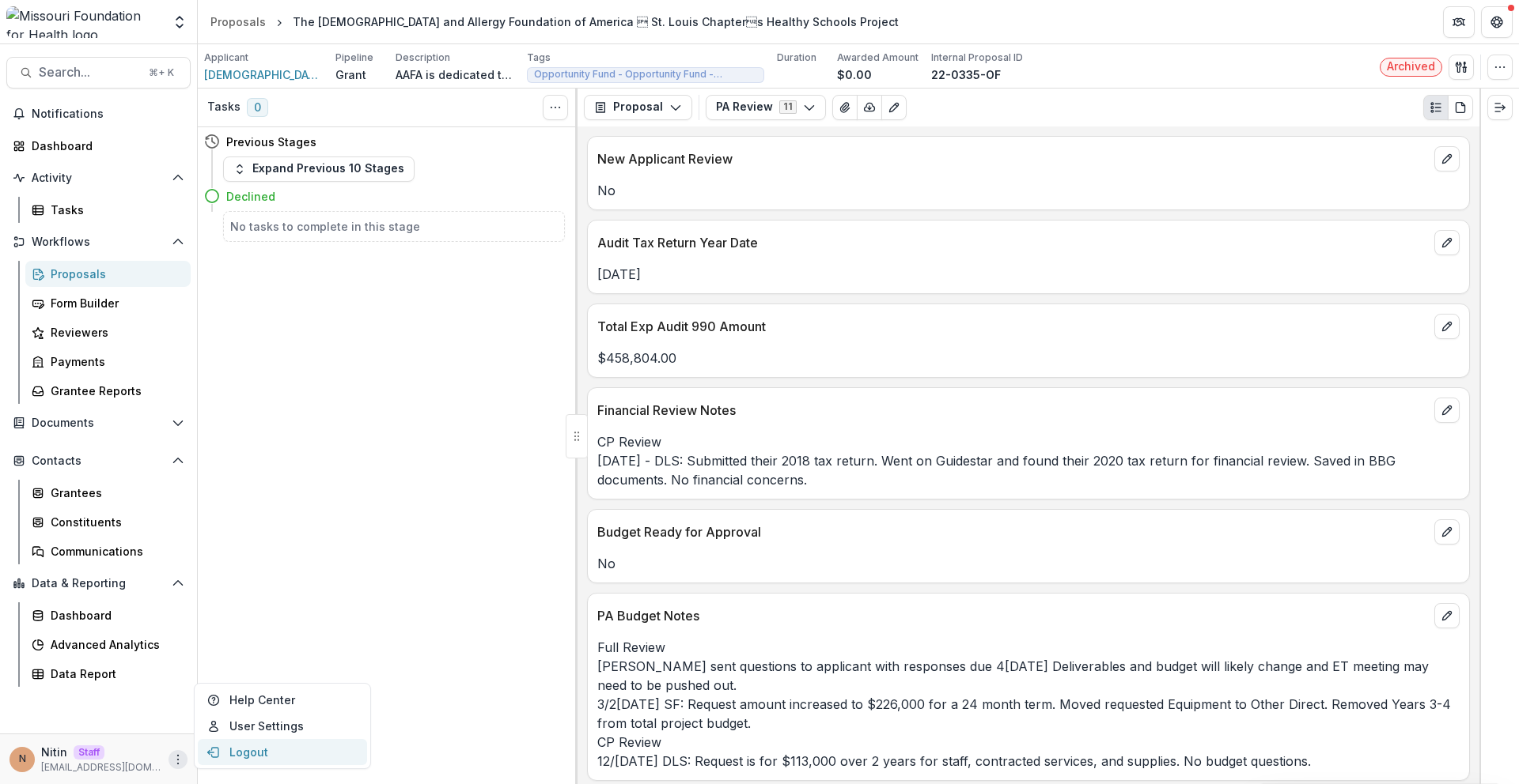
click at [219, 757] on icon "button" at bounding box center [213, 752] width 12 height 12
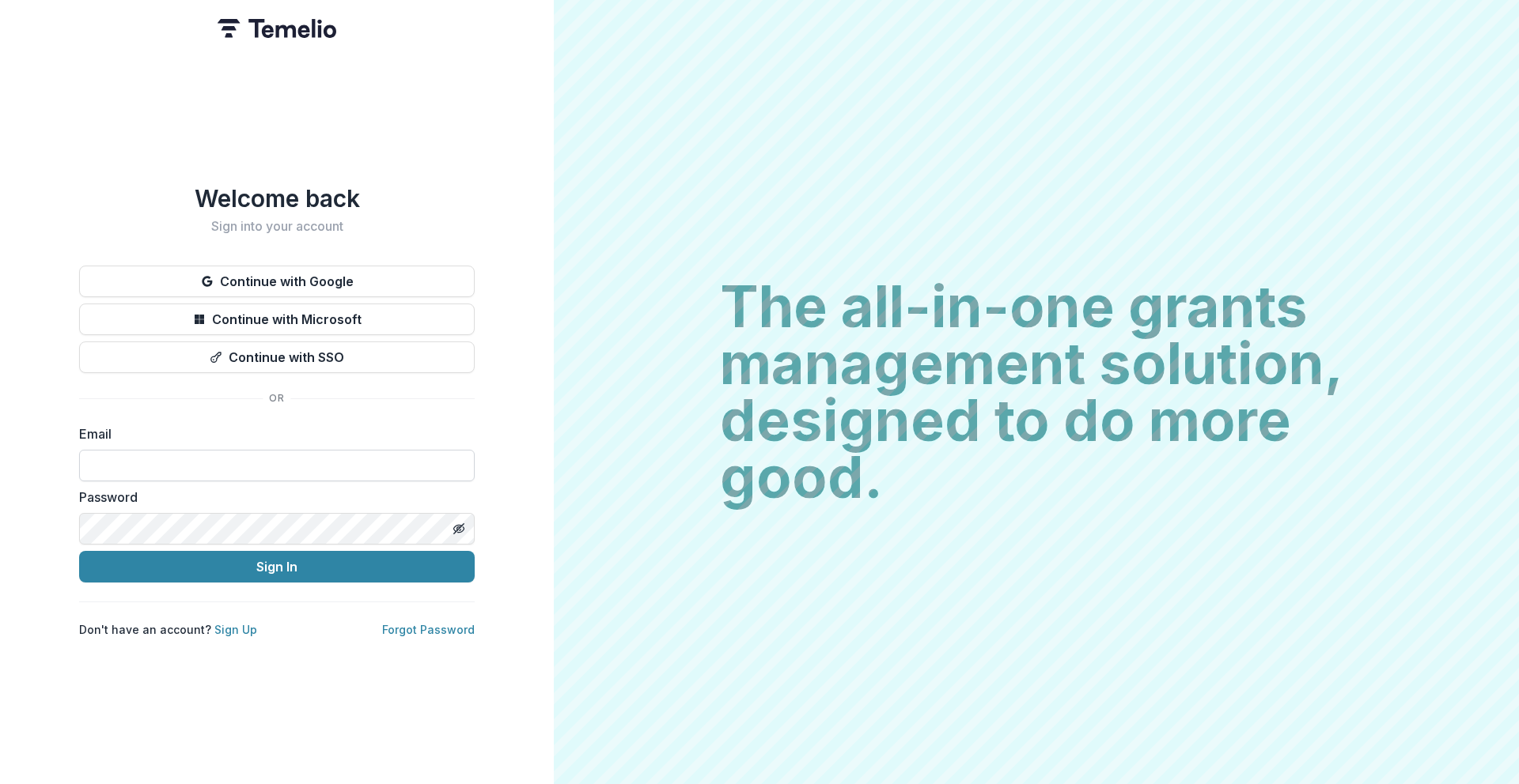
click at [251, 450] on input at bounding box center [276, 465] width 395 height 32
click at [155, 457] on input at bounding box center [276, 465] width 395 height 32
type input "**********"
click at [227, 556] on button "Sign In" at bounding box center [276, 566] width 395 height 32
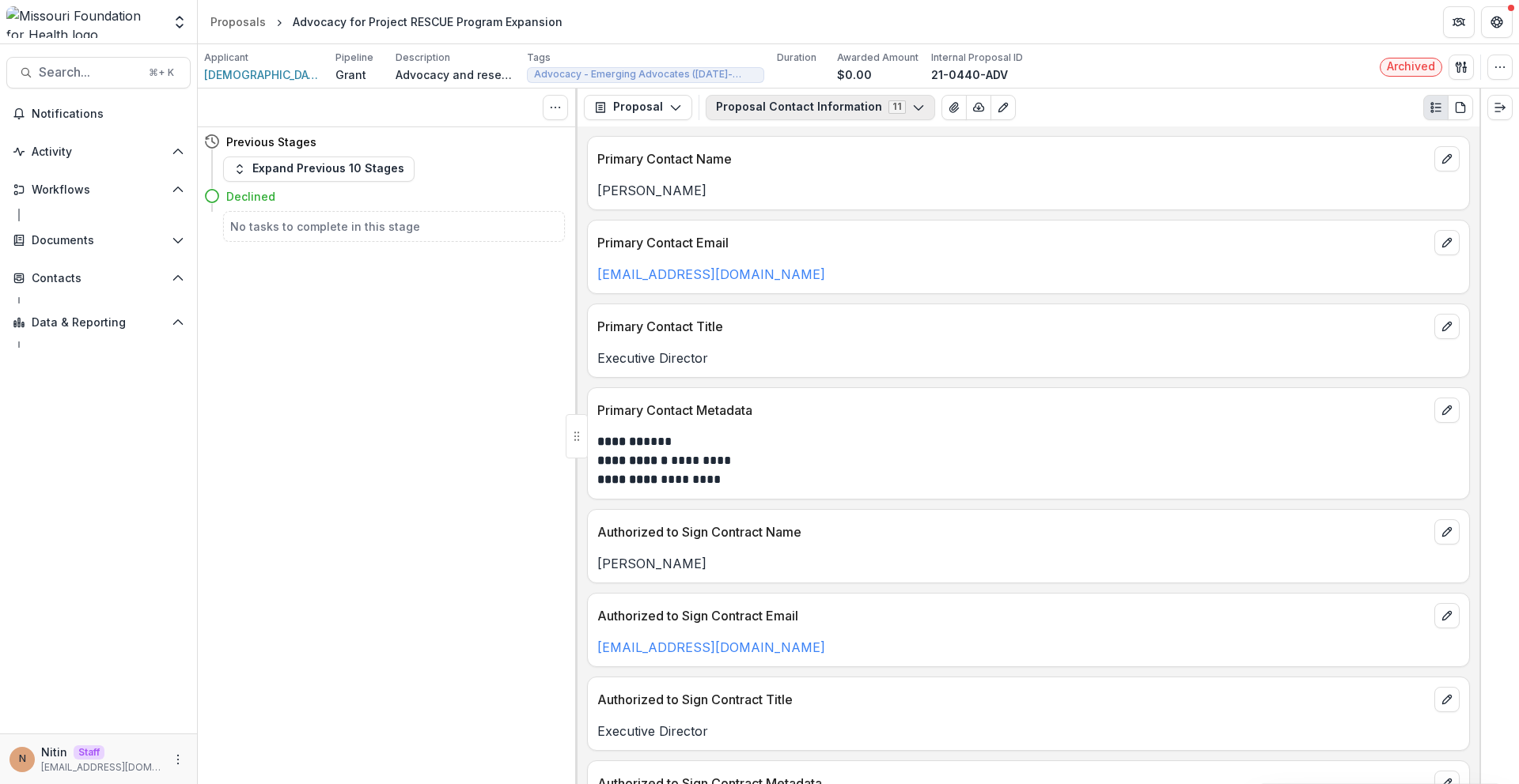
click at [763, 118] on button "Proposal Contact Information 11" at bounding box center [820, 107] width 229 height 25
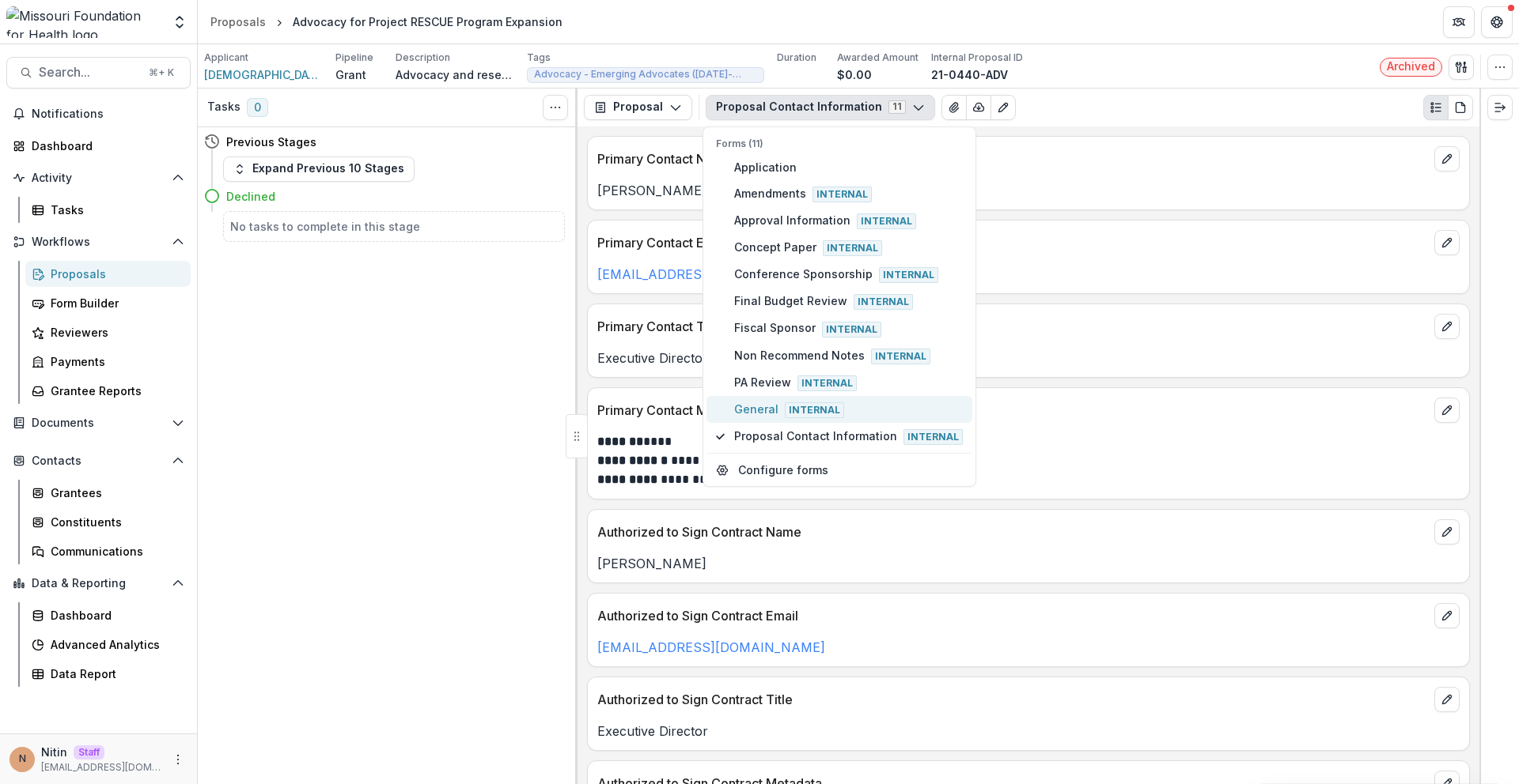
click at [741, 408] on span "General Internal" at bounding box center [848, 409] width 228 height 17
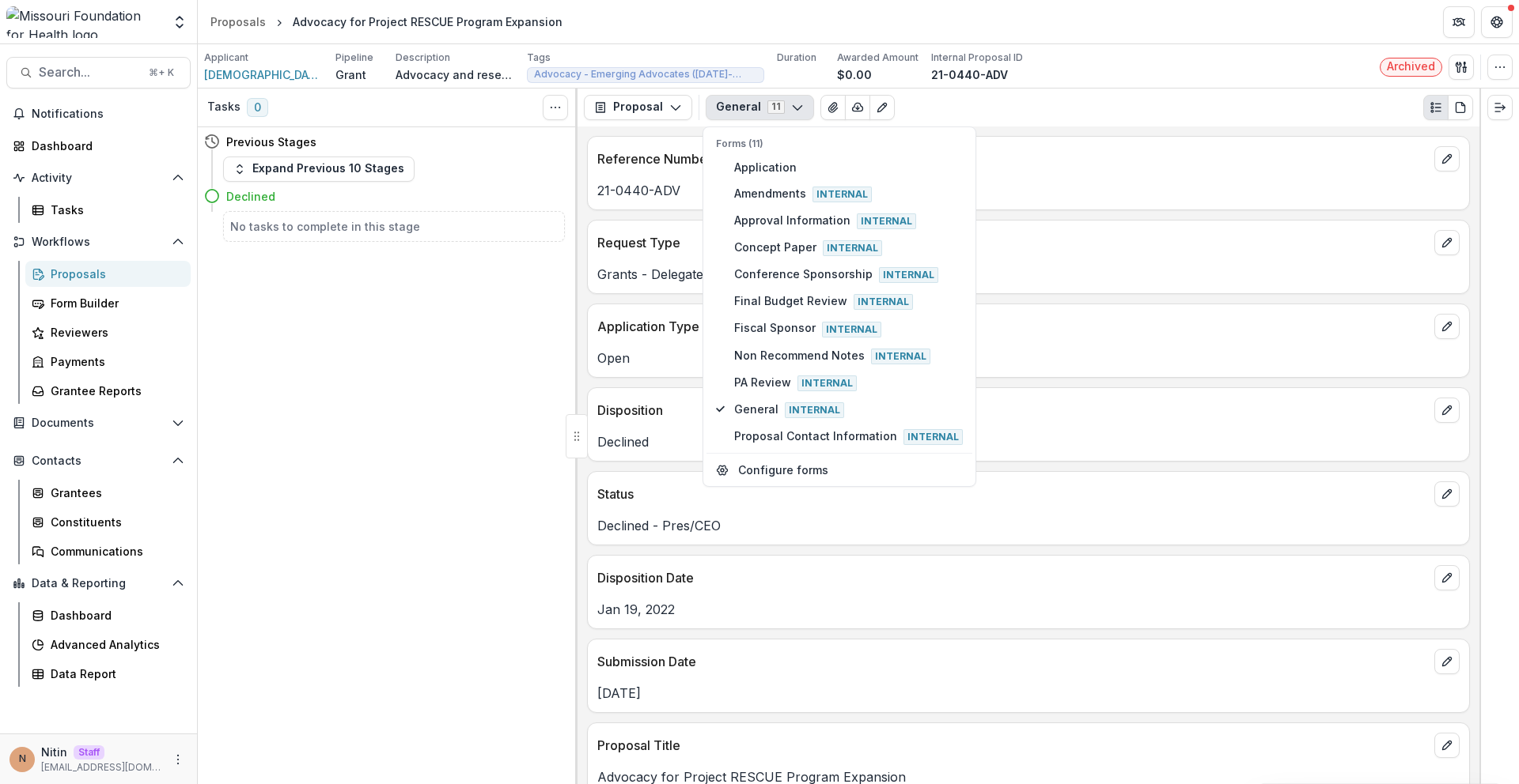
click at [583, 403] on div "Reference Number 21-0440-ADV Request Type Grants - Delegated Application Type O…" at bounding box center [1028, 455] width 901 height 657
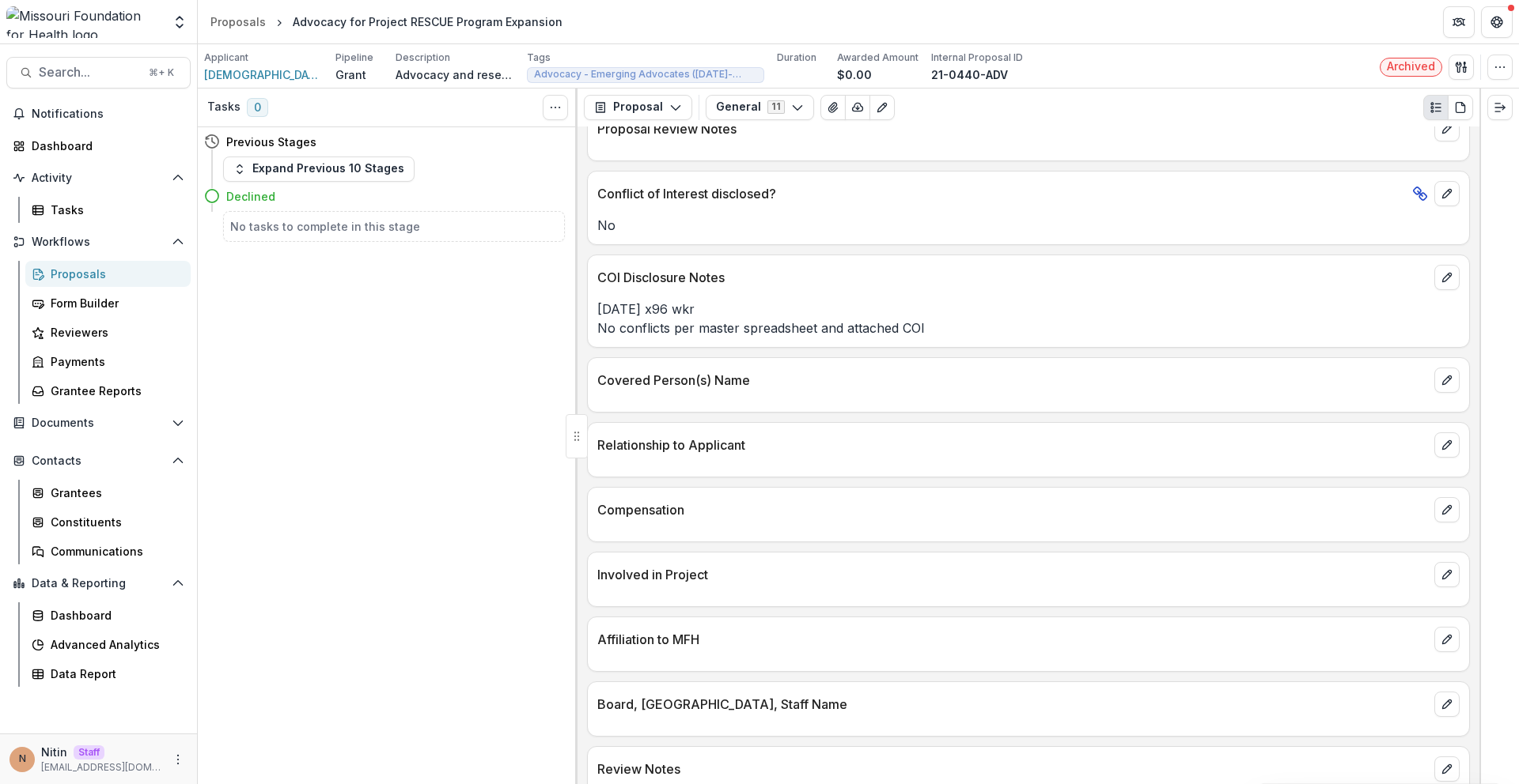
scroll to position [2129, 0]
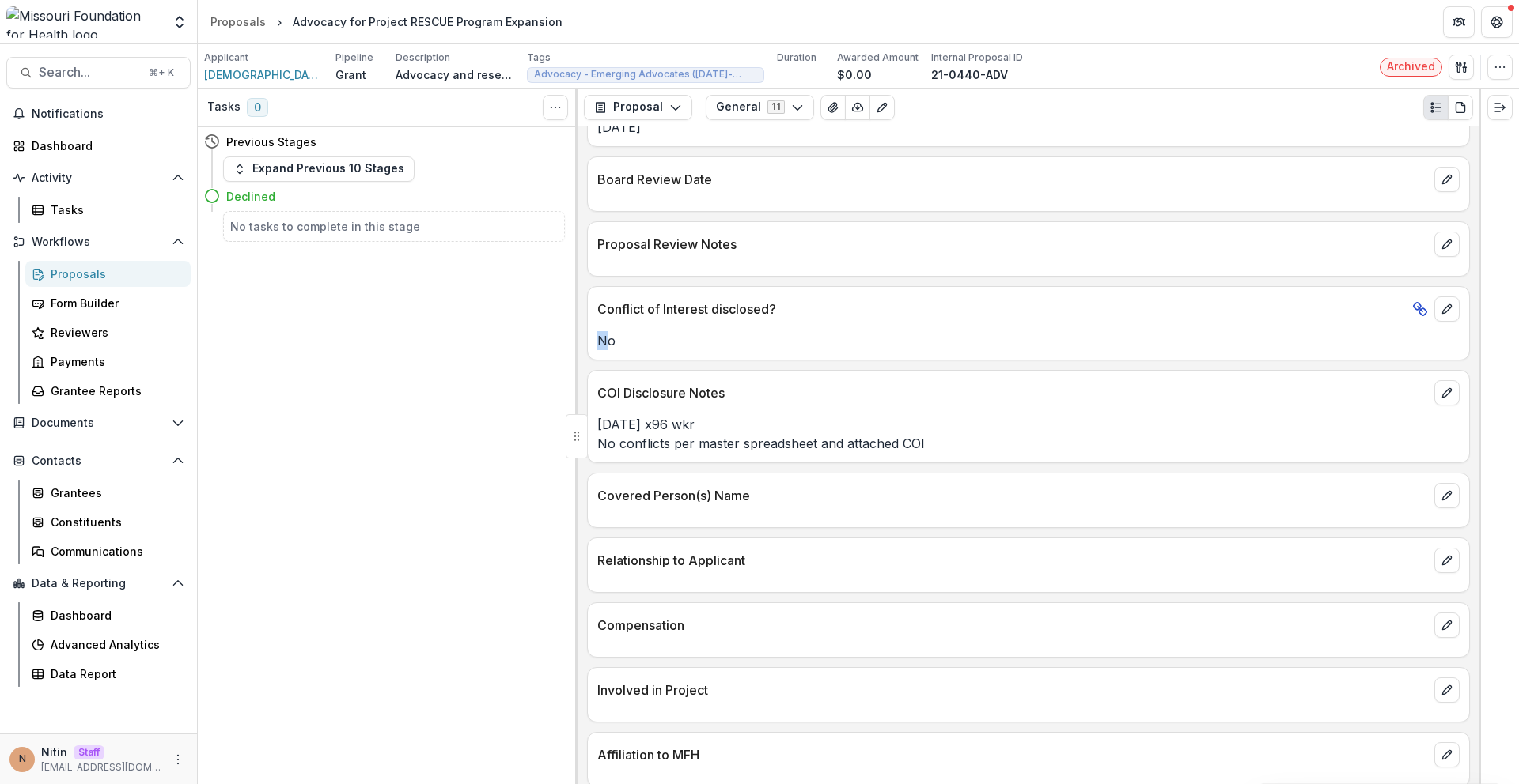
drag, startPoint x: 599, startPoint y: 334, endPoint x: 626, endPoint y: 345, distance: 29.2
click at [614, 335] on p "No" at bounding box center [1028, 341] width 862 height 19
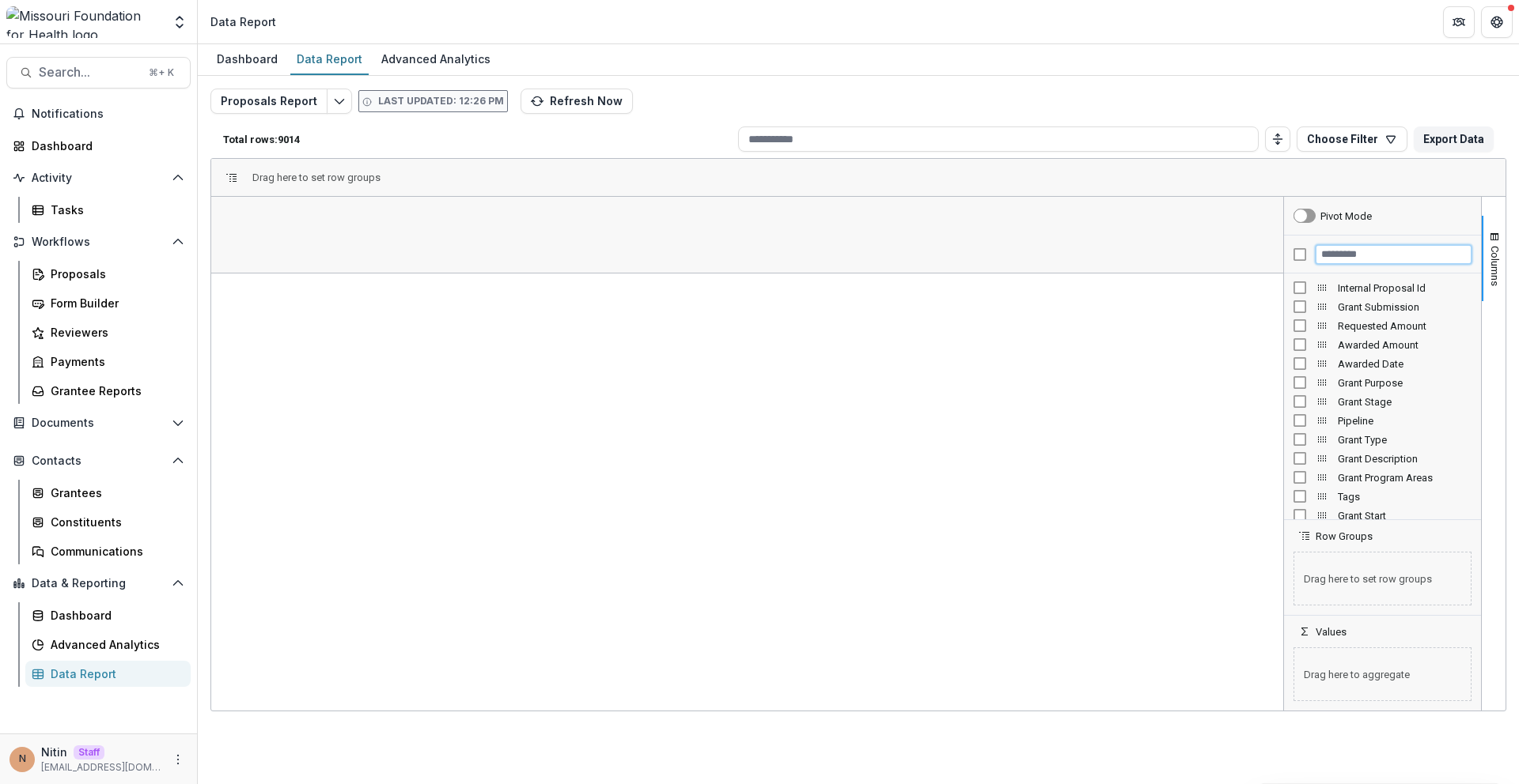
click at [1004, 259] on input "Filter Columns Input" at bounding box center [1393, 255] width 156 height 19
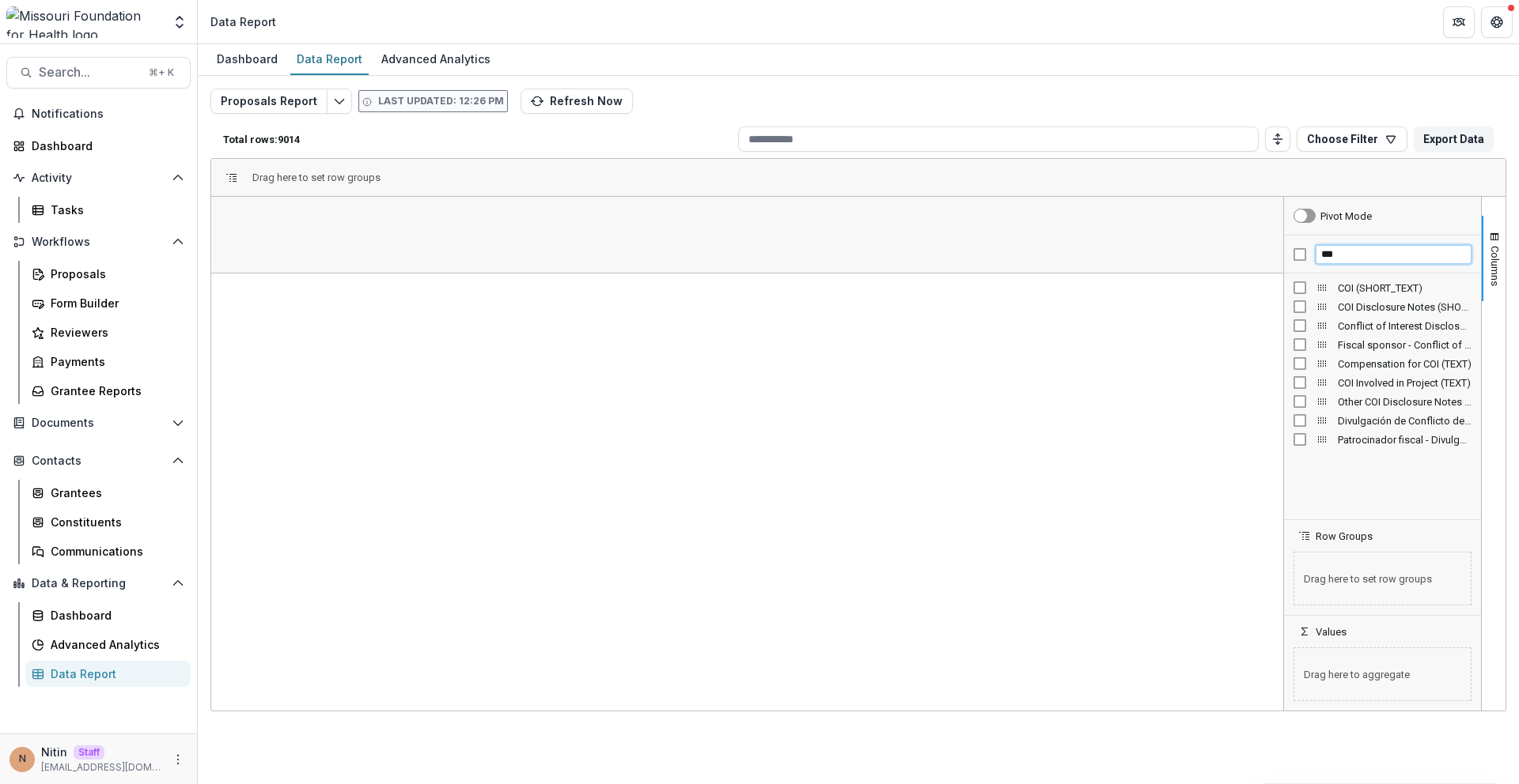
type input "***"
click at [351, 260] on div at bounding box center [290, 254] width 158 height 38
click at [351, 256] on span "Open Filter Menu" at bounding box center [348, 254] width 12 height 12
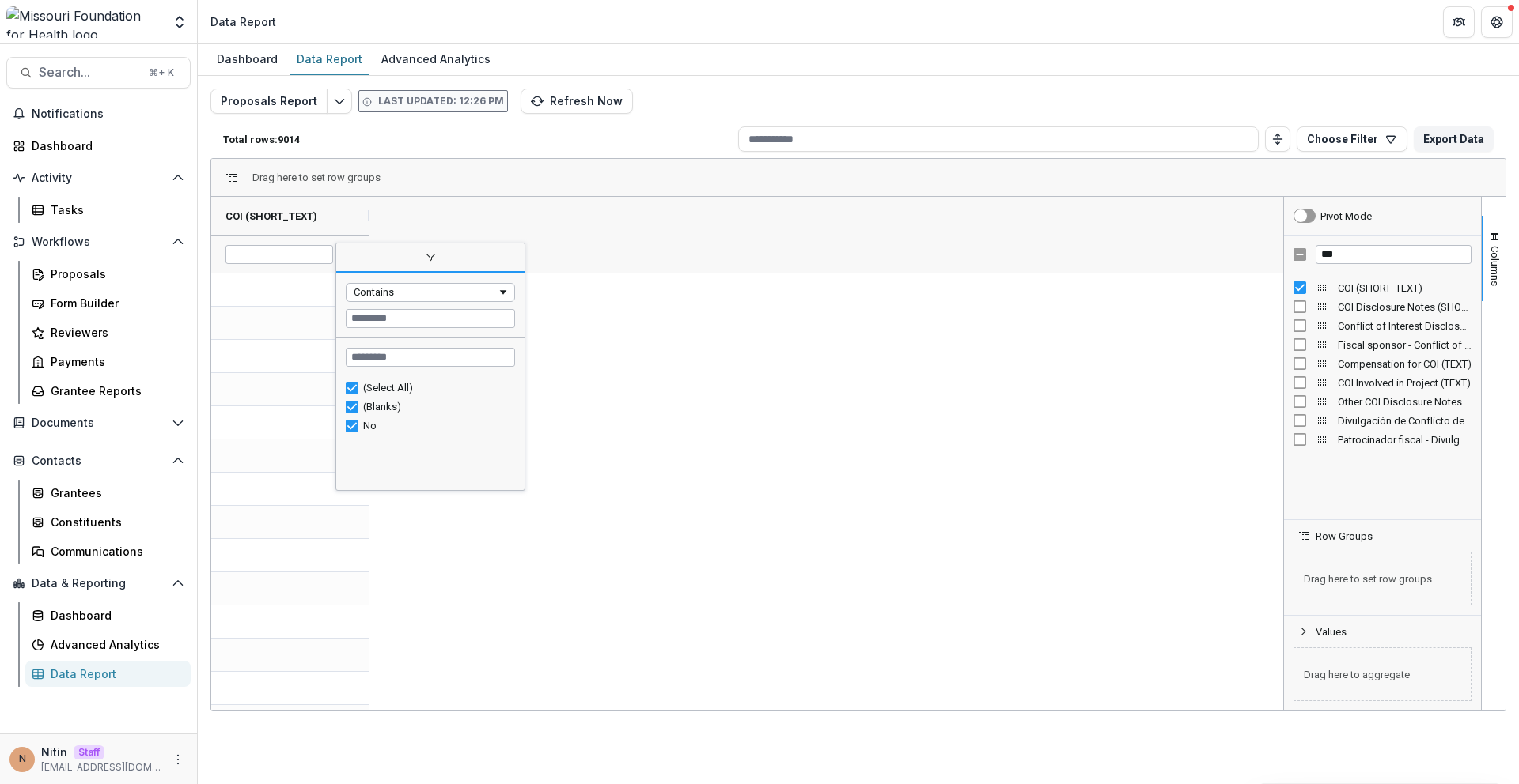
click at [365, 399] on div "(Blanks)" at bounding box center [430, 407] width 170 height 19
click at [368, 386] on div "(Select All)" at bounding box center [436, 387] width 147 height 12
click at [368, 411] on div "(Blanks)" at bounding box center [436, 406] width 147 height 12
type input "**********"
click at [364, 425] on div "No" at bounding box center [436, 426] width 147 height 12
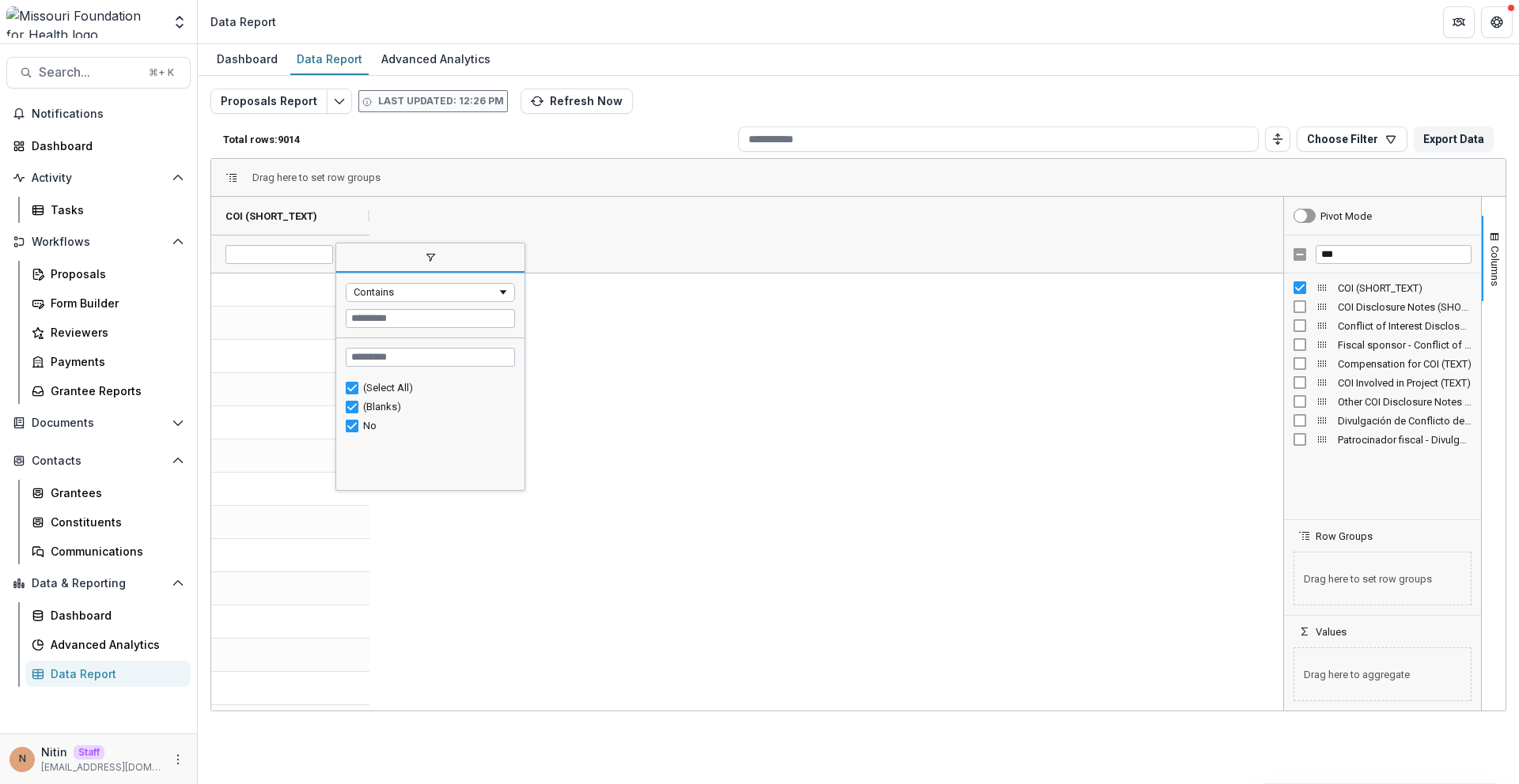
click at [364, 410] on div "(Blanks)" at bounding box center [436, 406] width 147 height 12
type input "******"
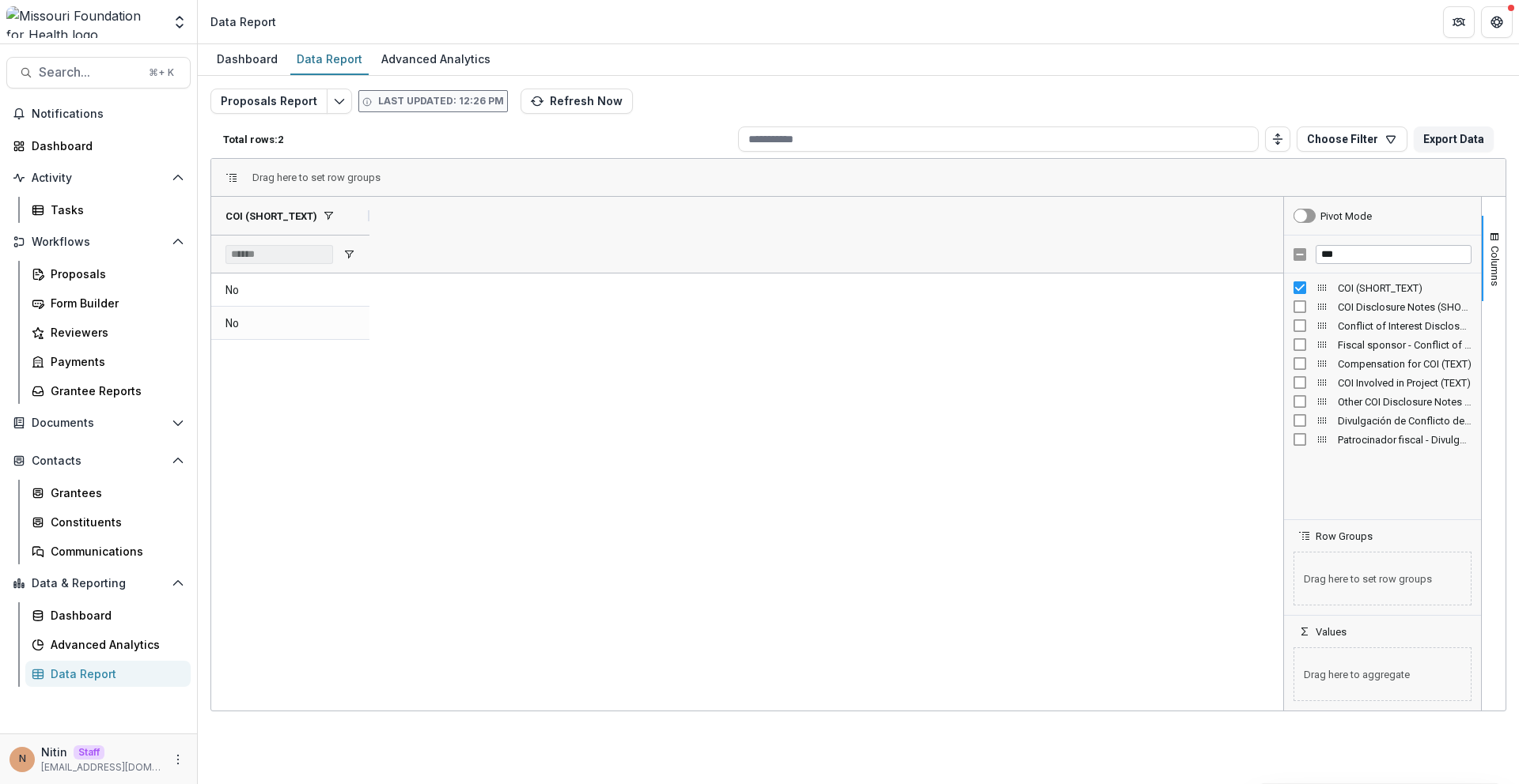
click at [665, 349] on div "No No" at bounding box center [747, 492] width 1072 height 437
click at [1004, 259] on input "***" at bounding box center [1393, 255] width 156 height 19
type input "*"
type input "********"
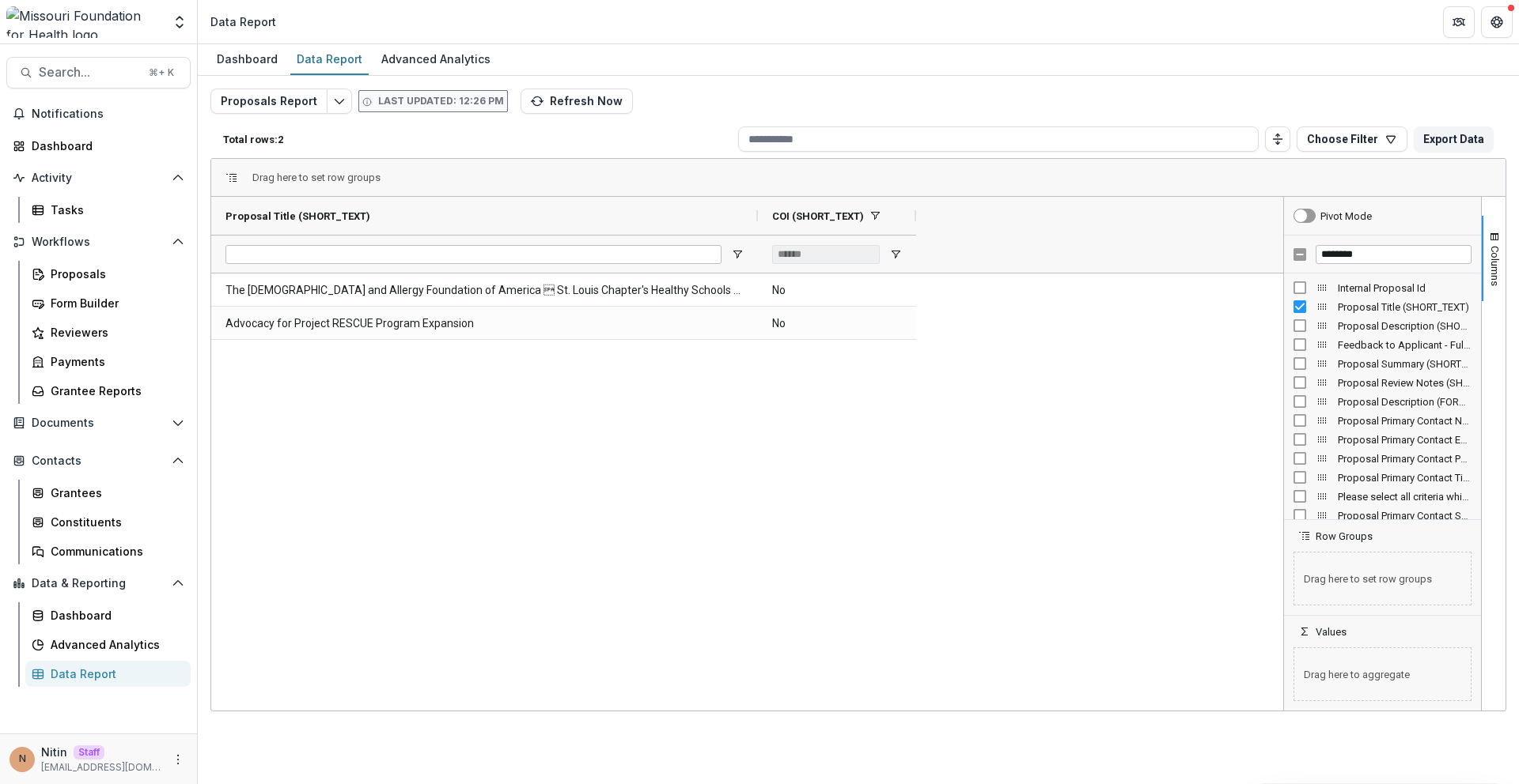
drag, startPoint x: 368, startPoint y: 219, endPoint x: 757, endPoint y: 261, distance: 391.3
click at [757, 261] on div "Proposal Title (SHORT_TEXT) COI (SHORT_TEXT) ******" at bounding box center [563, 234] width 705 height 76
click at [535, 102] on button "Refresh Now" at bounding box center [576, 101] width 112 height 25
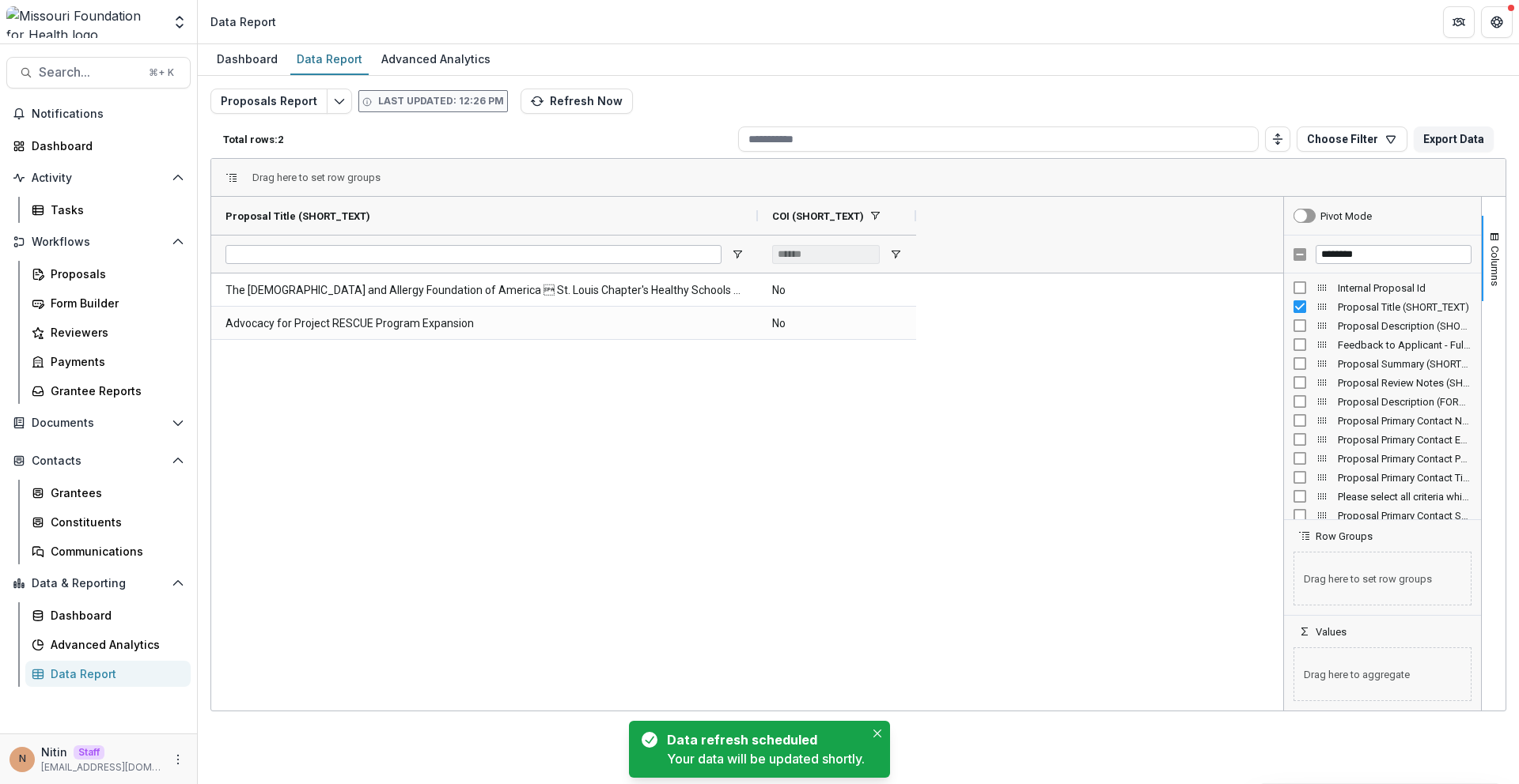
click at [806, 255] on div "******" at bounding box center [826, 255] width 107 height 19
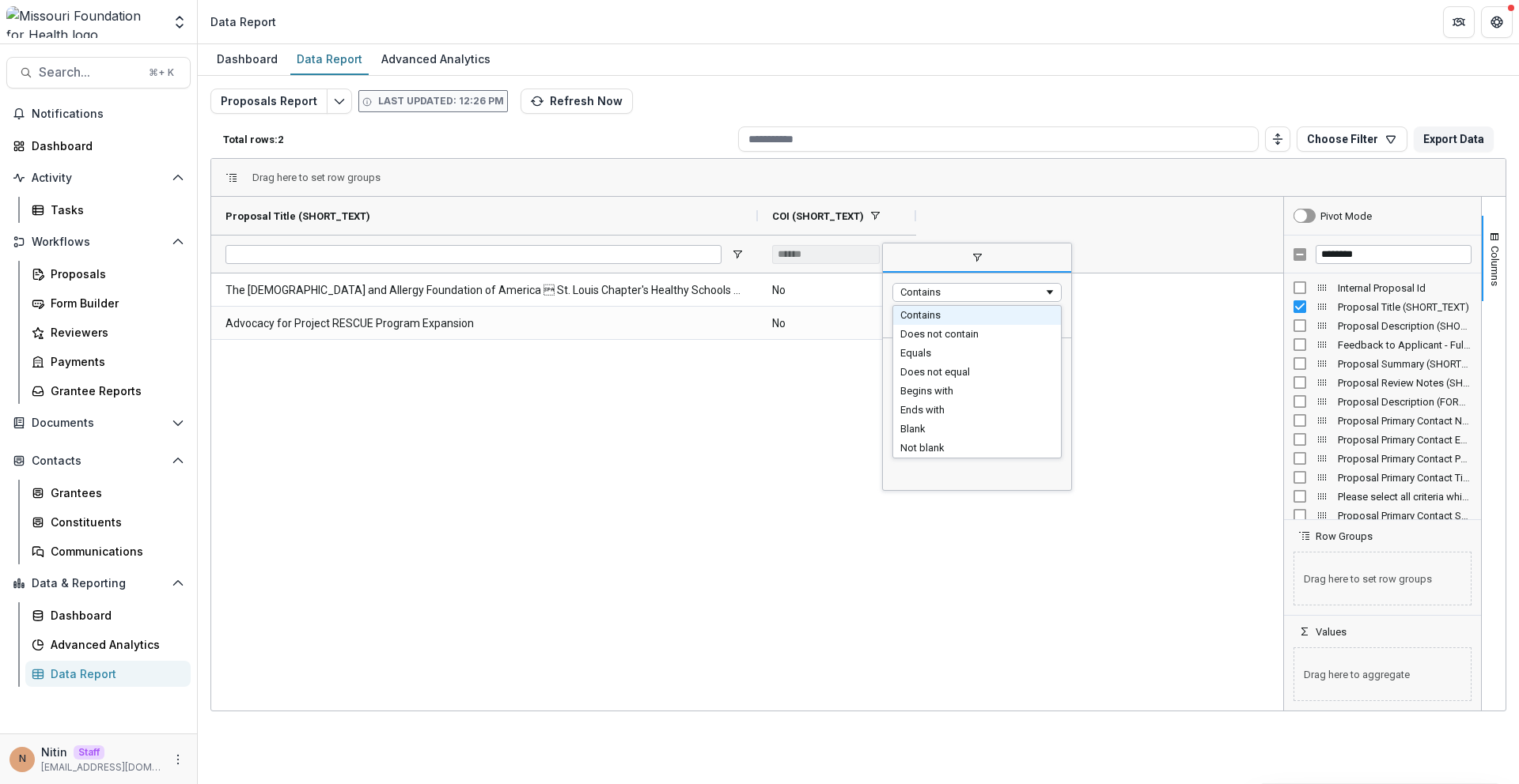
click at [912, 291] on div "Contains" at bounding box center [971, 292] width 143 height 12
click at [644, 458] on div "The Asthma and Allergy Foundation of America  St. Louis Chapter's Healthy Scho…" at bounding box center [747, 492] width 1072 height 437
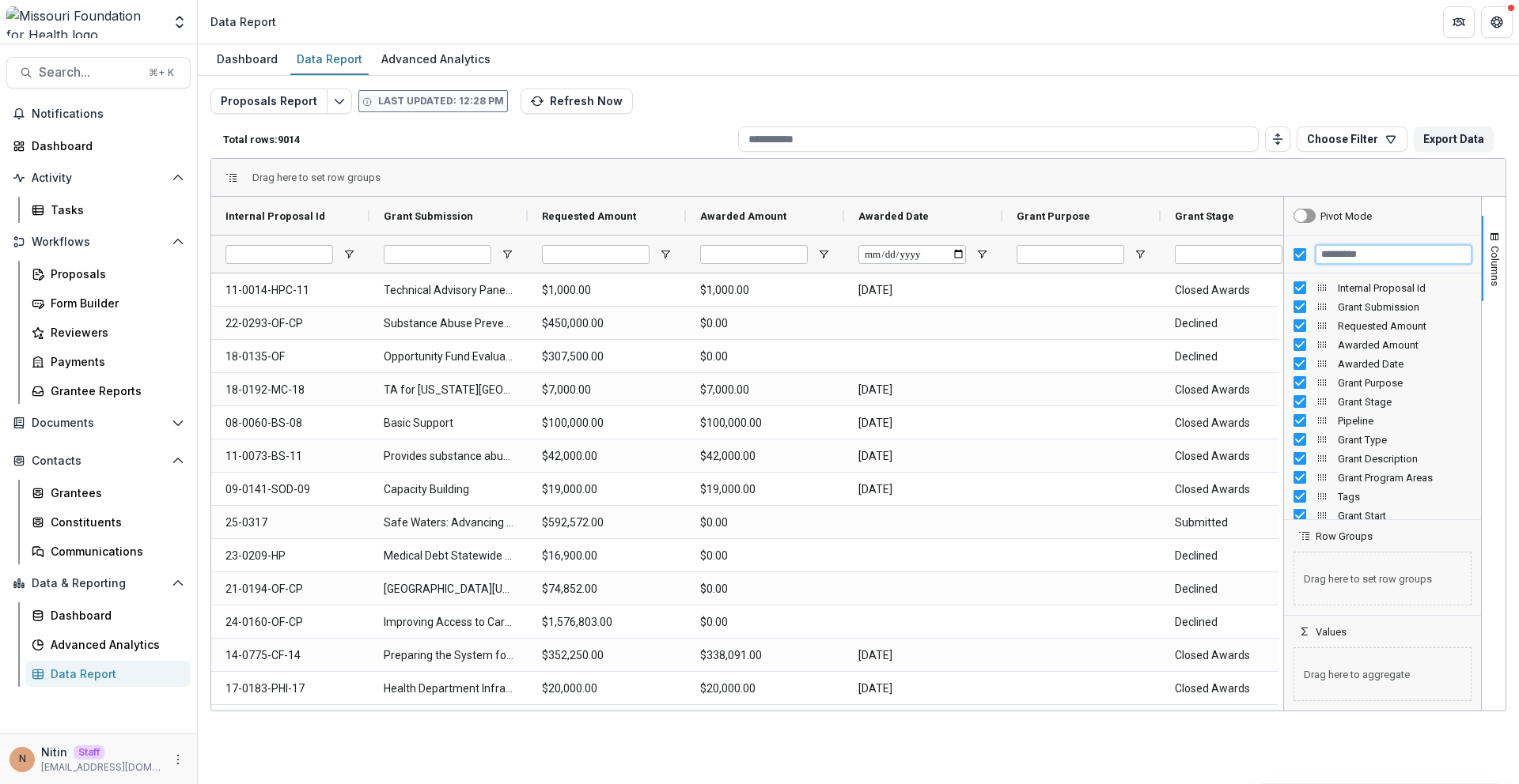
click at [1332, 254] on input "Filter Columns Input" at bounding box center [1393, 255] width 156 height 19
click at [1309, 254] on div at bounding box center [1382, 255] width 197 height 38
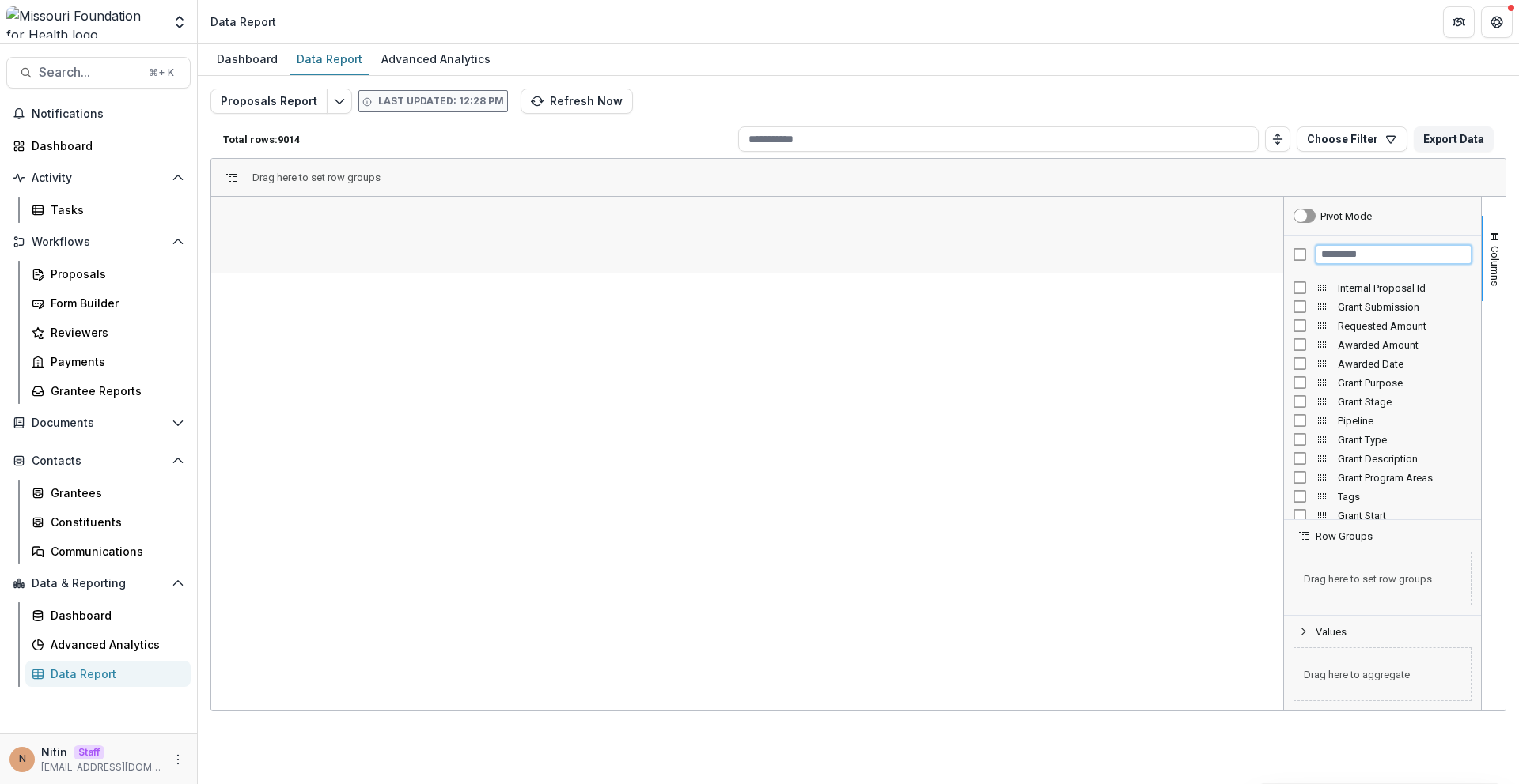
click at [1353, 254] on input "Filter Columns Input" at bounding box center [1393, 255] width 156 height 19
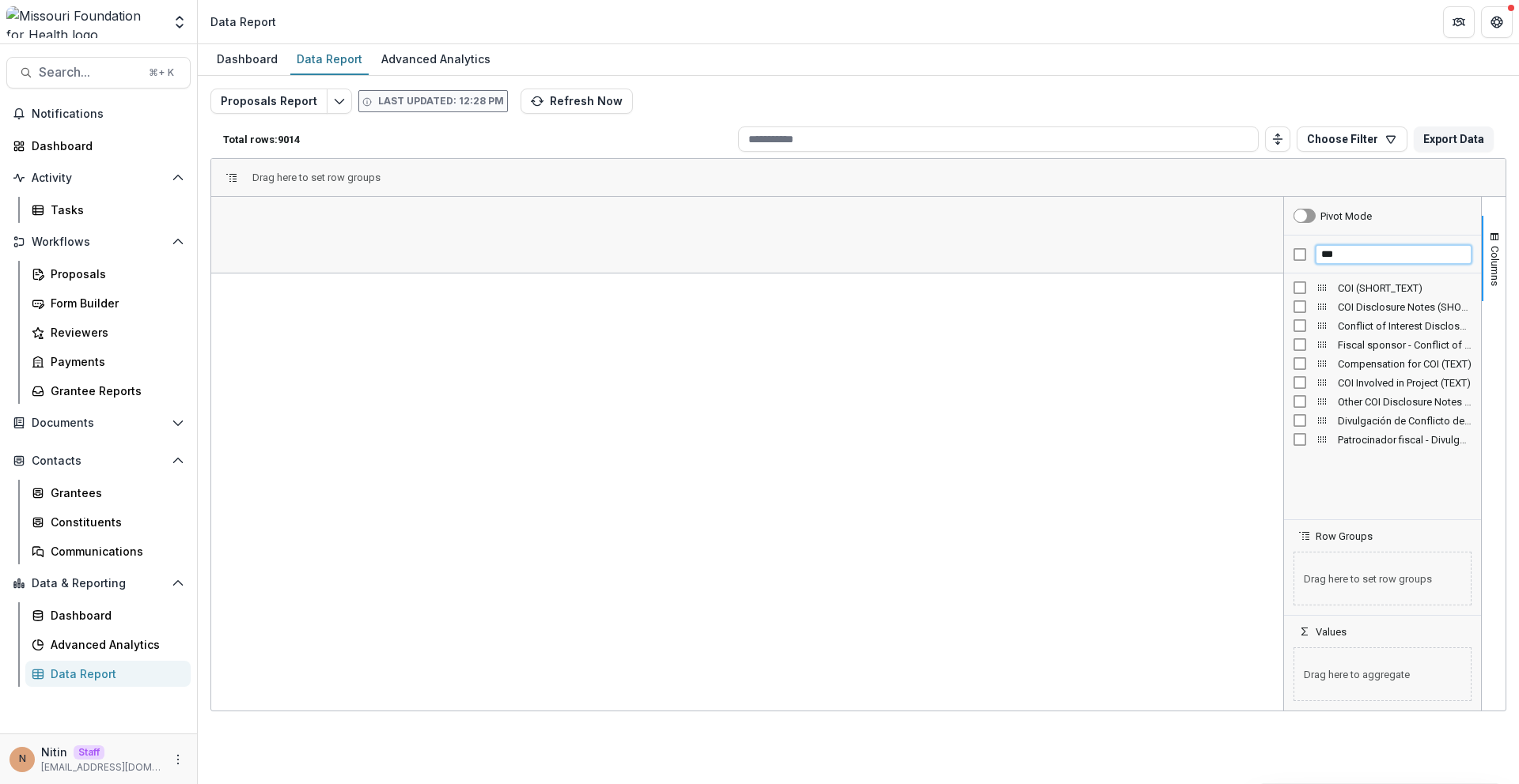
type input "***"
click at [1290, 288] on div "COI (SHORT_TEXT)" at bounding box center [1382, 288] width 197 height 19
click at [323, 258] on input "COI (SHORT_TEXT) Filter Input" at bounding box center [279, 255] width 107 height 19
click at [359, 258] on div at bounding box center [290, 254] width 158 height 38
click at [353, 257] on span "Open Filter Menu" at bounding box center [348, 254] width 12 height 12
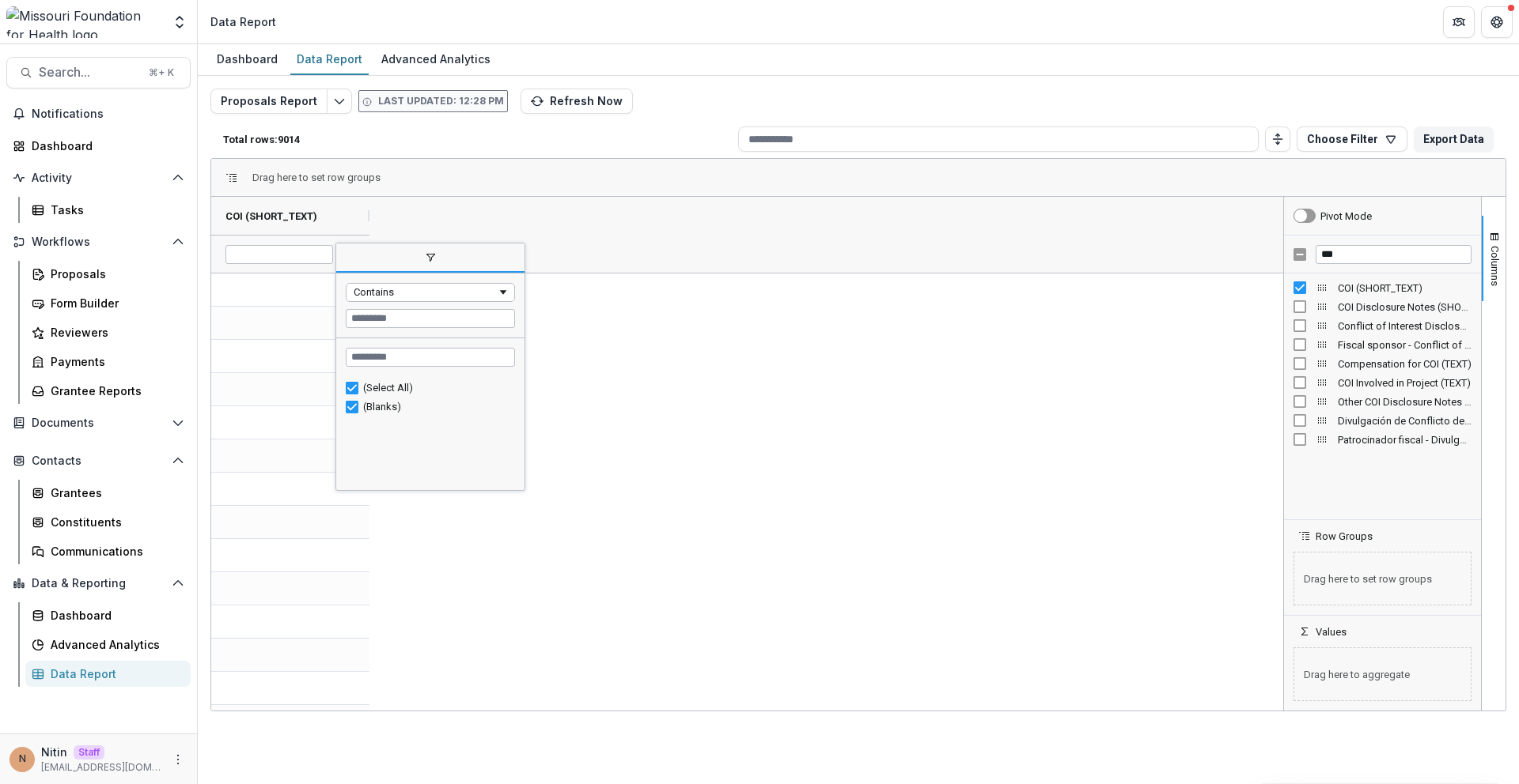
click at [353, 257] on span "filter" at bounding box center [431, 259] width 188 height 29
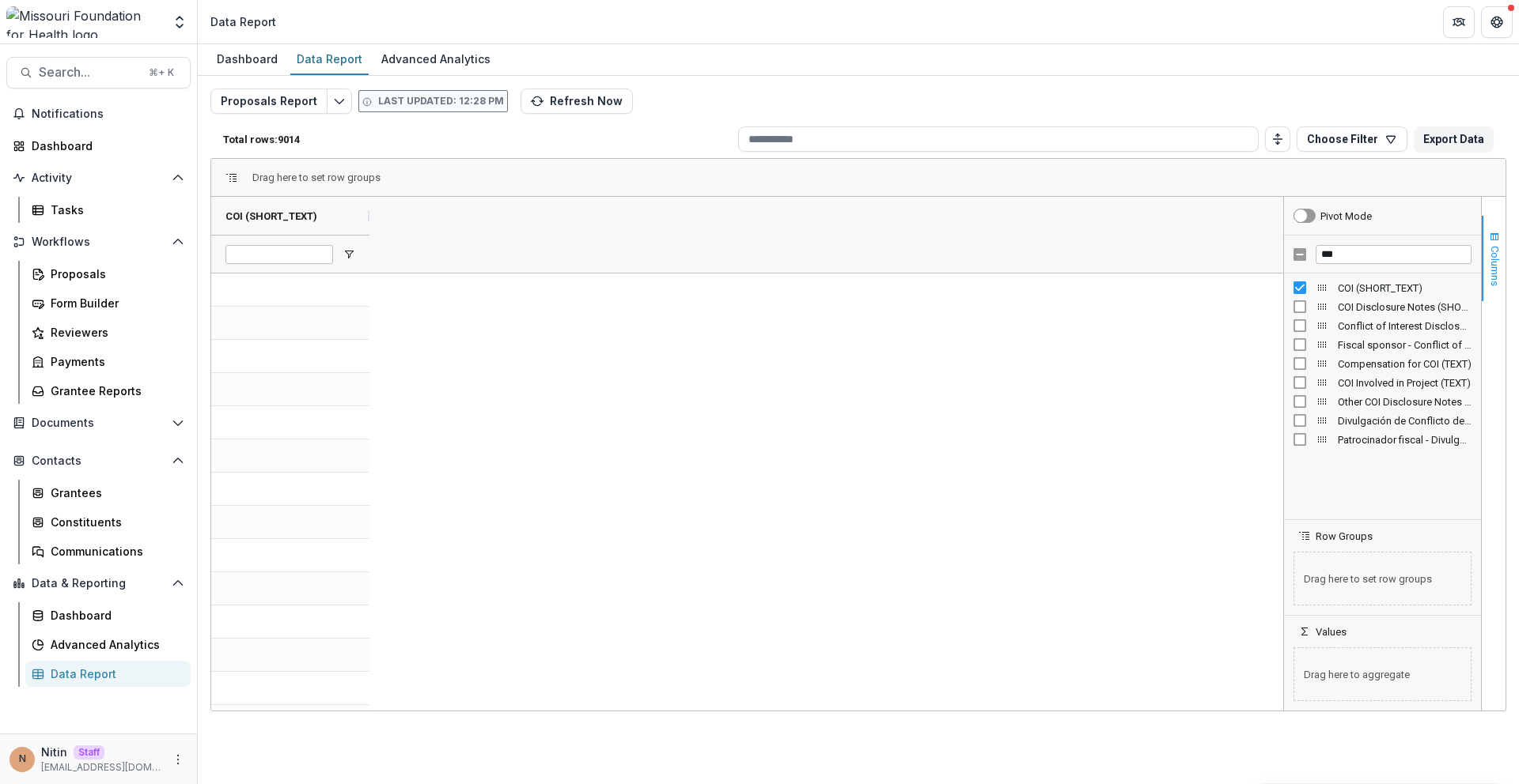
click at [1490, 237] on span "button" at bounding box center [1494, 237] width 12 height 12
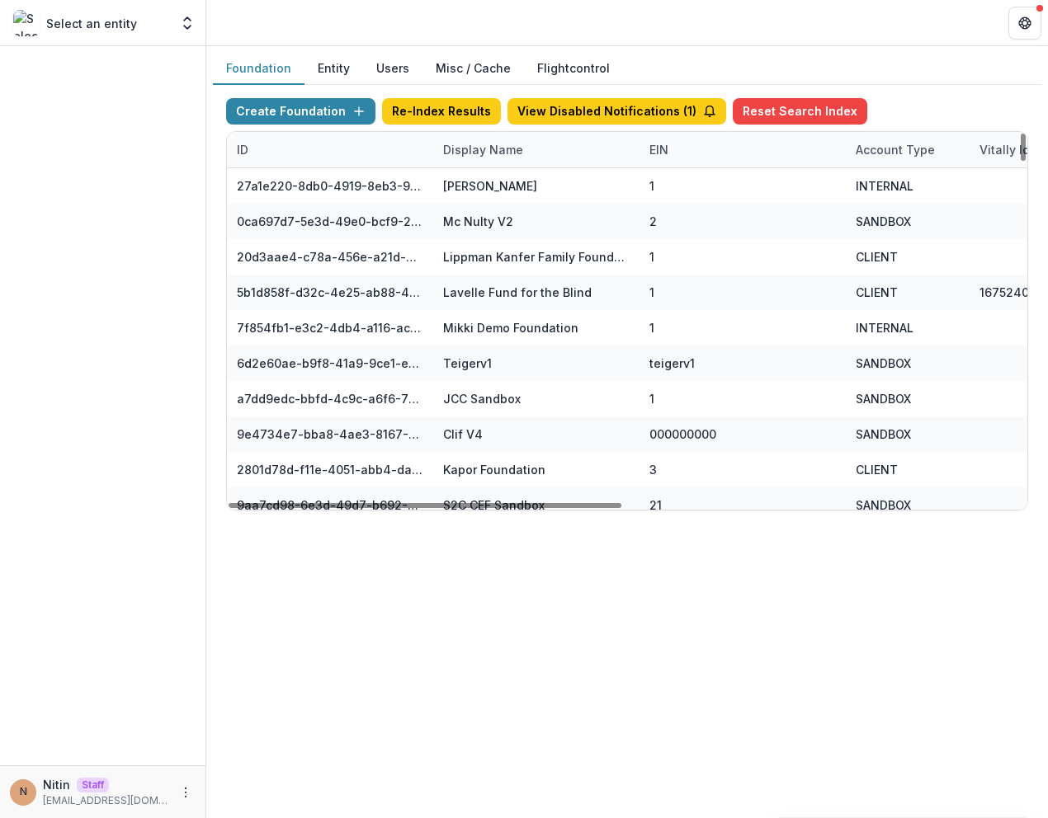
click at [327, 153] on div "ID" at bounding box center [330, 149] width 206 height 35
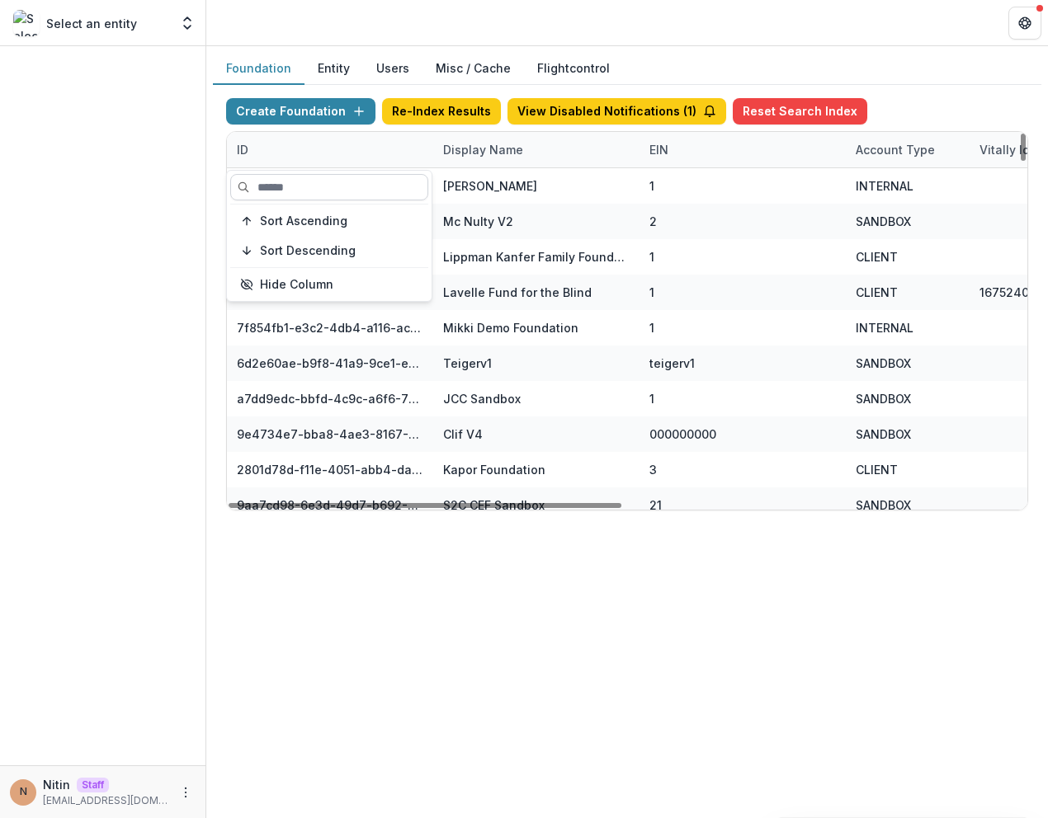
click at [327, 180] on input at bounding box center [329, 187] width 198 height 26
paste input "**********"
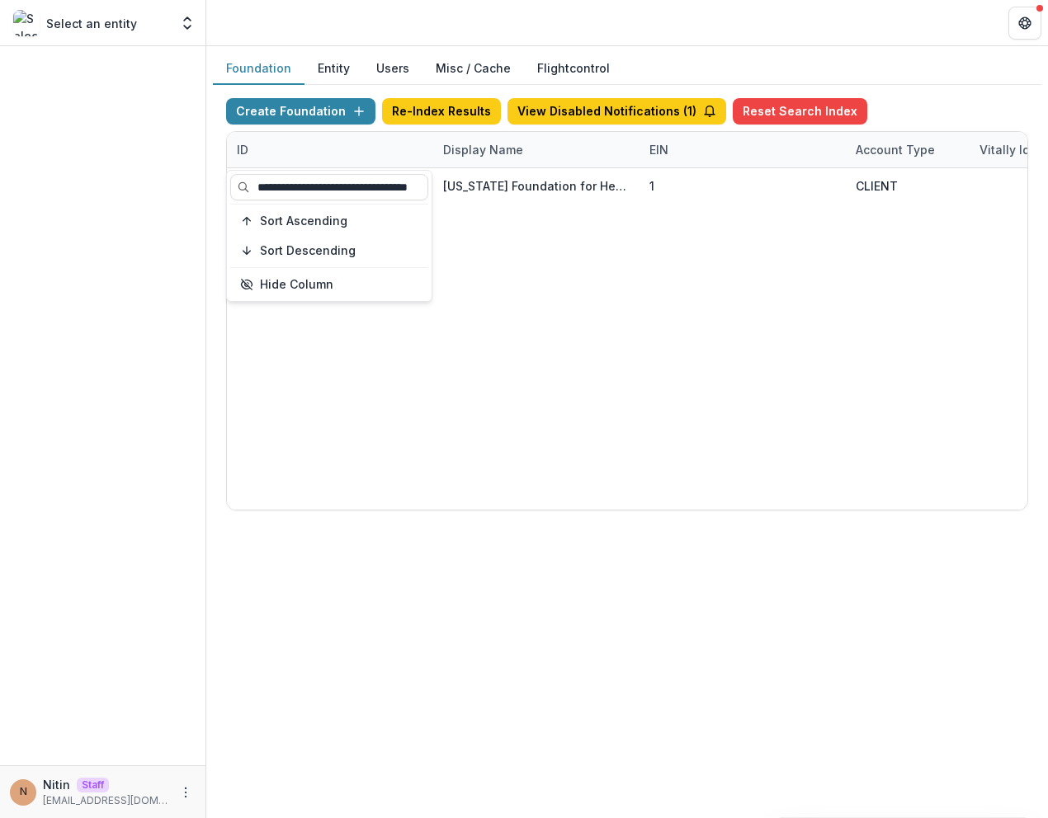
type input "**********"
click at [478, 217] on div "08a576e1-8352-4215-9630-ff0d35d85970 [US_STATE] Foundation for Health 1 CLIENT …" at bounding box center [1031, 339] width 1609 height 342
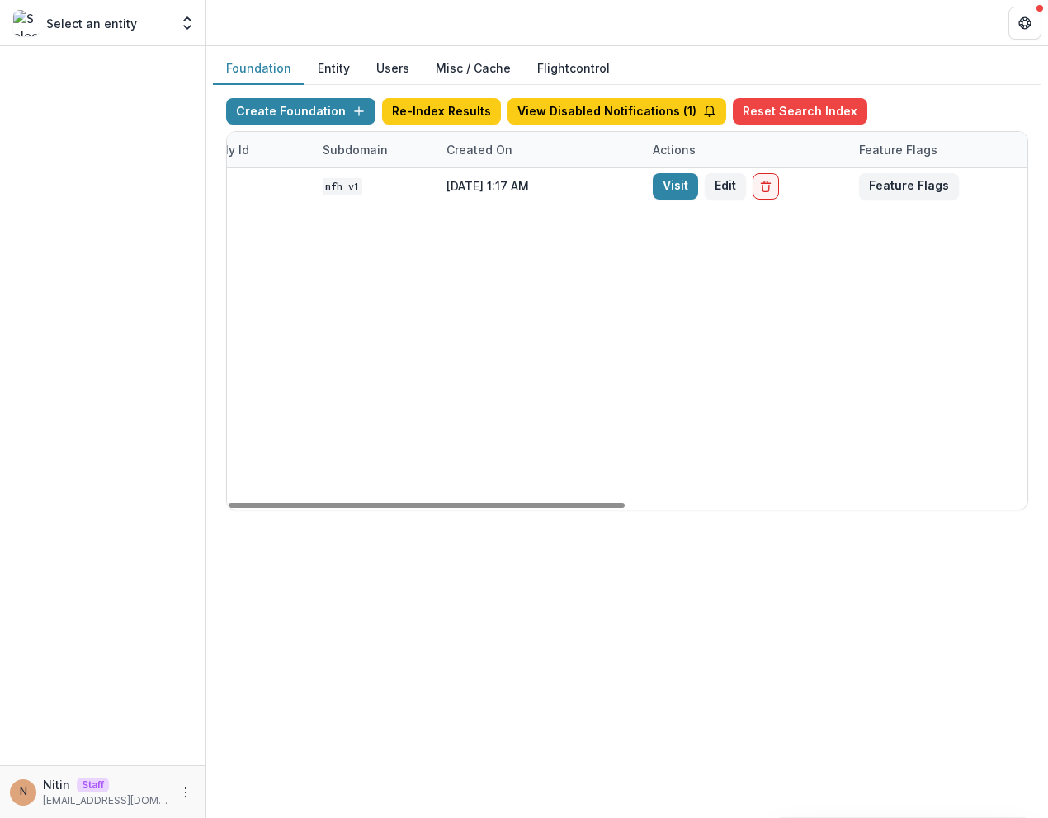
scroll to position [0, 808]
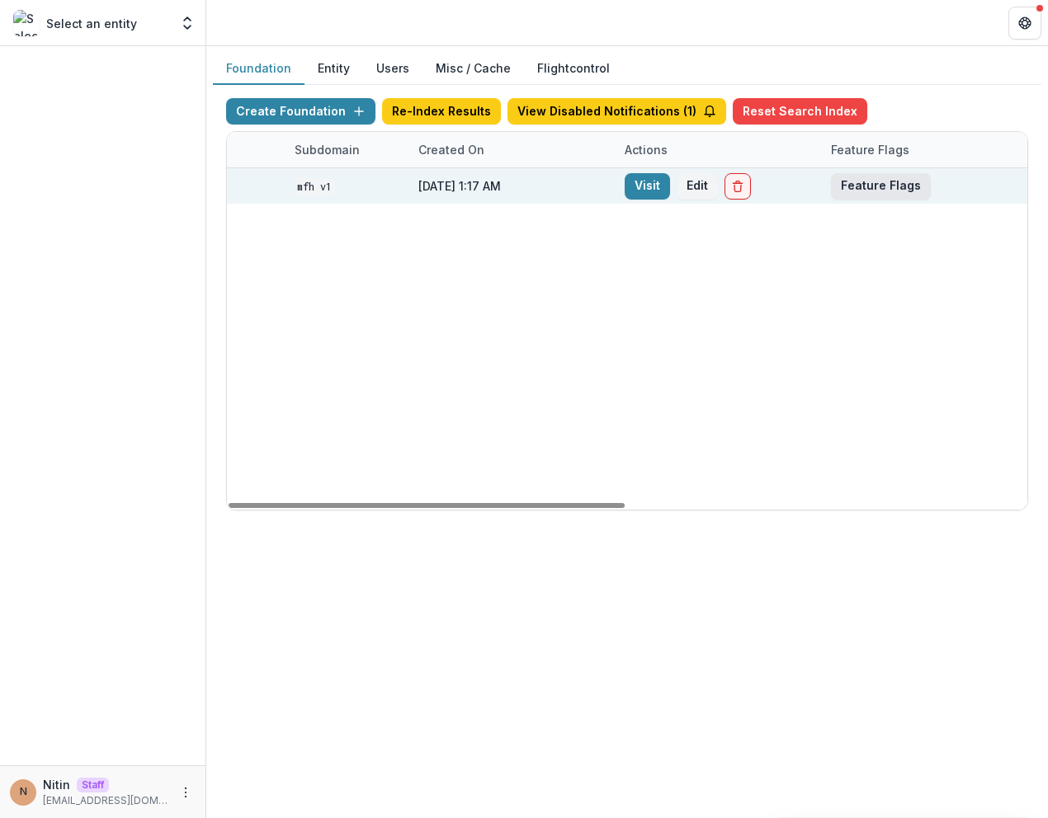
click at [883, 186] on button "Feature Flags" at bounding box center [881, 186] width 100 height 26
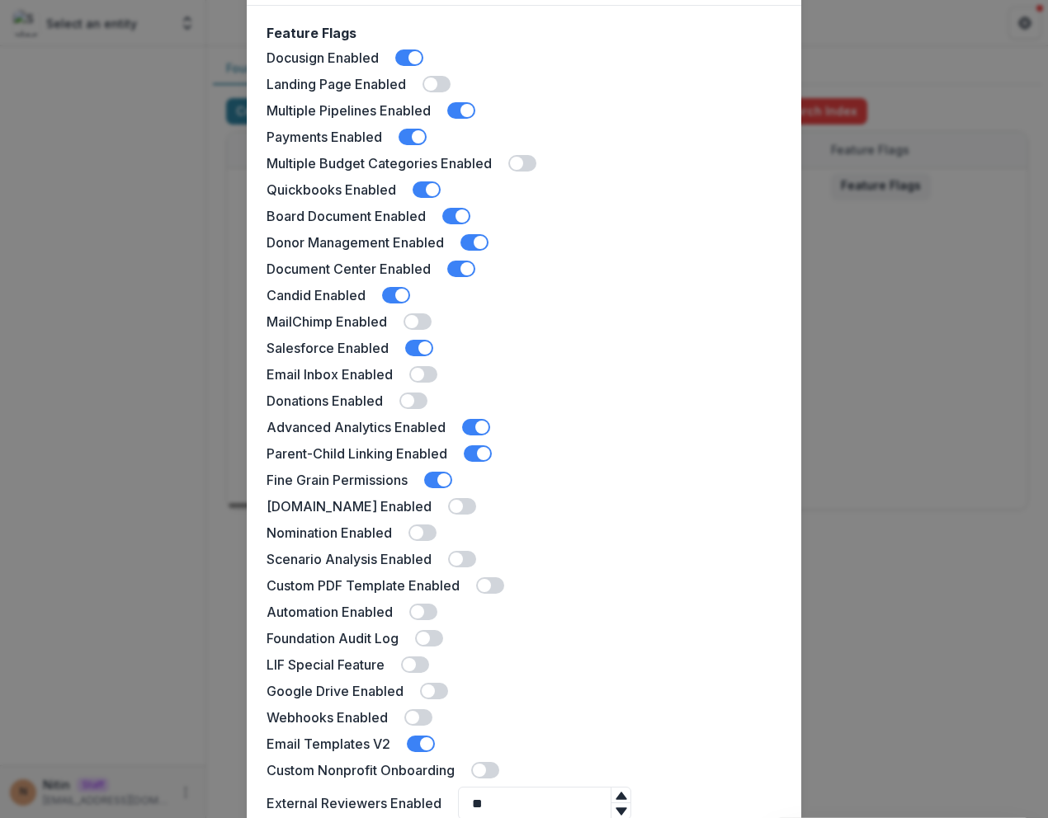
scroll to position [97, 0]
click at [860, 198] on div "Missouri Foundation for Health Feature Flags Docusign Enabled Landing Page Enab…" at bounding box center [524, 409] width 1048 height 818
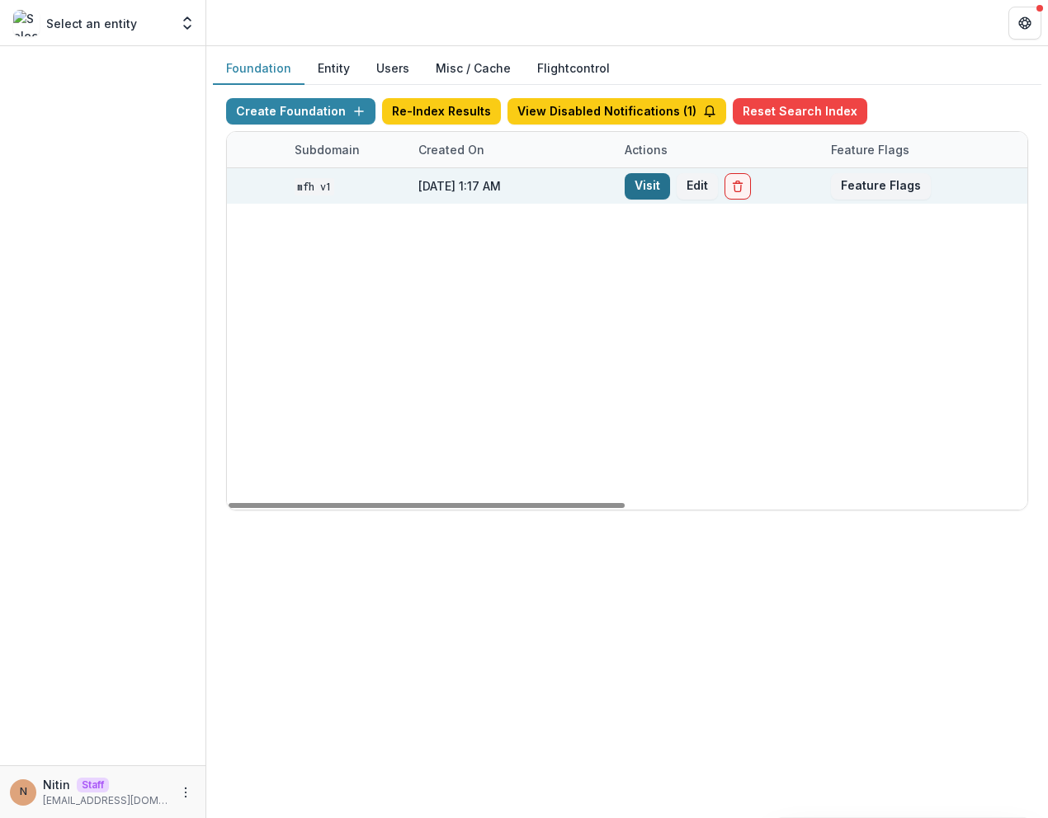
click at [637, 186] on link "Visit" at bounding box center [646, 186] width 45 height 26
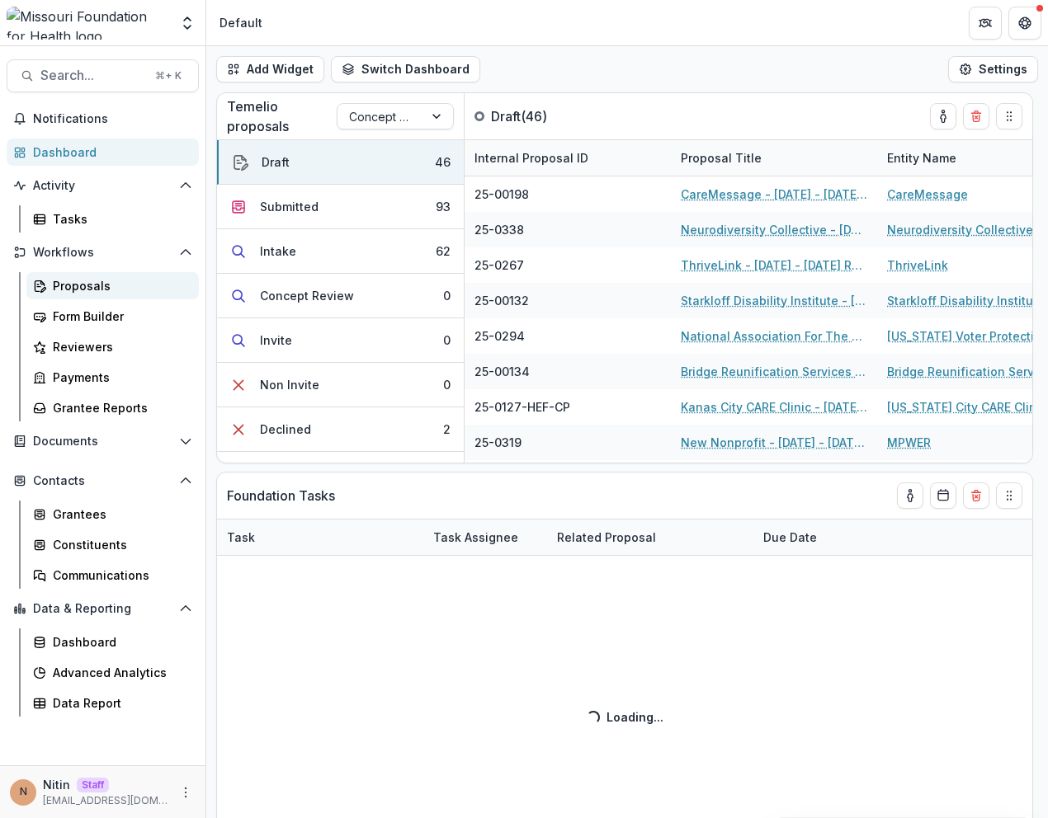
click at [88, 296] on link "Proposals" at bounding box center [112, 285] width 172 height 27
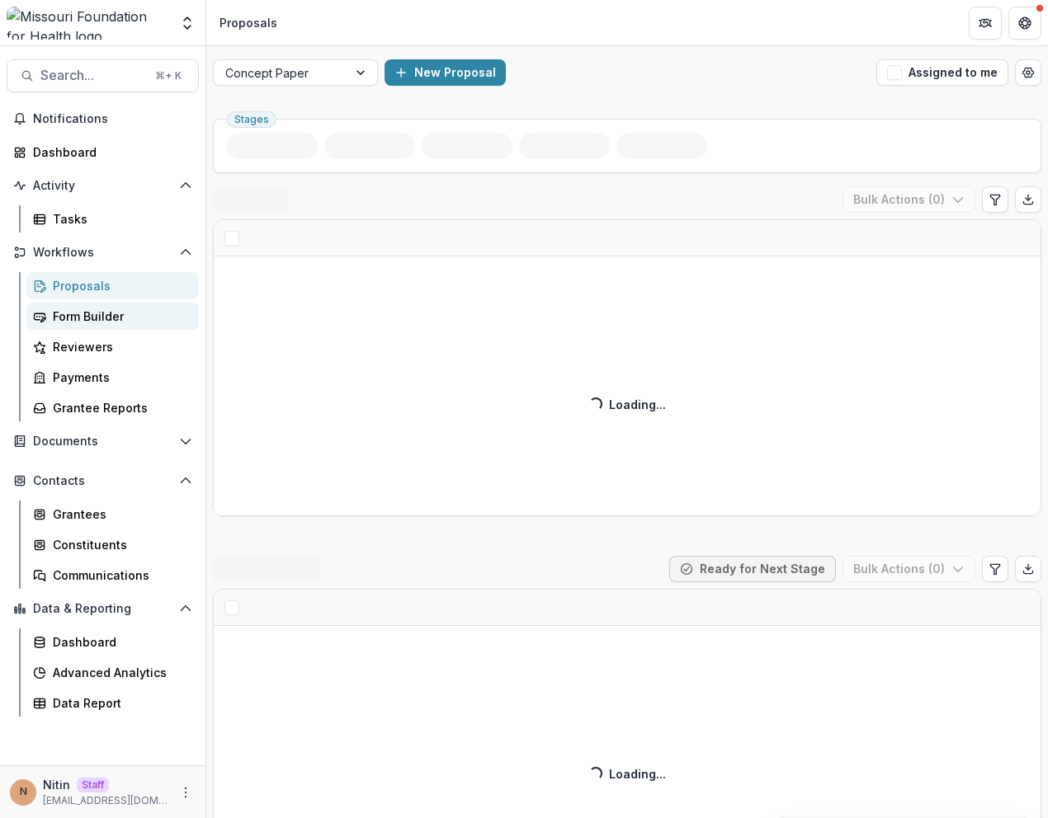
click at [99, 317] on div "Form Builder" at bounding box center [119, 316] width 133 height 17
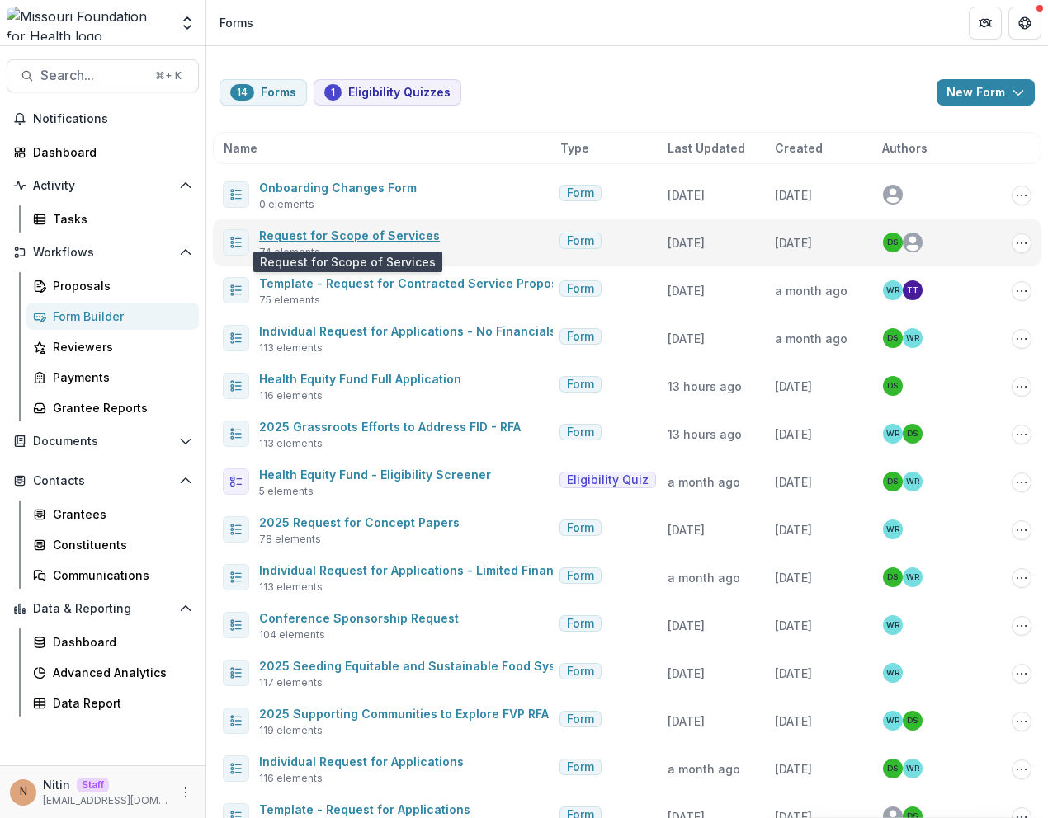
click at [320, 233] on link "Request for Scope of Services" at bounding box center [349, 235] width 181 height 14
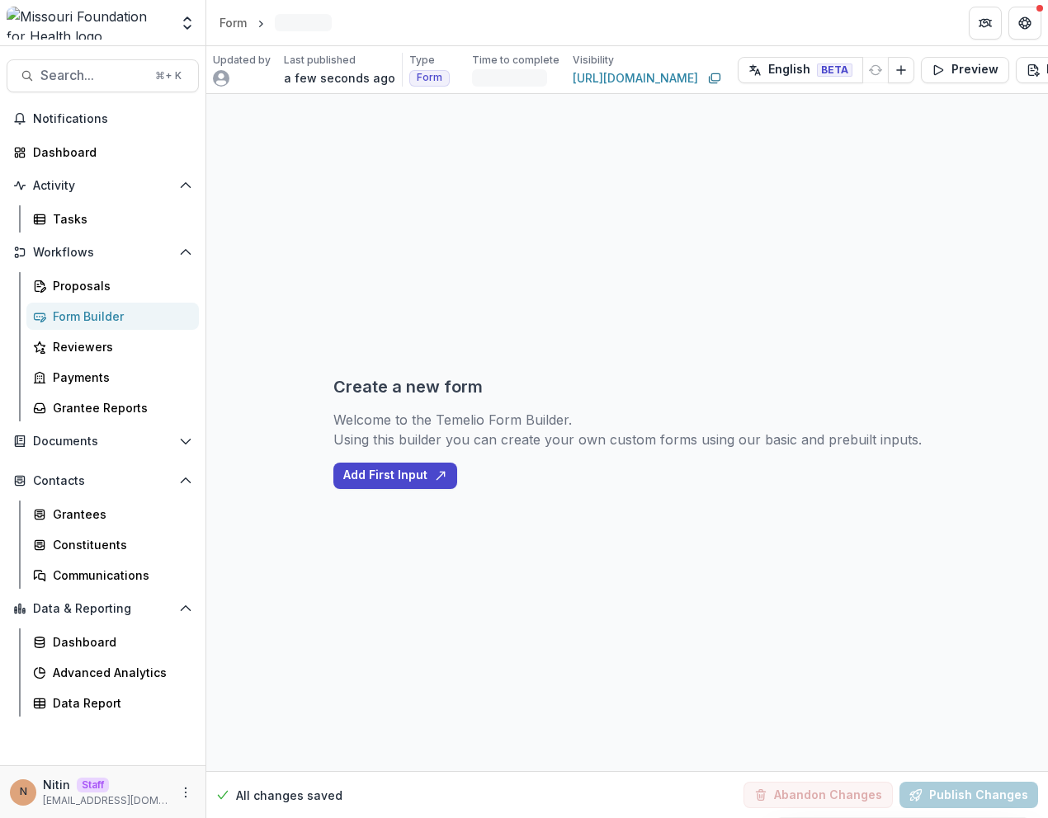
select select "********"
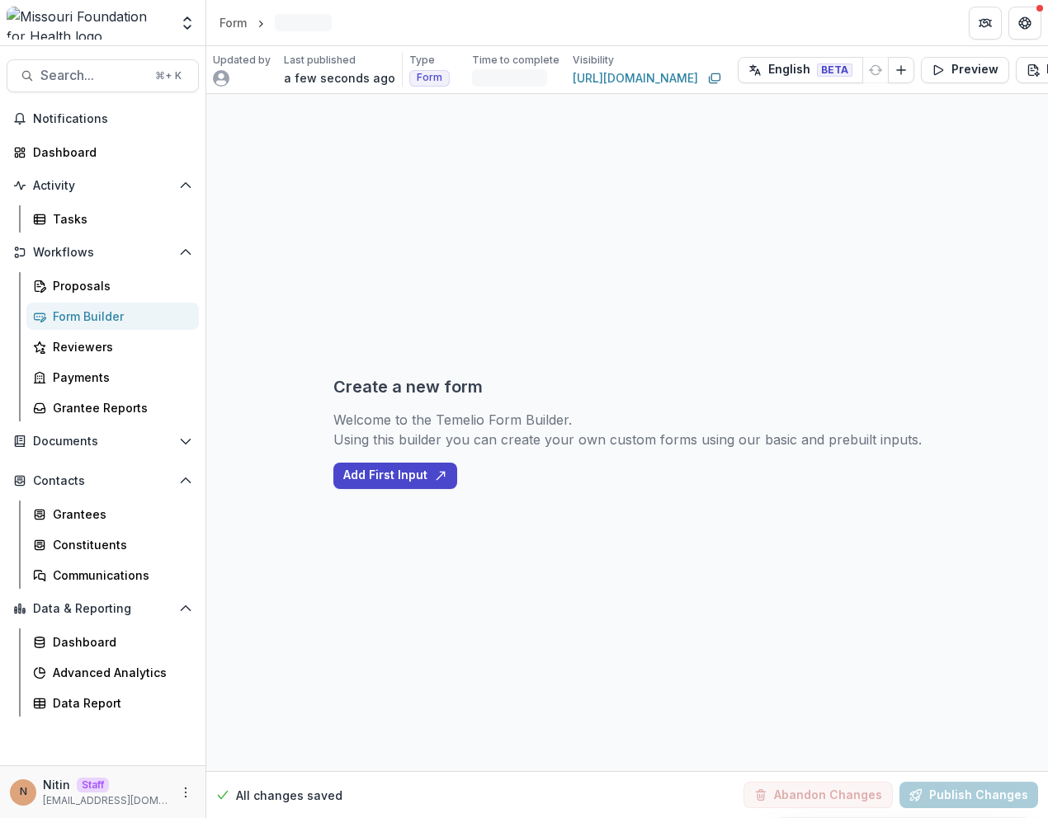
select select "********"
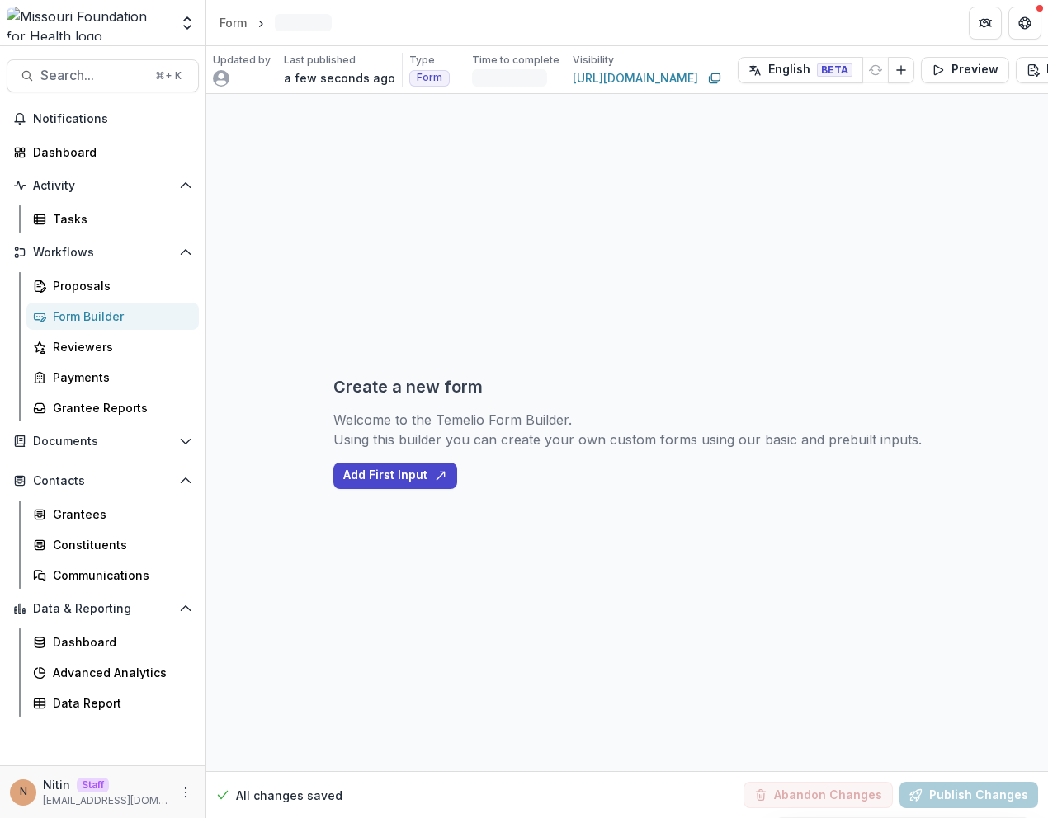
select select "********"
select select "**********"
select select "********"
select select "**********"
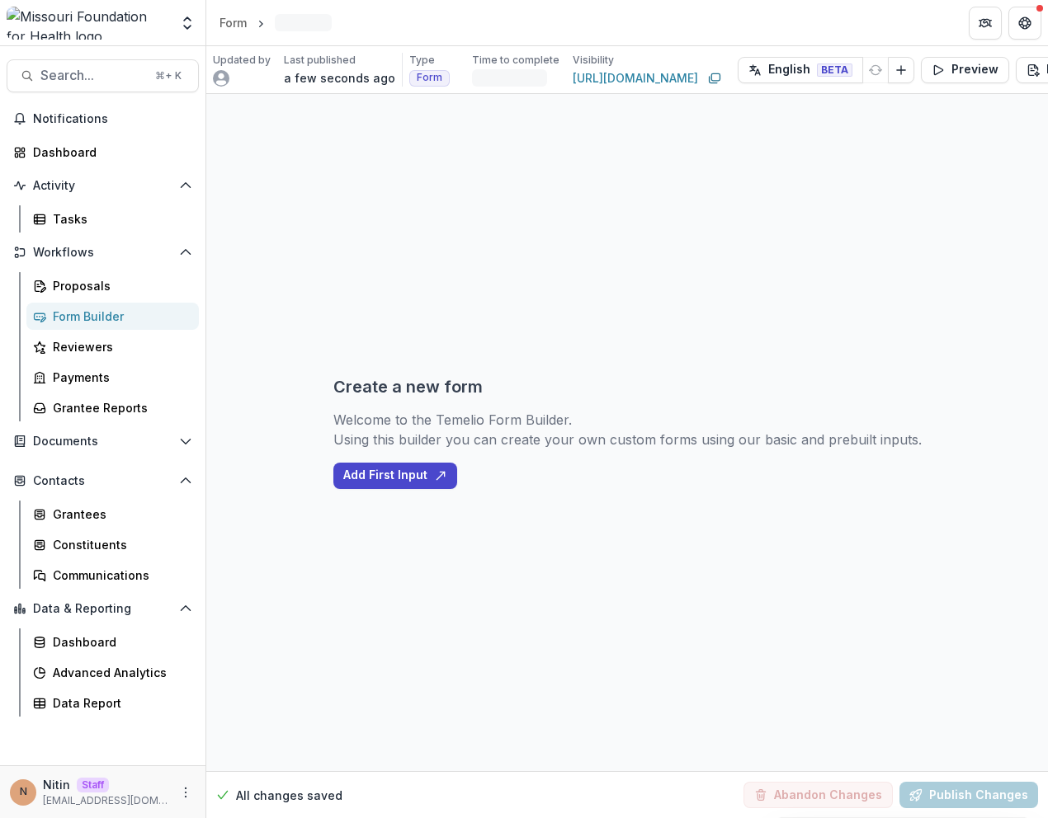
select select "**********"
select select "********"
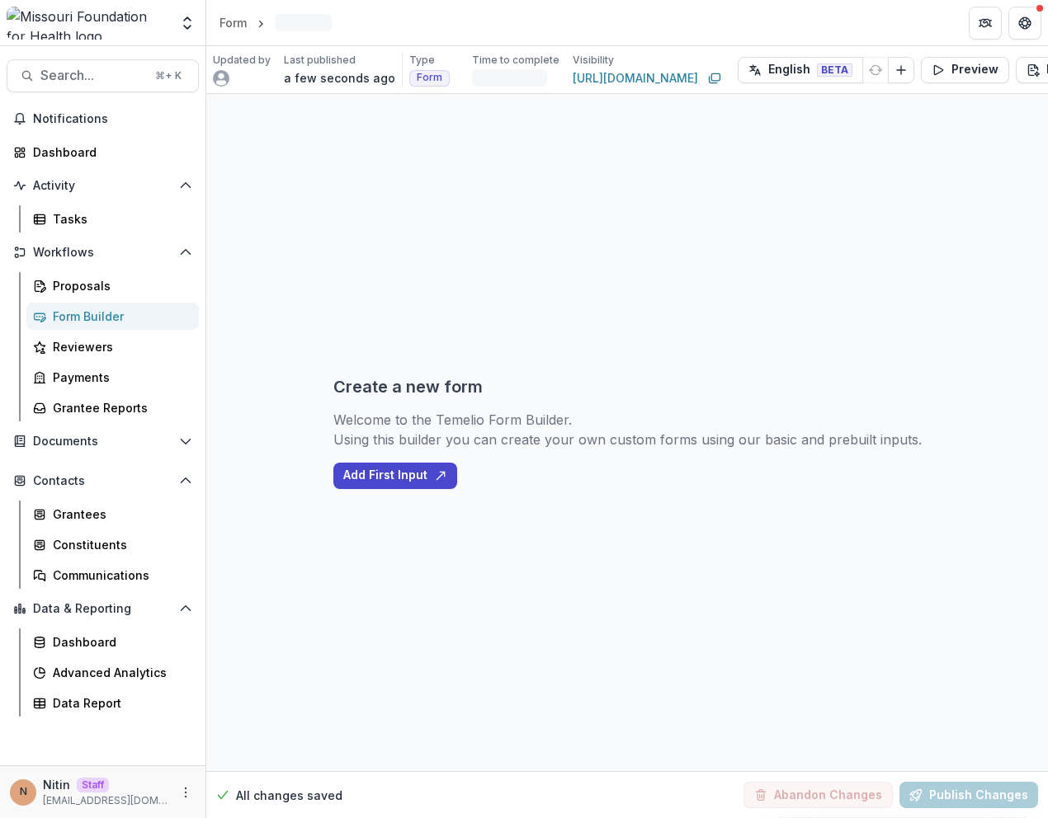
select select "********"
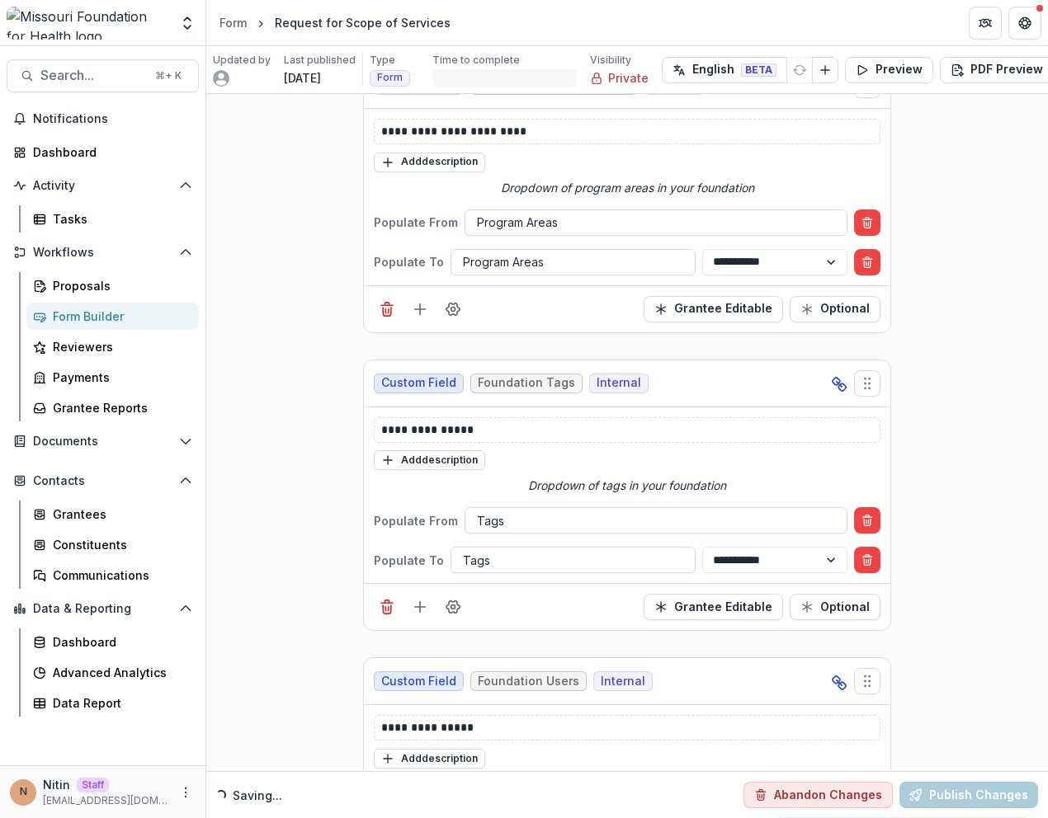
scroll to position [1156, 0]
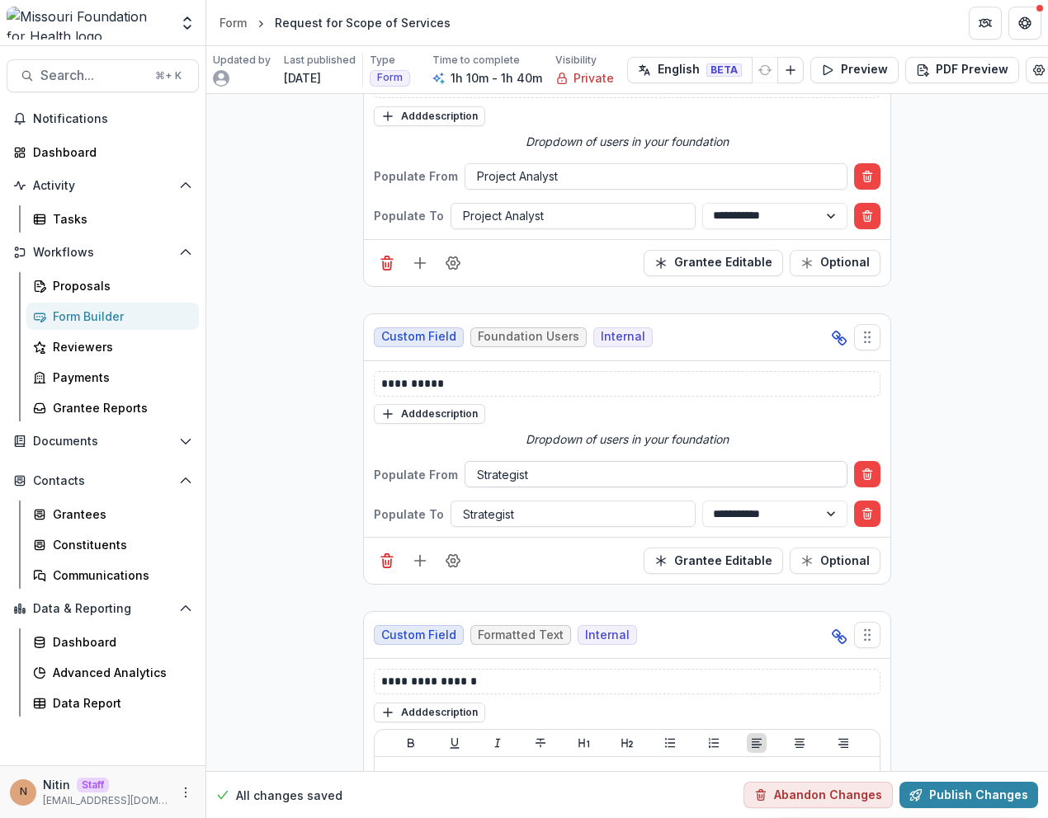
scroll to position [1794, 0]
click at [525, 337] on span "Foundation Users" at bounding box center [528, 336] width 101 height 14
click at [871, 340] on icon "Move field" at bounding box center [867, 336] width 16 height 16
click at [868, 340] on icon "Move field" at bounding box center [867, 336] width 16 height 16
click at [542, 330] on span "Foundation Users" at bounding box center [528, 336] width 101 height 14
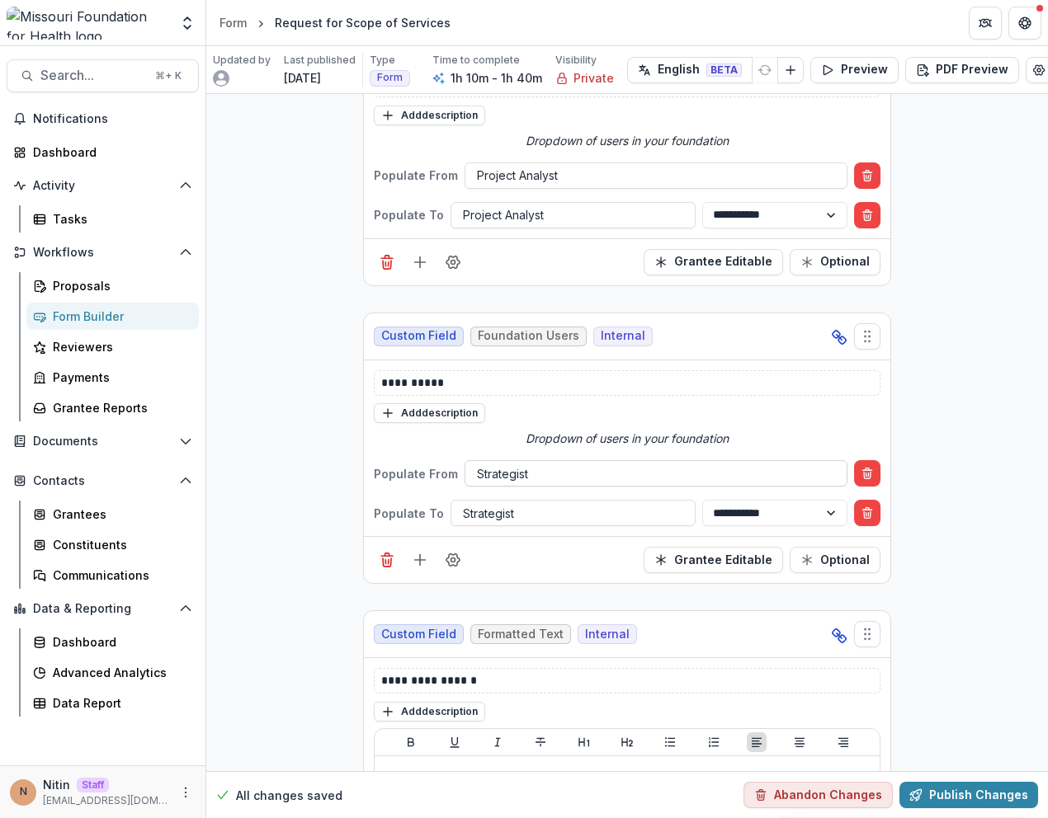
click at [537, 477] on div at bounding box center [656, 474] width 358 height 21
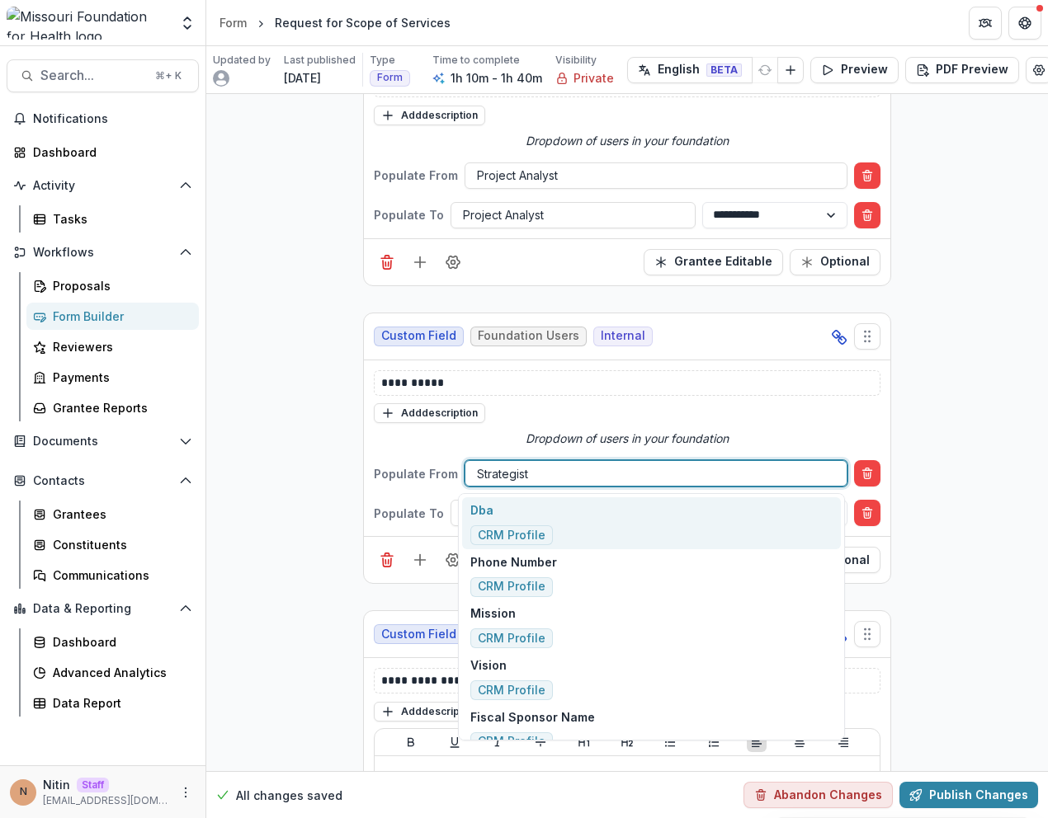
click at [516, 407] on div "Add description" at bounding box center [627, 413] width 506 height 21
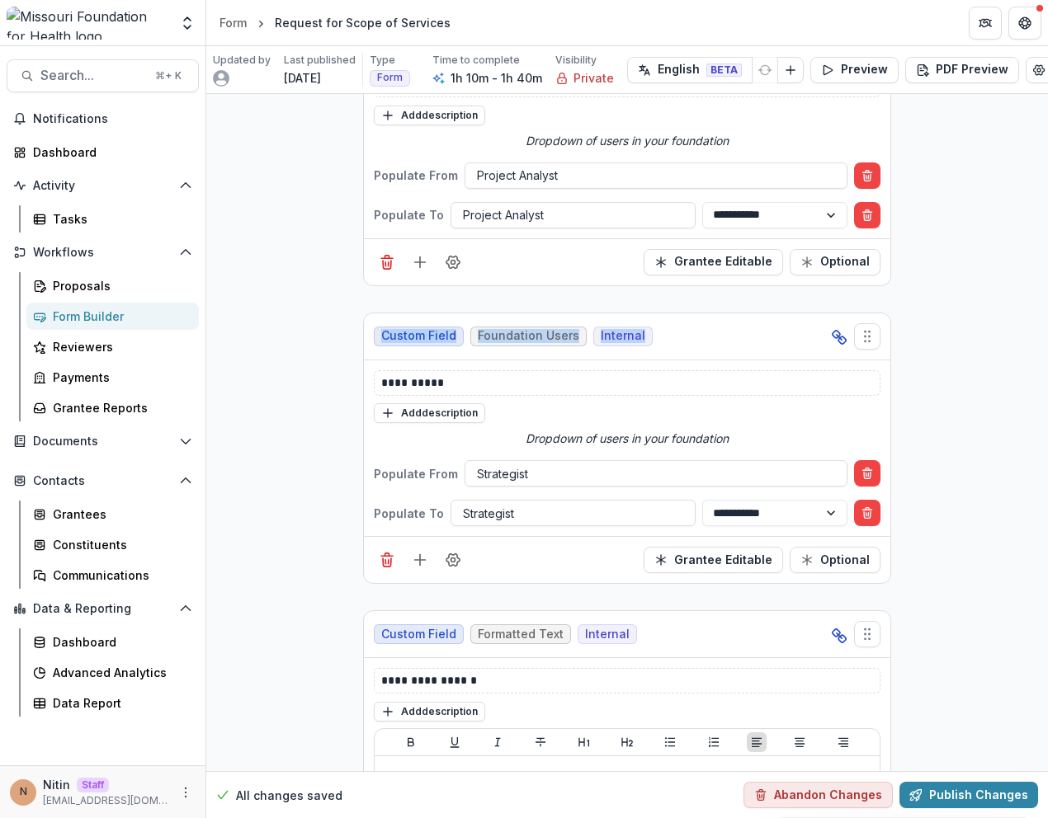
drag, startPoint x: 371, startPoint y: 339, endPoint x: 728, endPoint y: 344, distance: 357.2
click at [728, 344] on div "Custom Field Foundation Users Internal" at bounding box center [627, 336] width 526 height 47
click at [727, 344] on div "Custom Field Foundation Users Internal" at bounding box center [627, 336] width 526 height 47
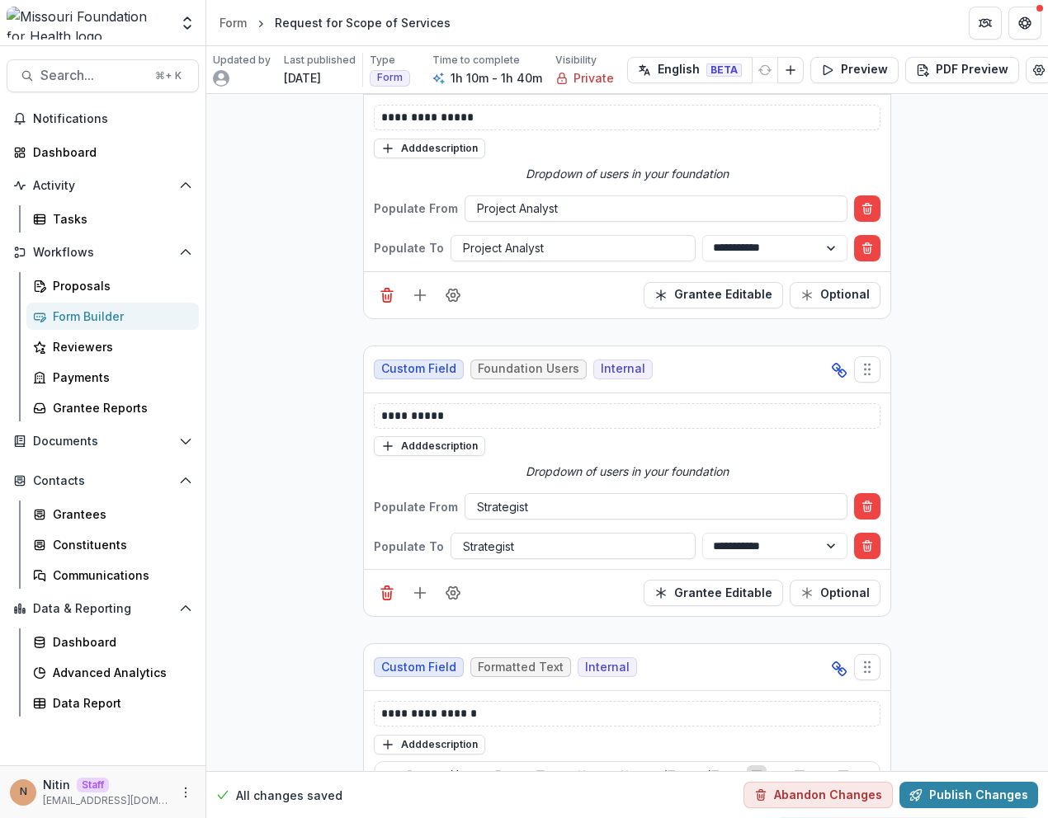
scroll to position [1761, 0]
